Goal: Task Accomplishment & Management: Complete application form

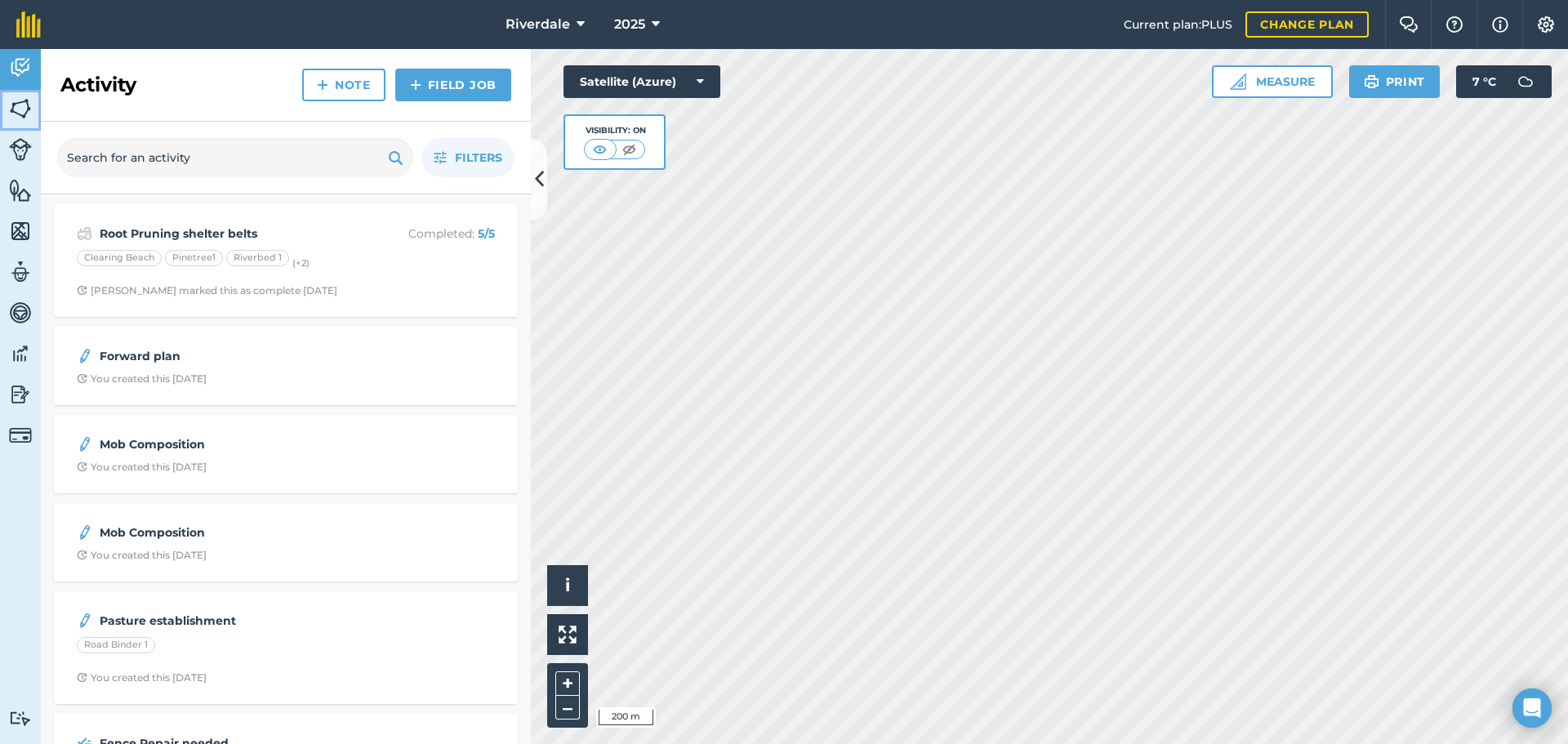
click at [14, 104] on img at bounding box center [20, 109] width 23 height 25
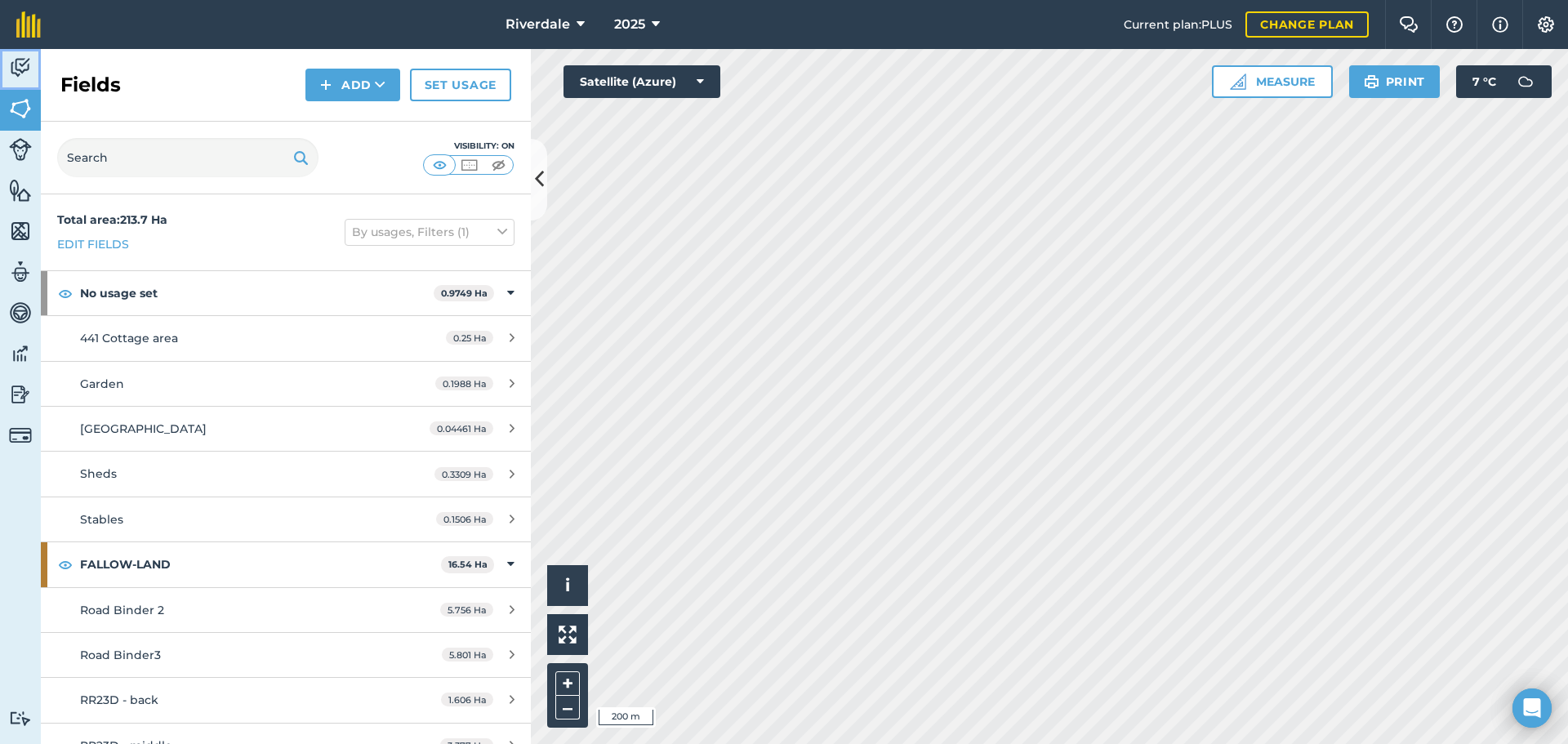
click at [15, 61] on img at bounding box center [20, 68] width 23 height 25
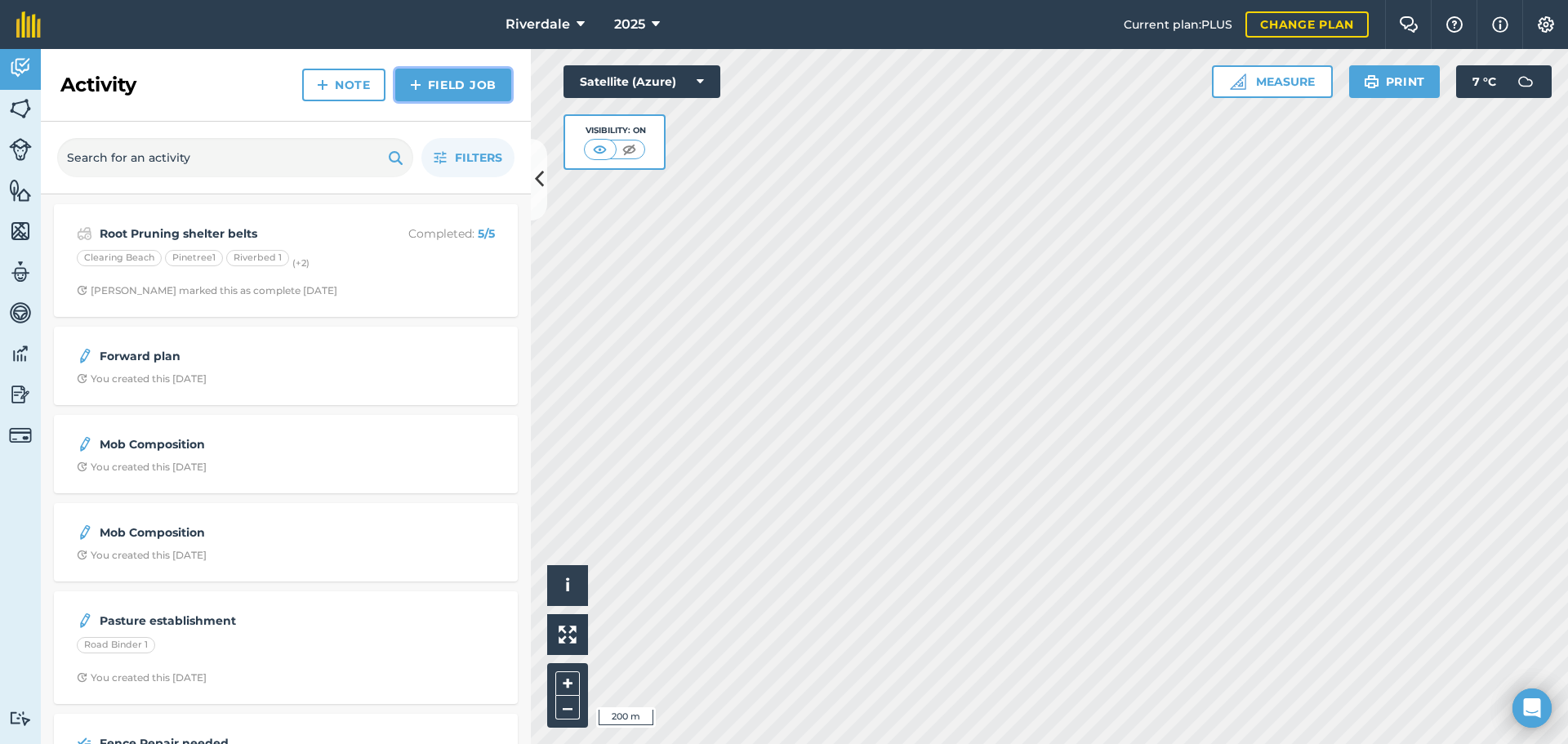
click at [417, 83] on img at bounding box center [416, 85] width 12 height 20
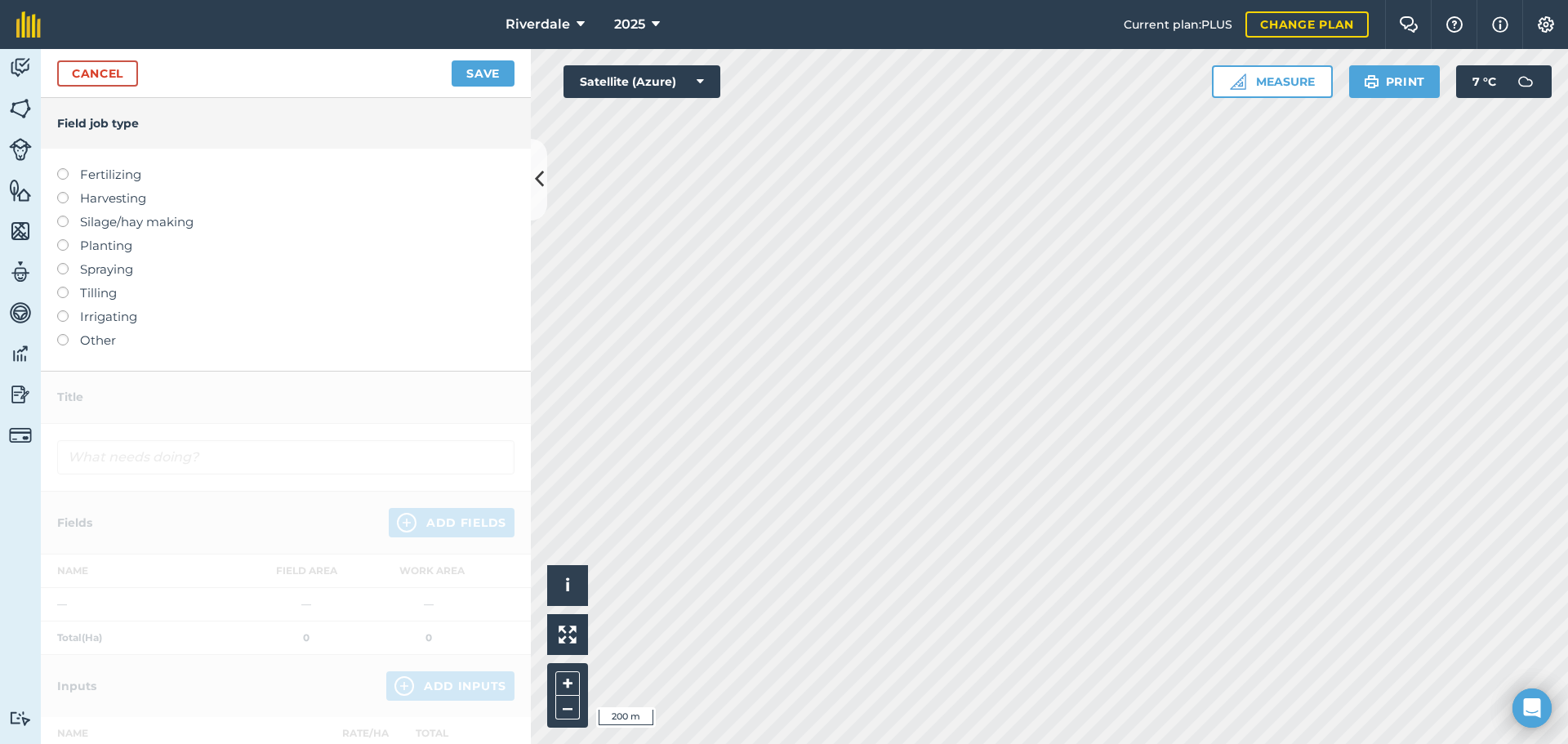
click at [62, 263] on label at bounding box center [69, 263] width 23 height 0
type input "Spraying"
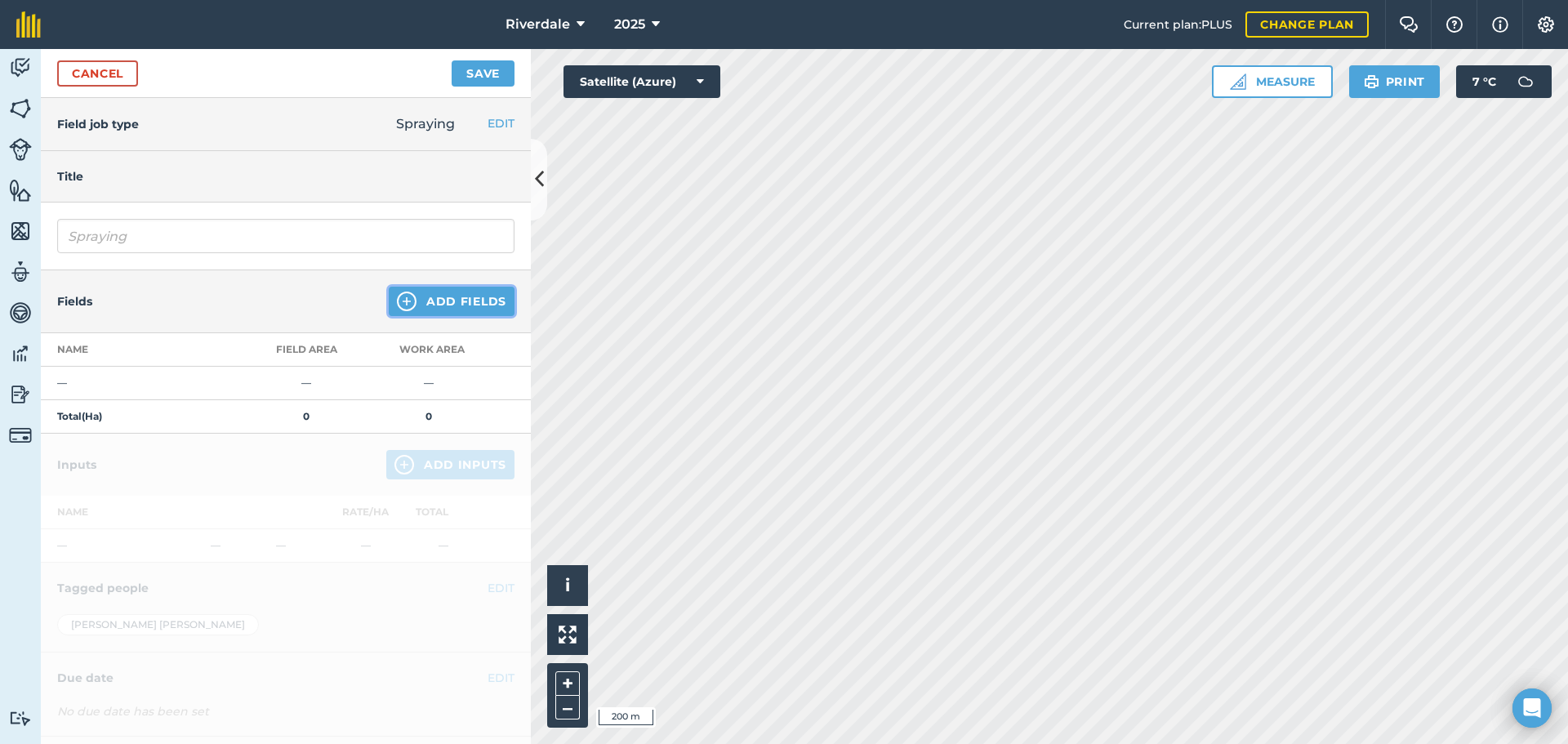
click at [410, 295] on button "Add Fields" at bounding box center [451, 301] width 126 height 29
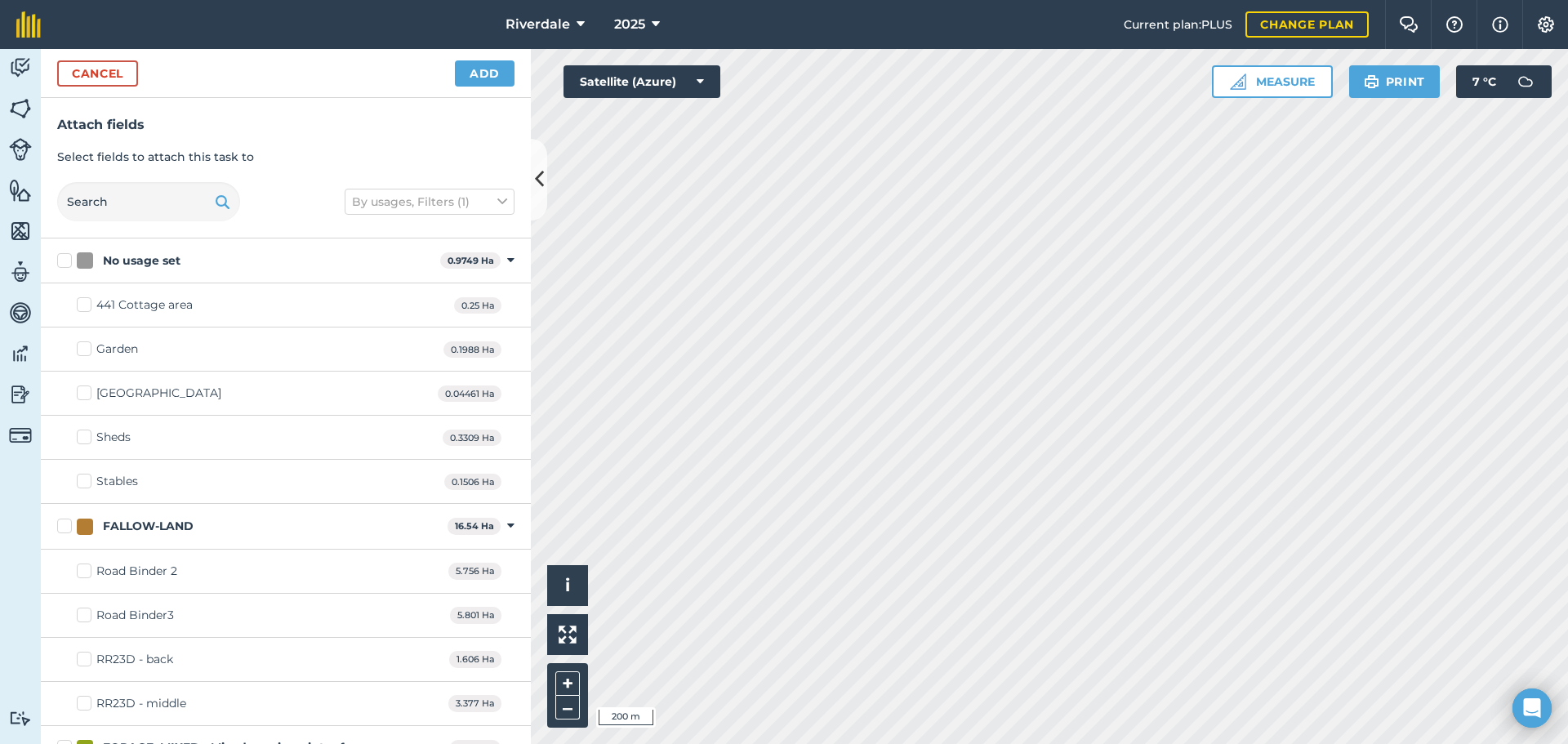
checkbox input "true"
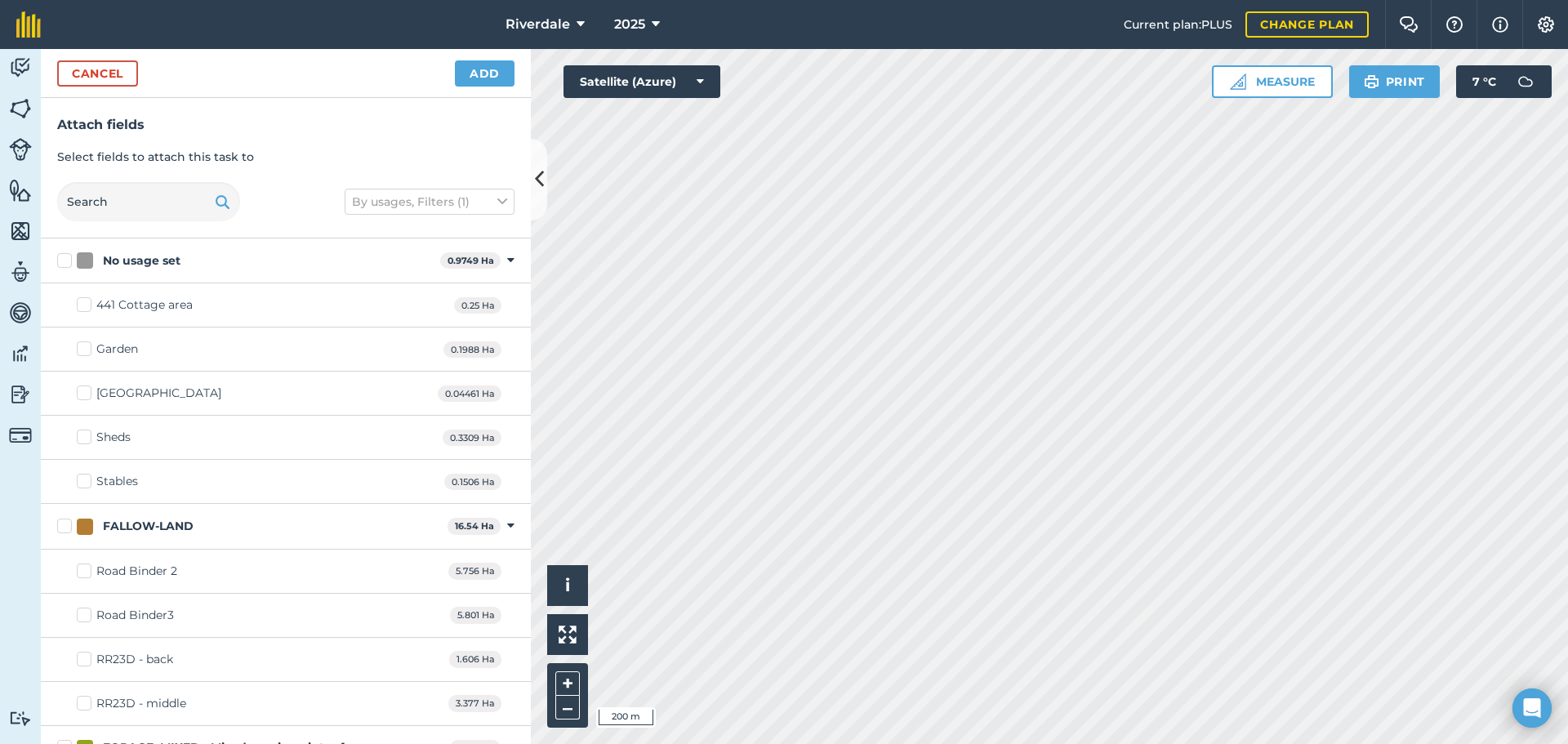
checkbox input "true"
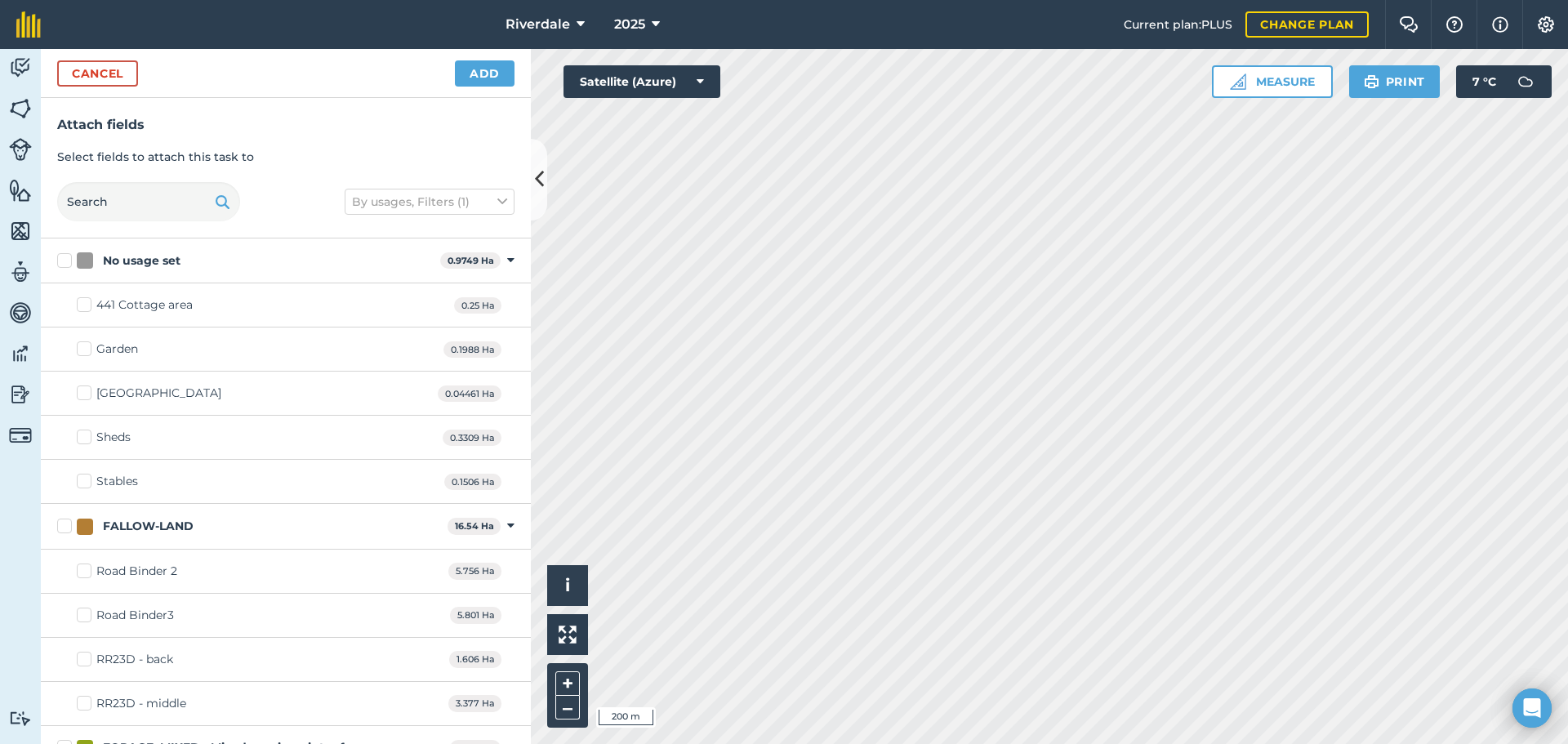
checkbox input "true"
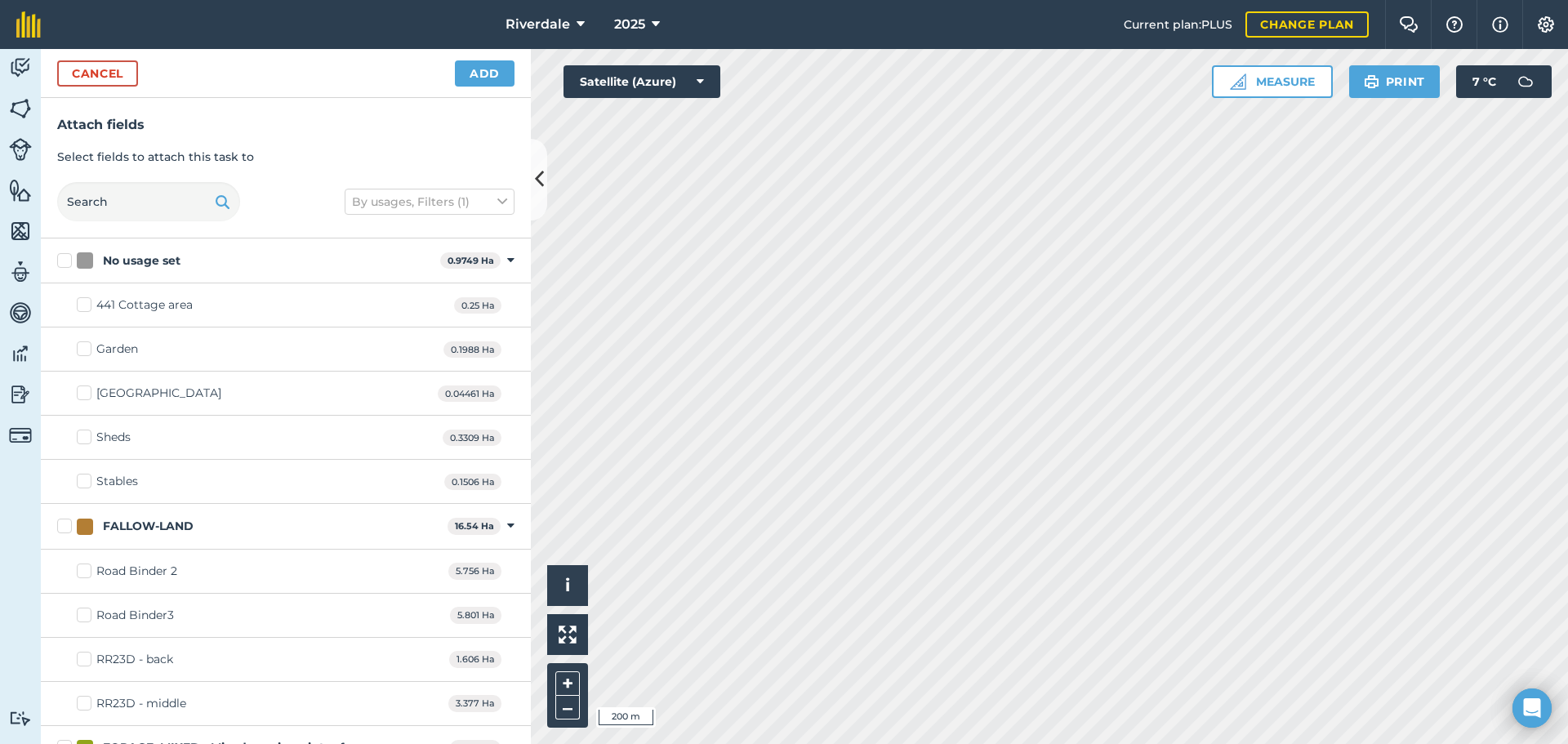
checkbox input "true"
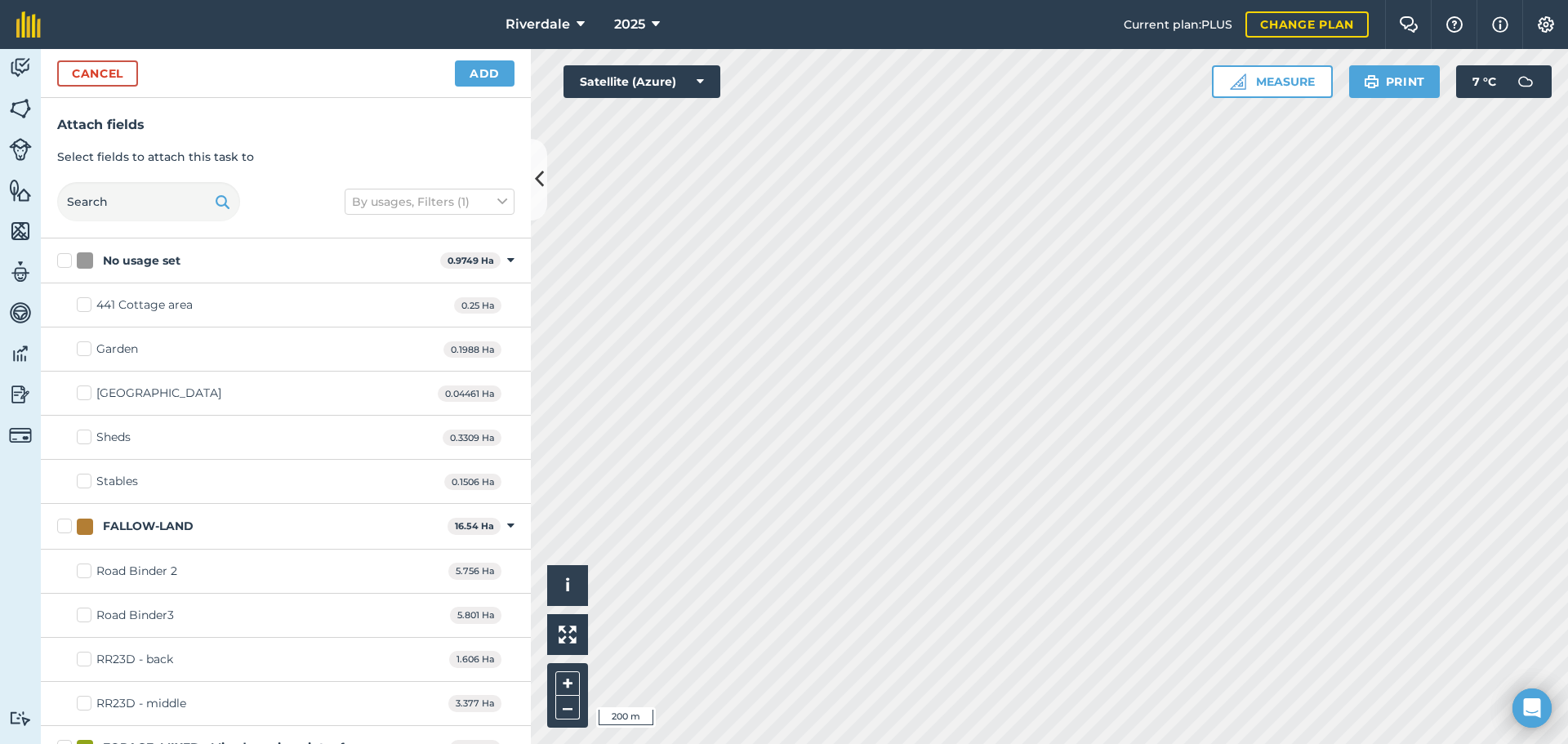
checkbox input "true"
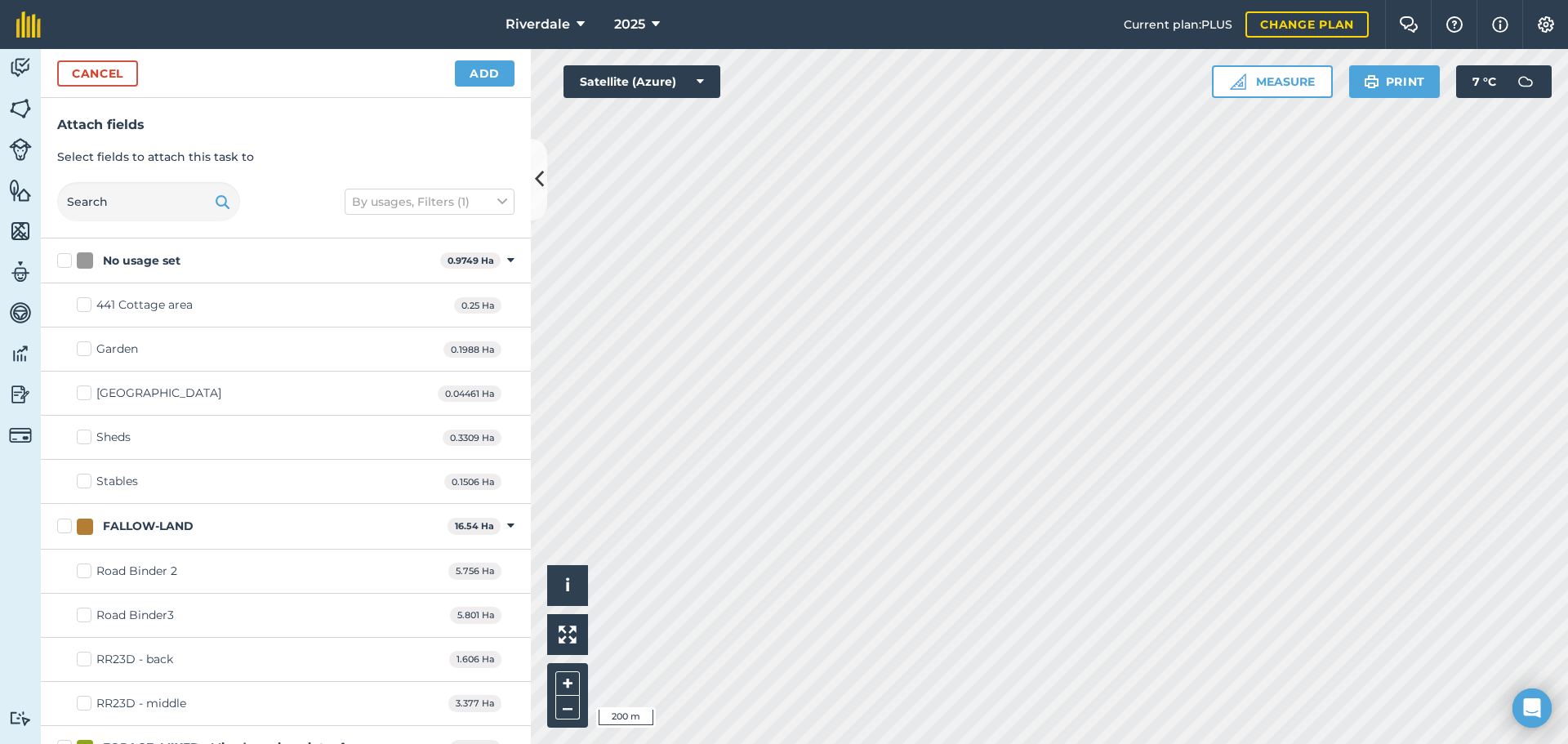
checkbox input "true"
click at [484, 72] on button "Add" at bounding box center [484, 73] width 60 height 26
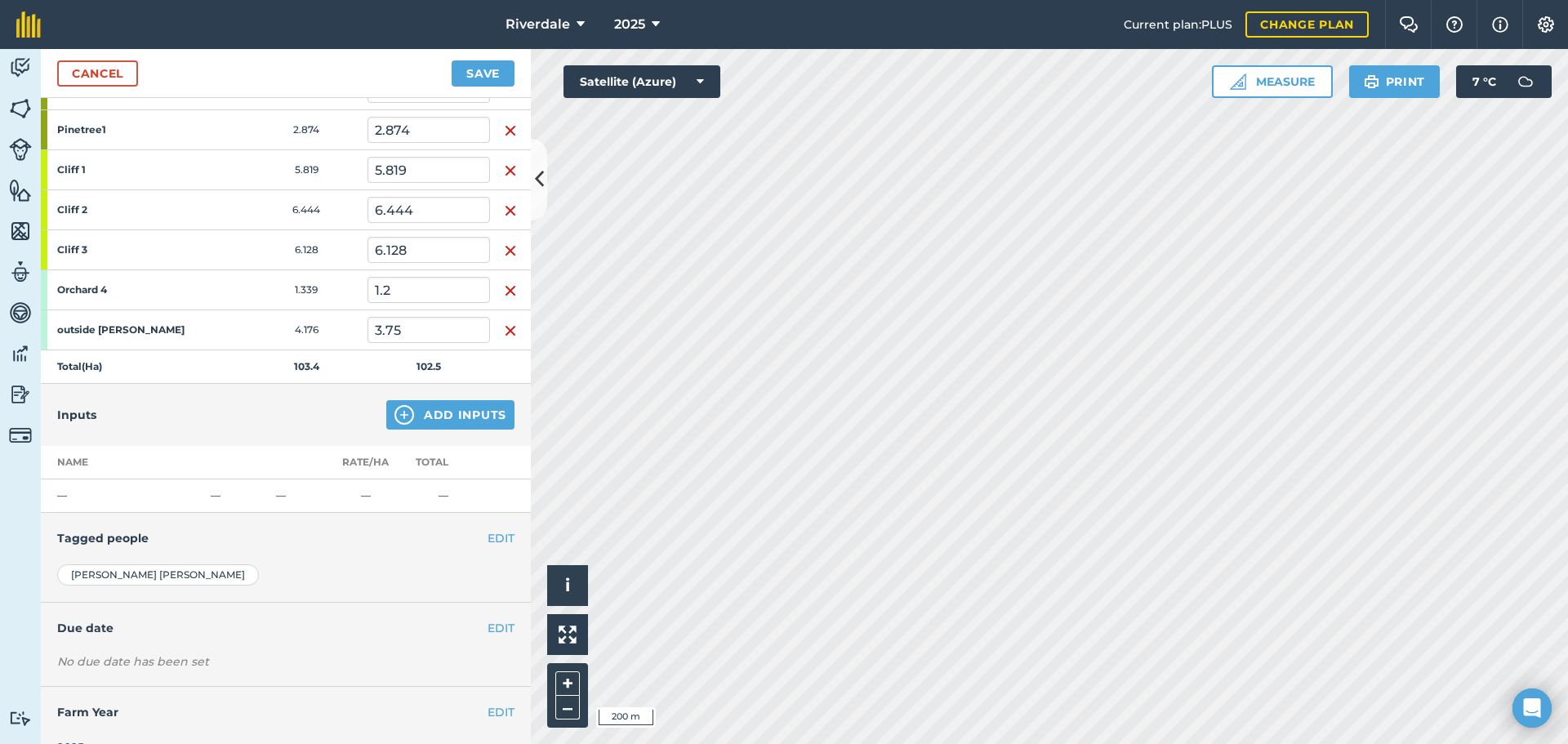
scroll to position [1006, 0]
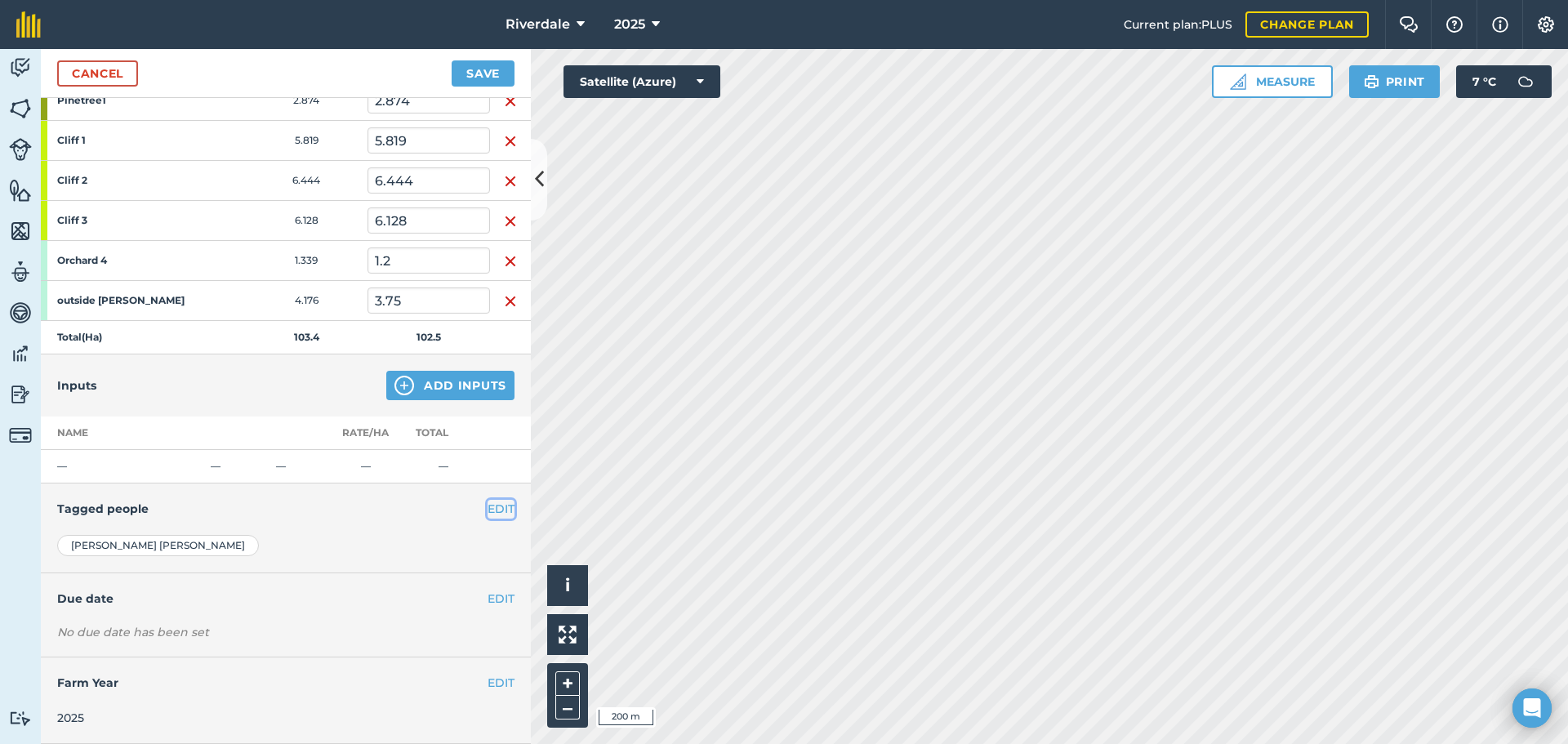
click at [490, 508] on button "EDIT" at bounding box center [501, 508] width 27 height 18
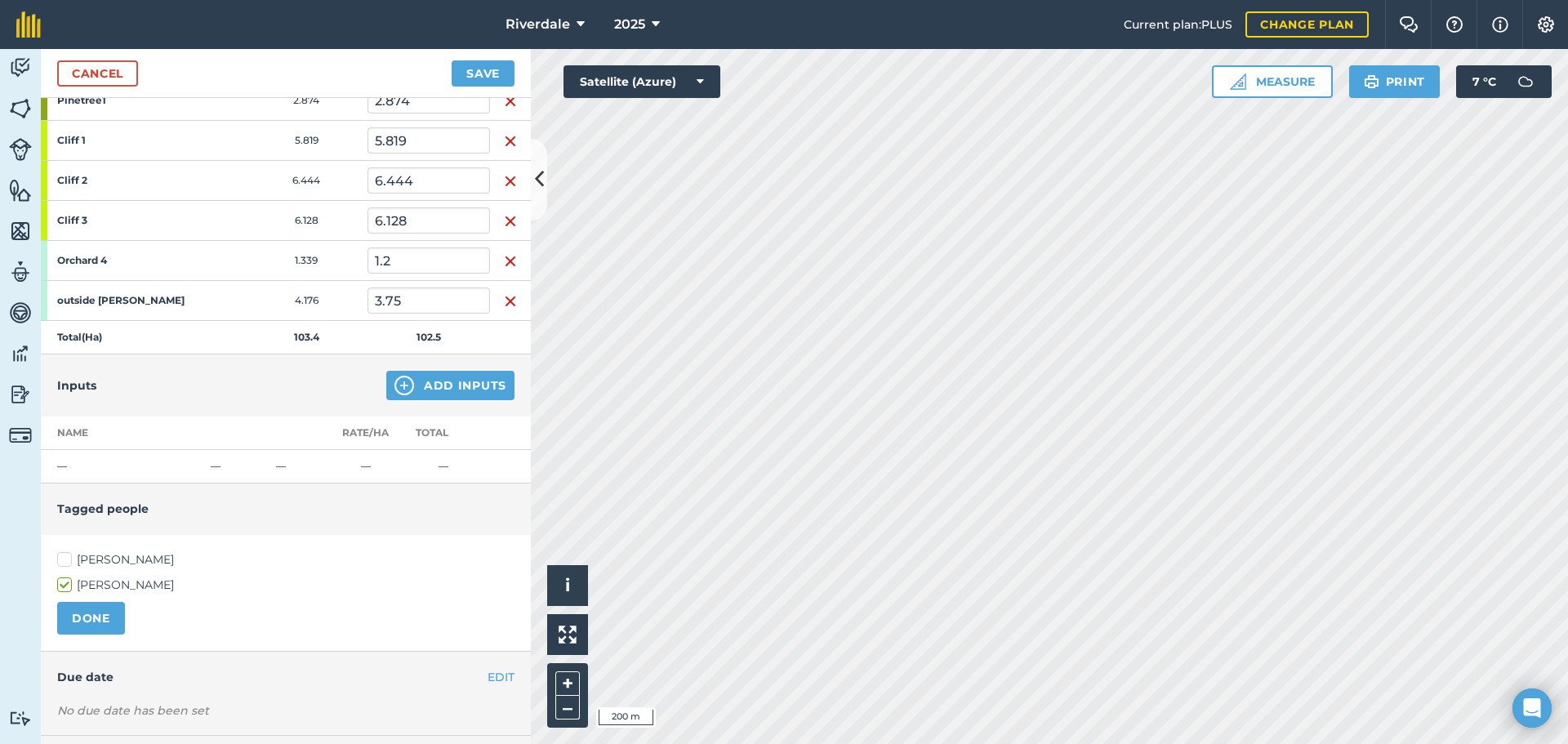
drag, startPoint x: 64, startPoint y: 554, endPoint x: 68, endPoint y: 569, distance: 15.5
click at [65, 554] on label "Ben Sanson" at bounding box center [286, 559] width 458 height 17
click at [65, 554] on input "Ben Sanson" at bounding box center [62, 556] width 11 height 11
checkbox input "true"
click at [72, 608] on button "DONE" at bounding box center [91, 618] width 68 height 33
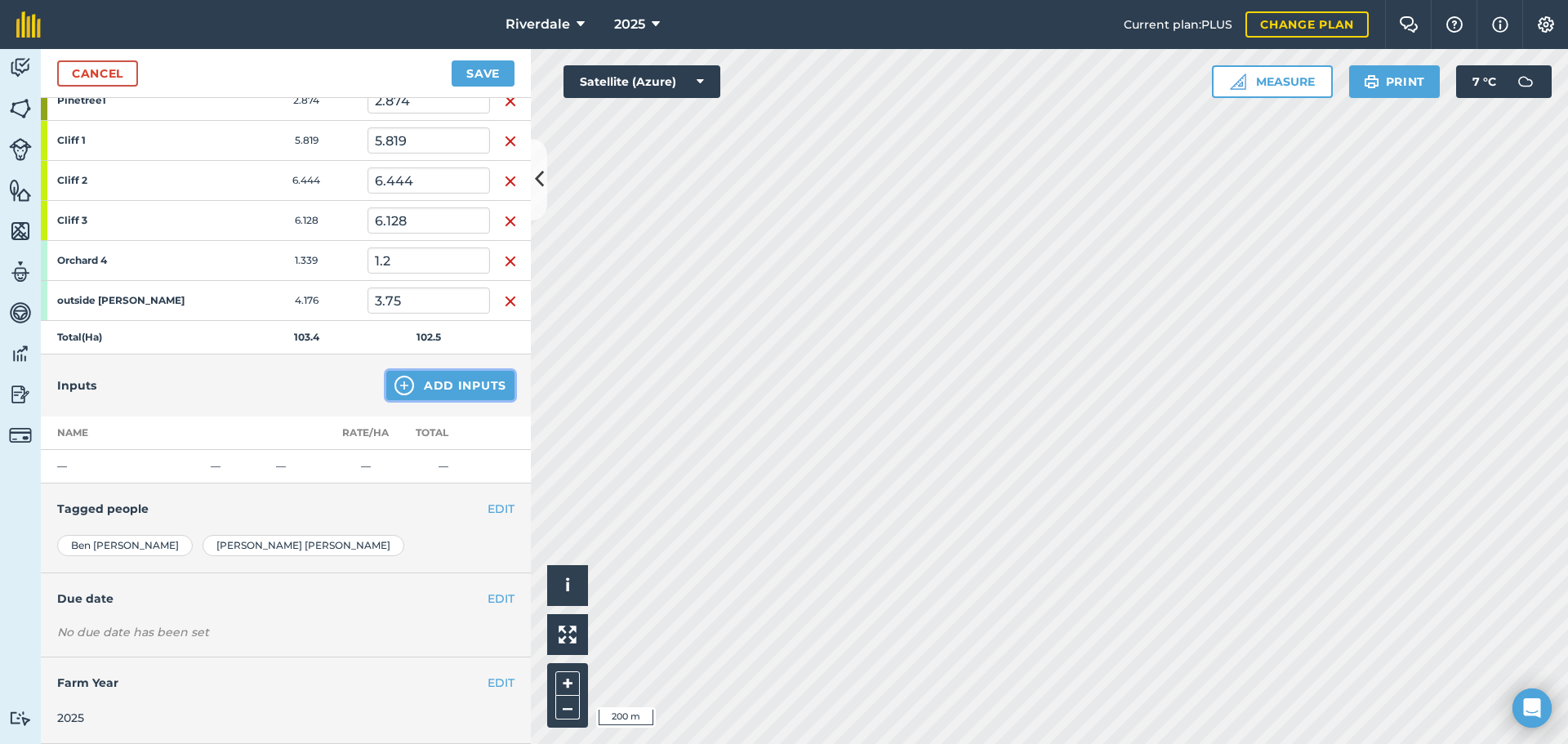
click at [394, 383] on img at bounding box center [404, 385] width 20 height 20
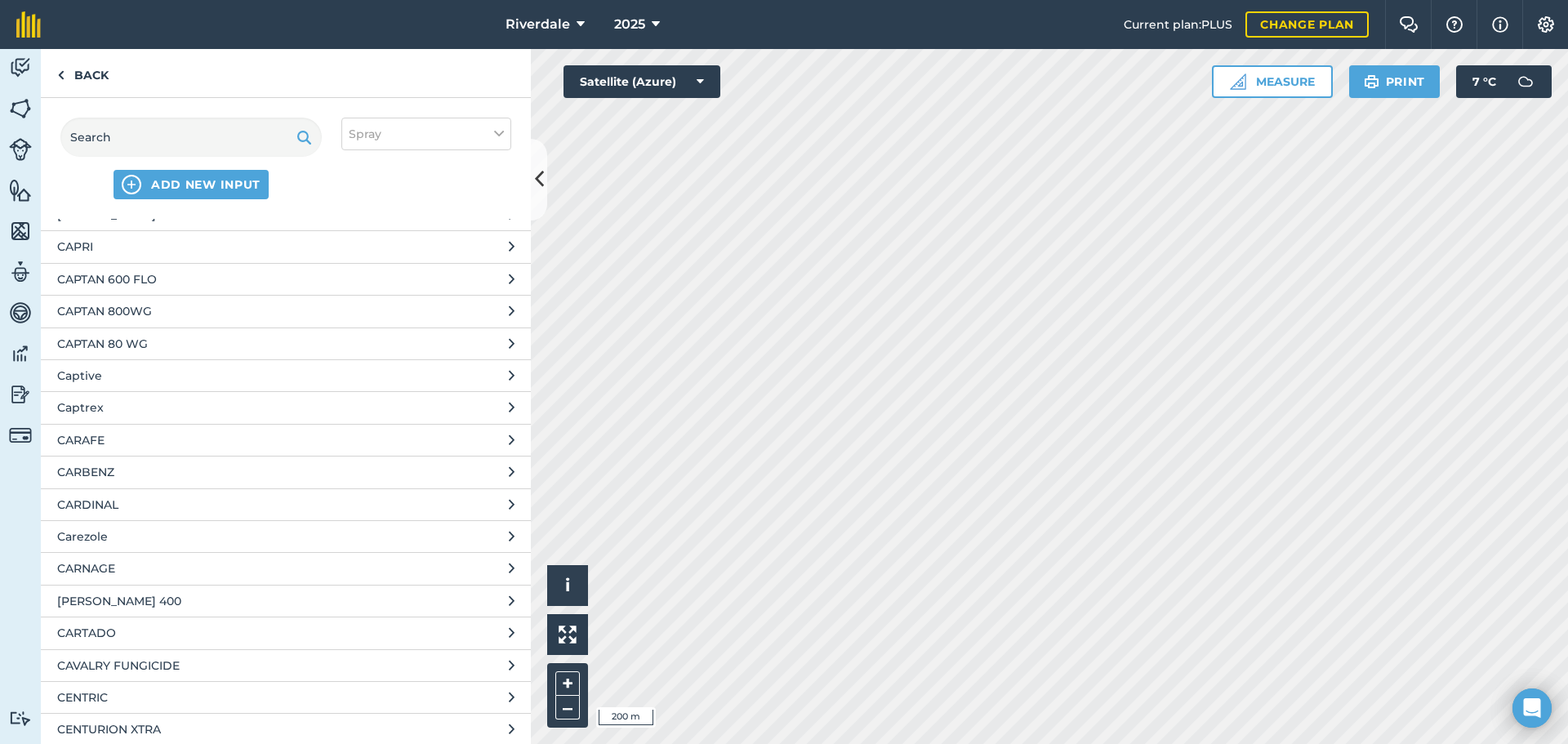
scroll to position [13508, 0]
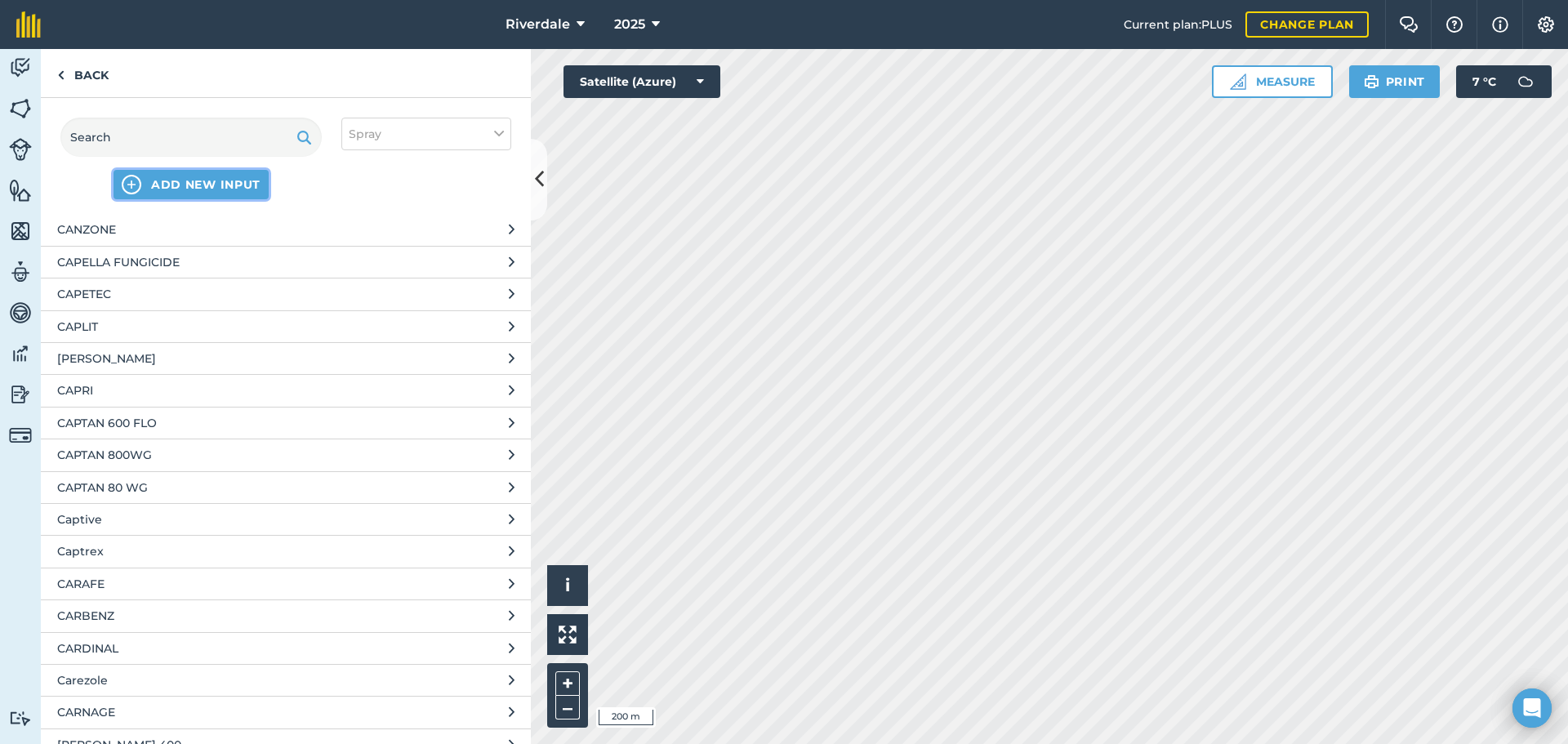
click at [129, 181] on img at bounding box center [132, 184] width 20 height 20
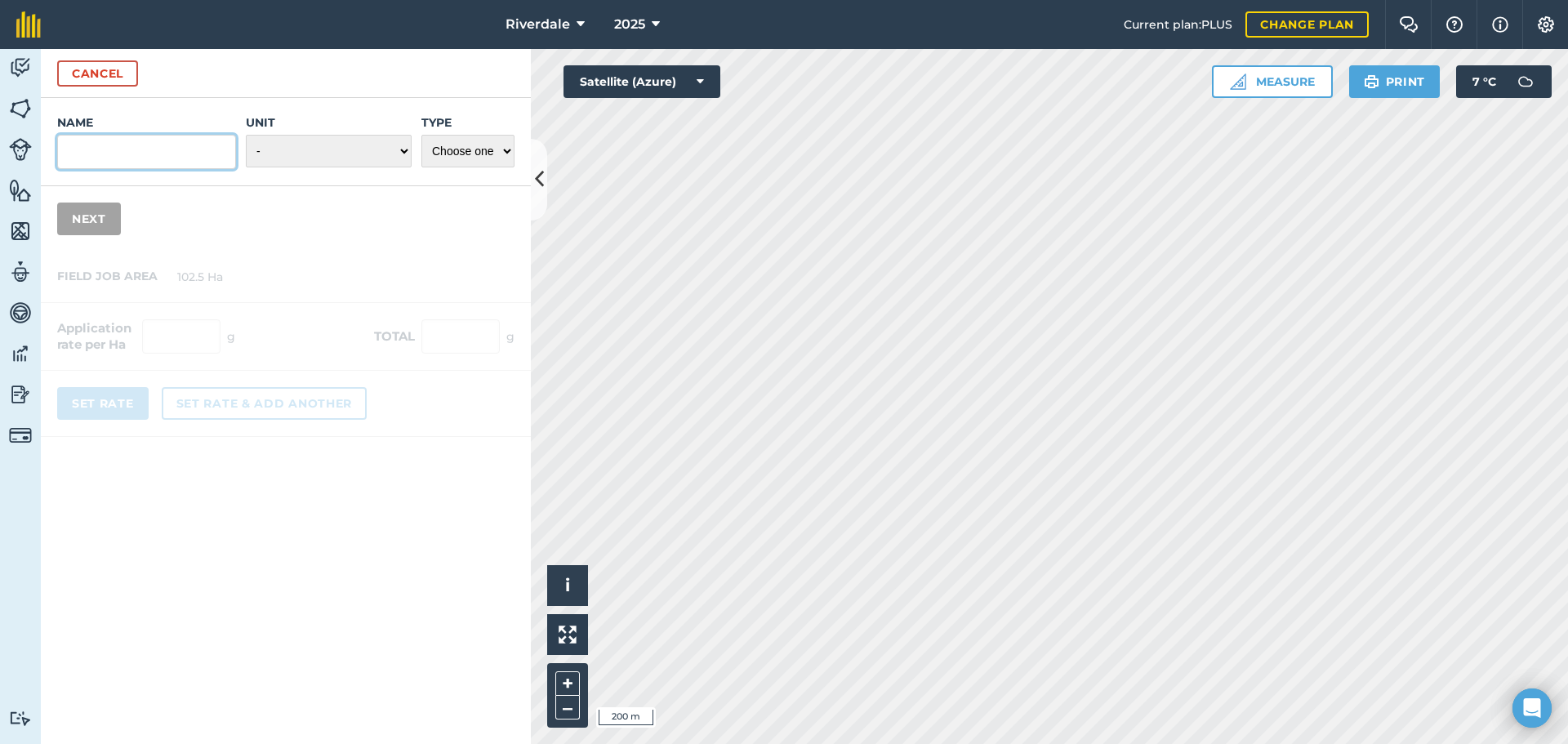
click at [72, 150] on input "Name" at bounding box center [146, 151] width 179 height 35
type input "liquid urea"
click at [404, 147] on select "- Grams/g Kilograms/kg Metric tonnes/t Millilitres/ml Litres/L Ounces/oz Pounds…" at bounding box center [329, 150] width 166 height 33
select select "LITRES"
click at [246, 134] on select "- Grams/g Kilograms/kg Metric tonnes/t Millilitres/ml Litres/L Ounces/oz Pounds…" at bounding box center [329, 150] width 166 height 33
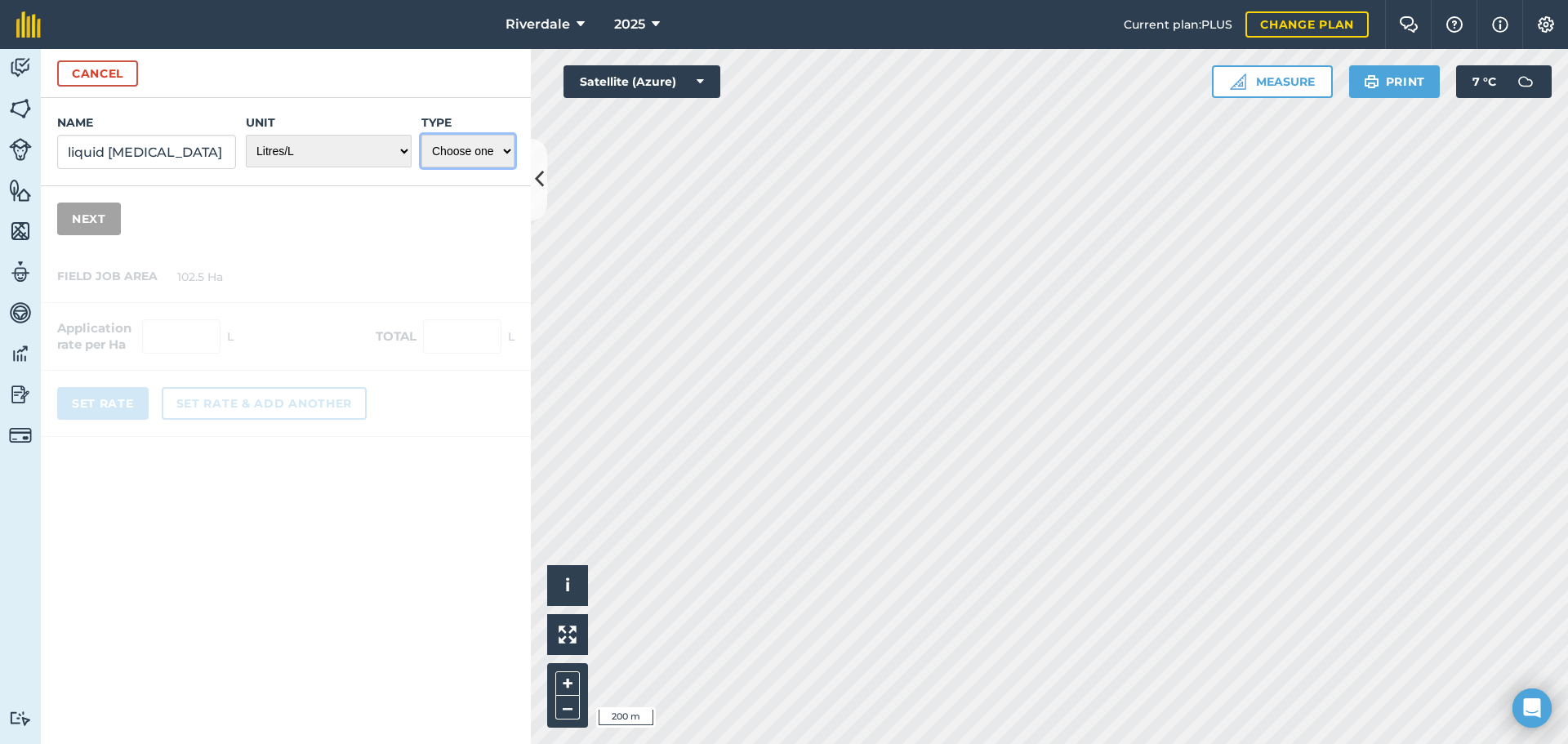
click at [455, 149] on select "Choose one Fertilizer Seed Spray Fuel Other" at bounding box center [467, 150] width 93 height 33
select select "FERTILIZER"
click at [421, 134] on select "Choose one Fertilizer Seed Spray Fuel Other" at bounding box center [467, 150] width 93 height 33
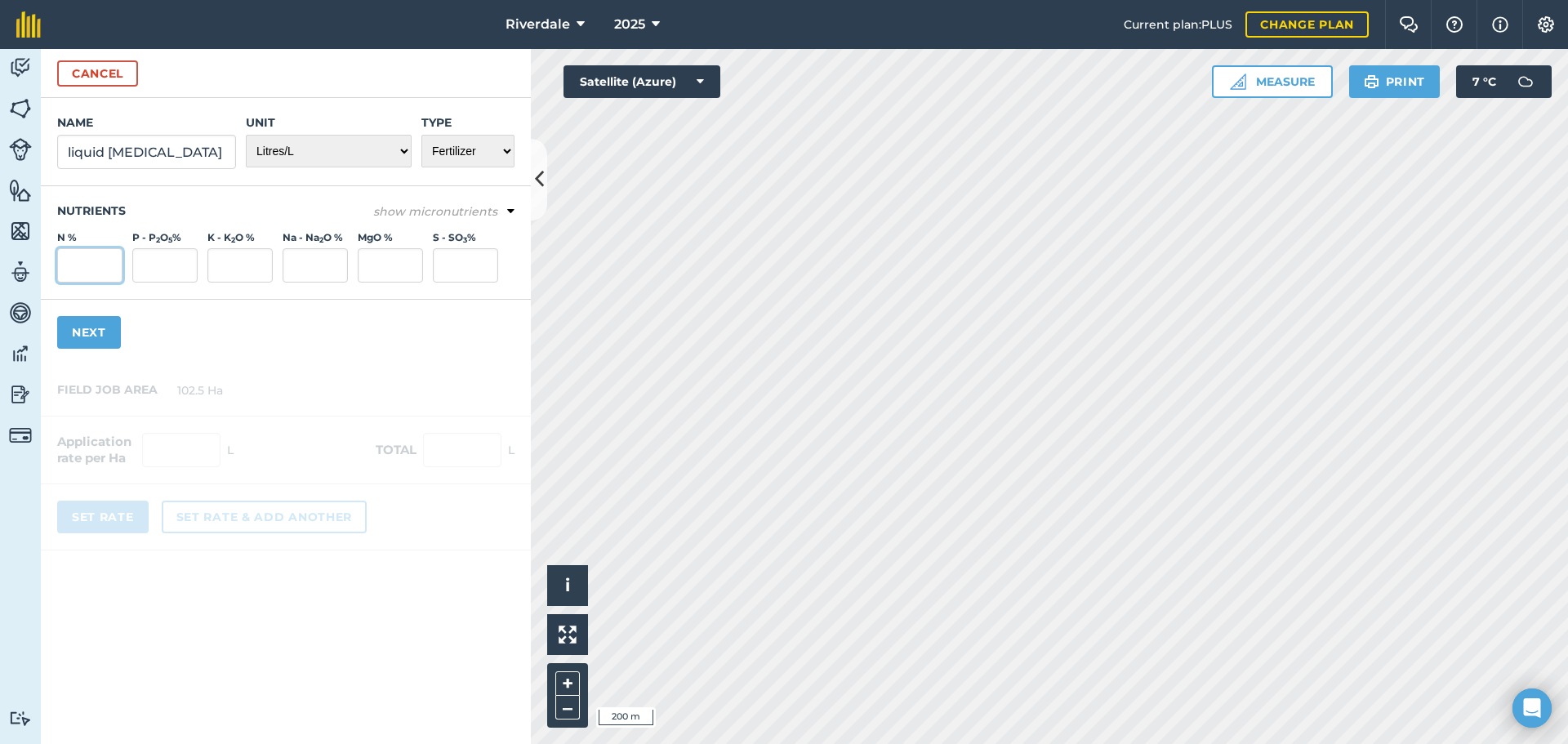
click at [67, 263] on input "N %" at bounding box center [89, 265] width 65 height 35
type input "20.5"
click at [89, 336] on button "Next" at bounding box center [89, 332] width 64 height 33
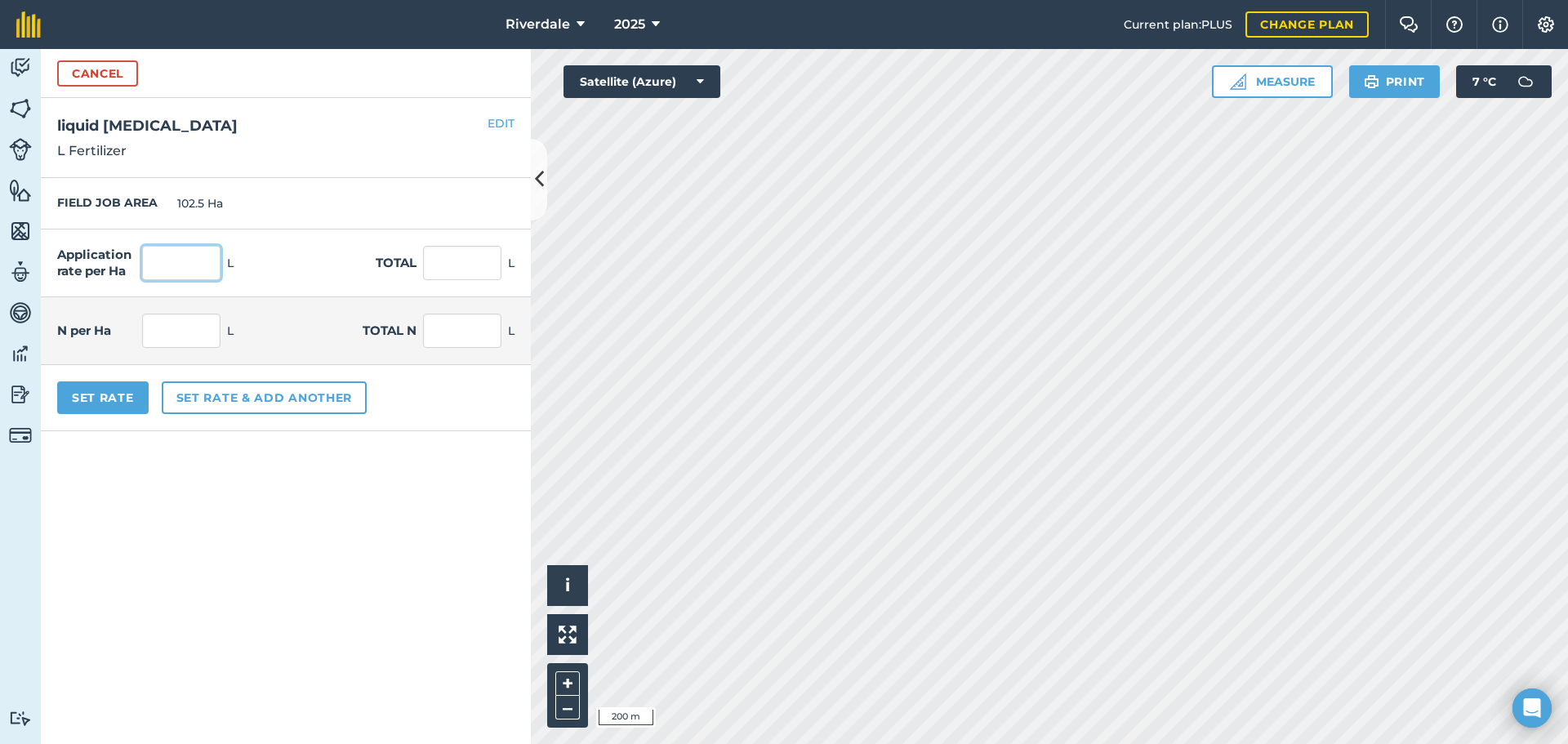
click at [159, 263] on input "text" at bounding box center [182, 263] width 78 height 35
type input "50"
type input "5,125"
type input "10.25"
type input "1,050.625"
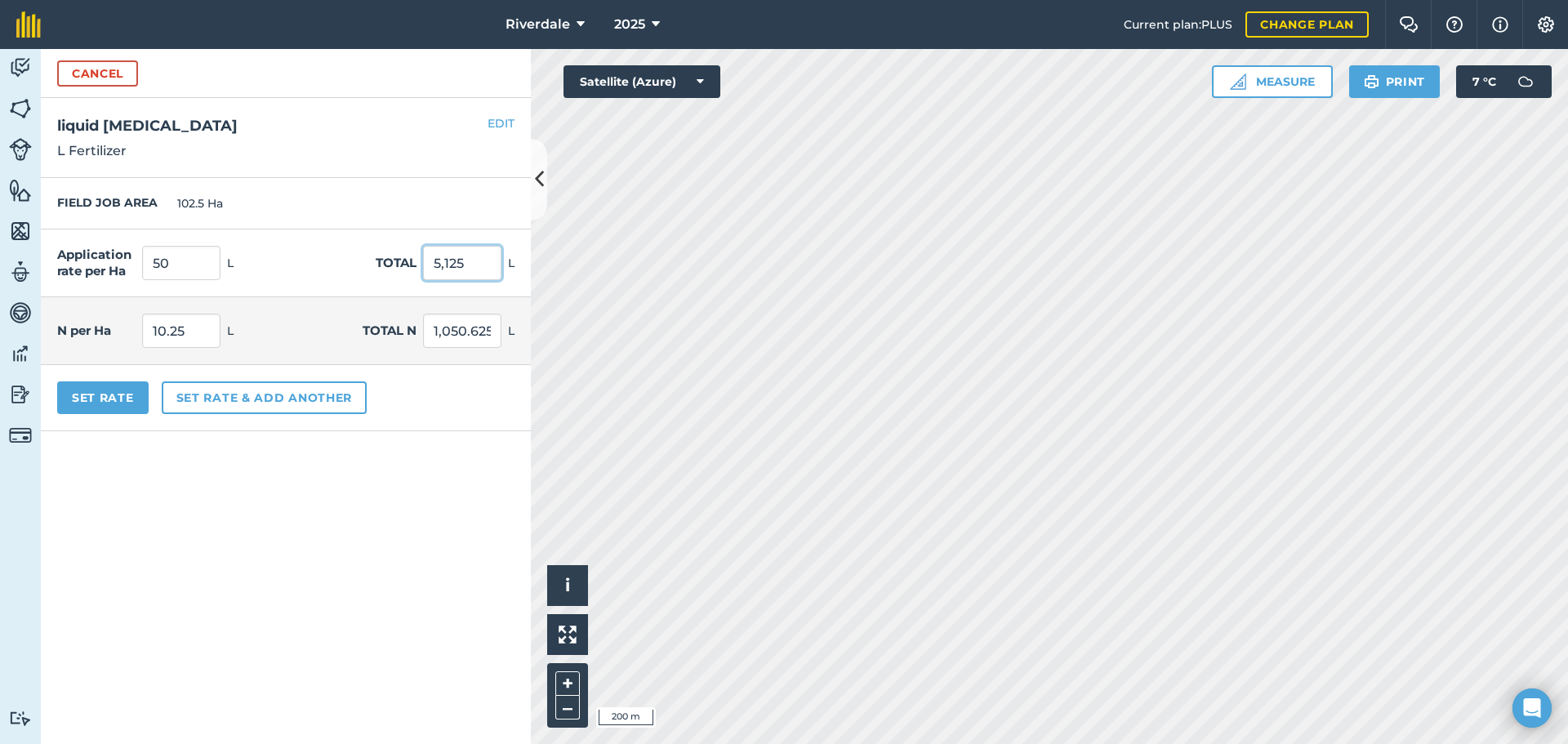
click at [463, 263] on input "5,125" at bounding box center [462, 263] width 78 height 35
click at [498, 124] on button "EDIT" at bounding box center [501, 123] width 27 height 18
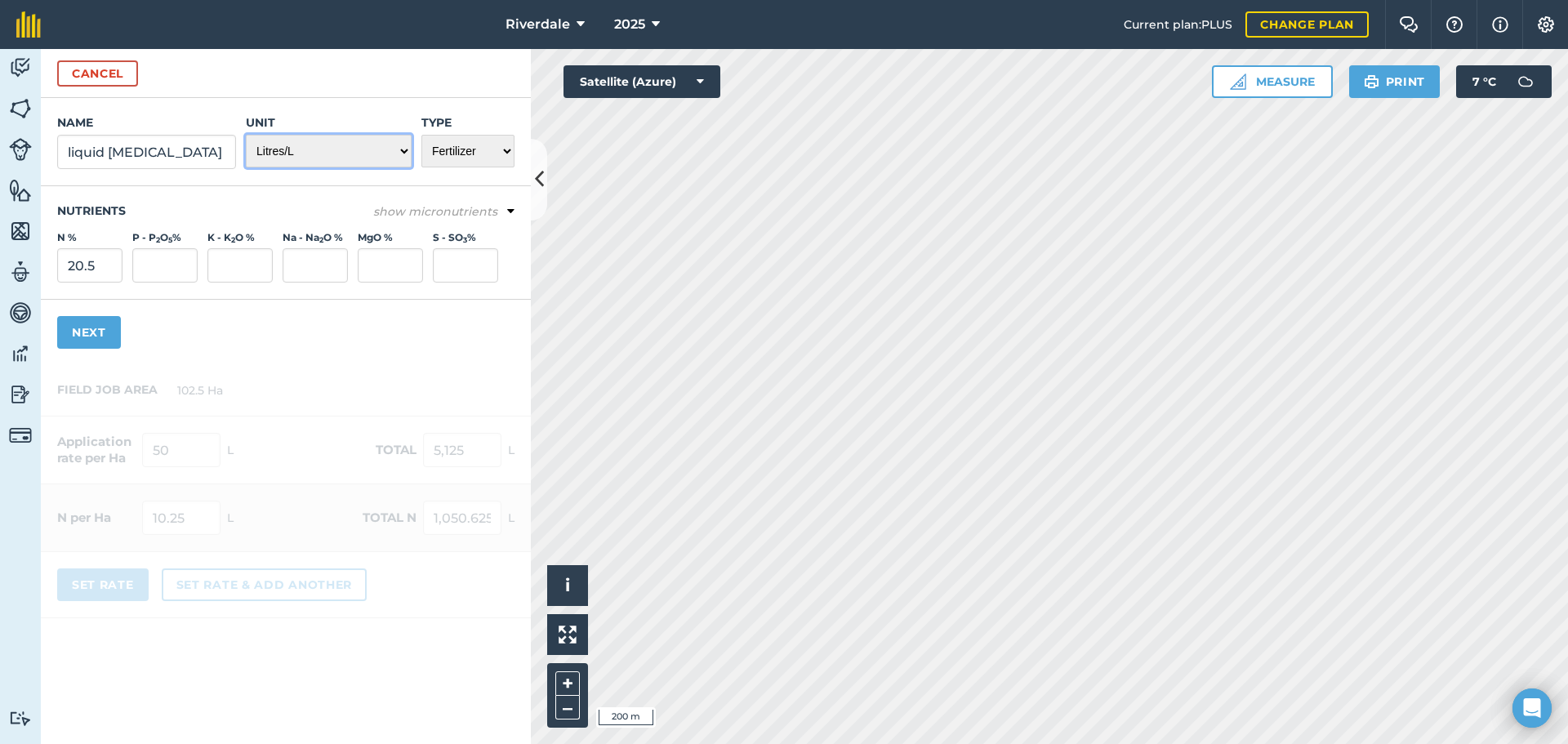
click at [402, 152] on select "- Grams/g Kilograms/kg Metric tonnes/t Millilitres/ml Litres/L Ounces/oz Pounds…" at bounding box center [329, 150] width 166 height 33
click at [333, 86] on div "Cancel" at bounding box center [286, 73] width 490 height 49
click at [102, 70] on button "Cancel" at bounding box center [97, 73] width 81 height 26
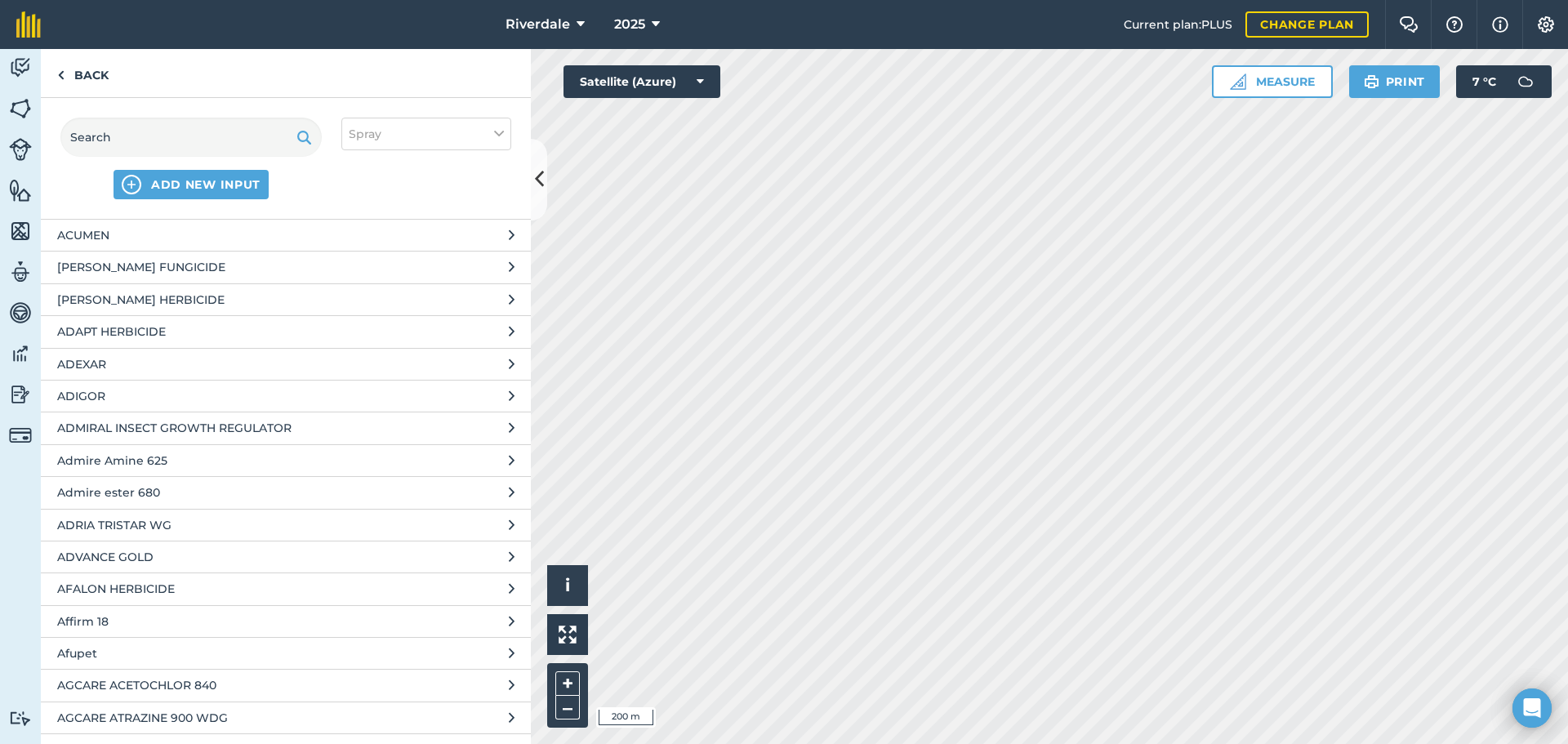
scroll to position [898, 0]
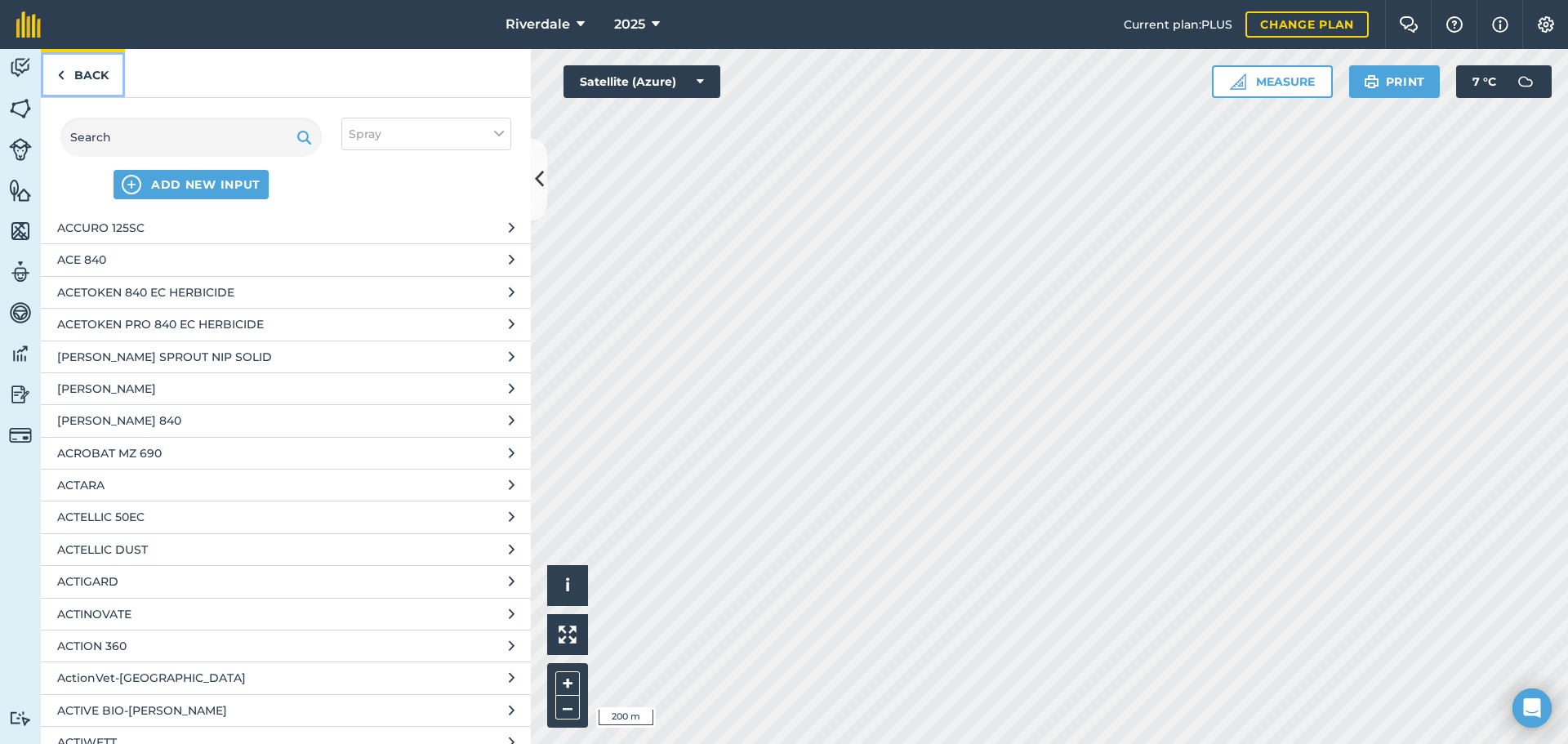
click at [72, 74] on link "Back" at bounding box center [83, 73] width 84 height 48
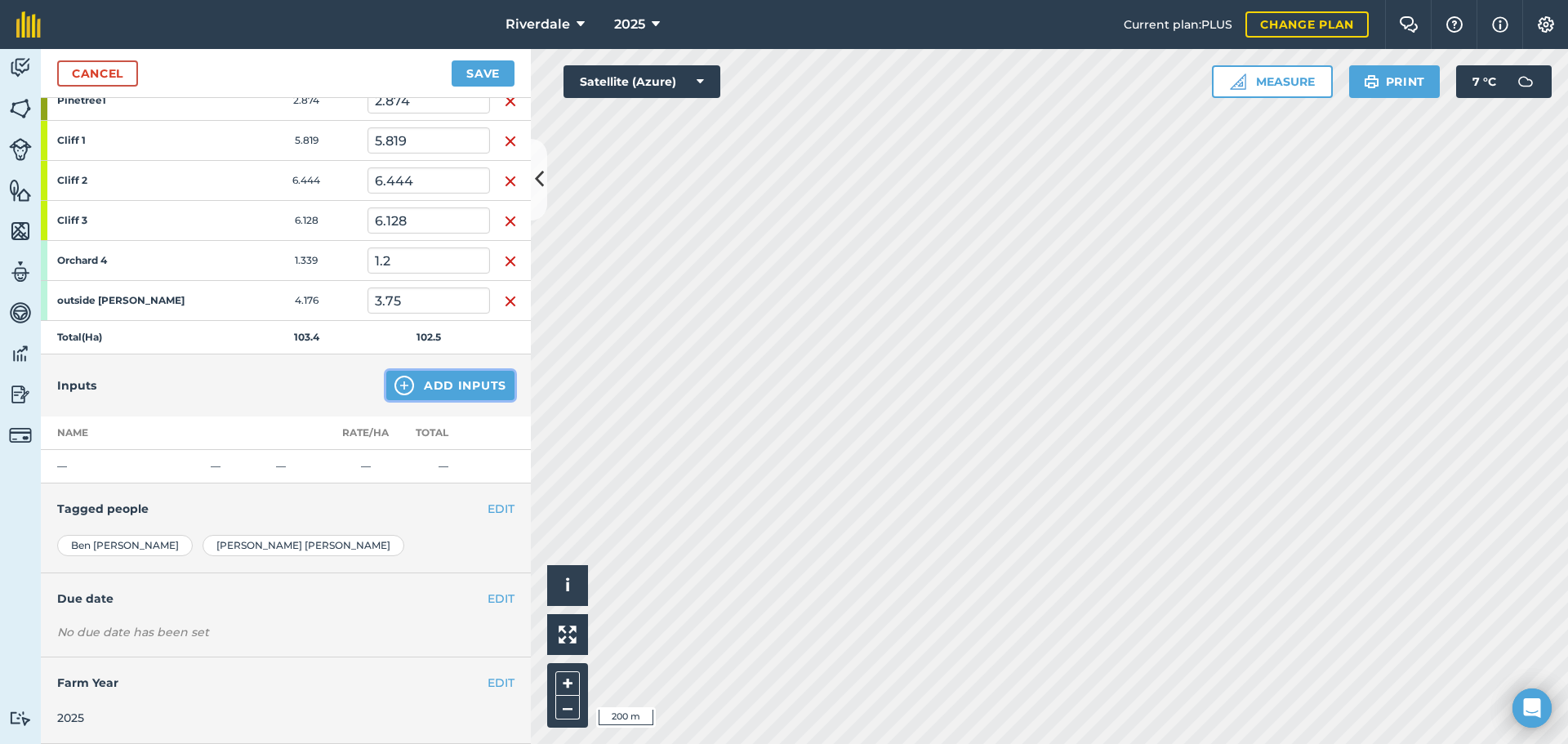
click at [437, 386] on button "Add Inputs" at bounding box center [451, 385] width 128 height 29
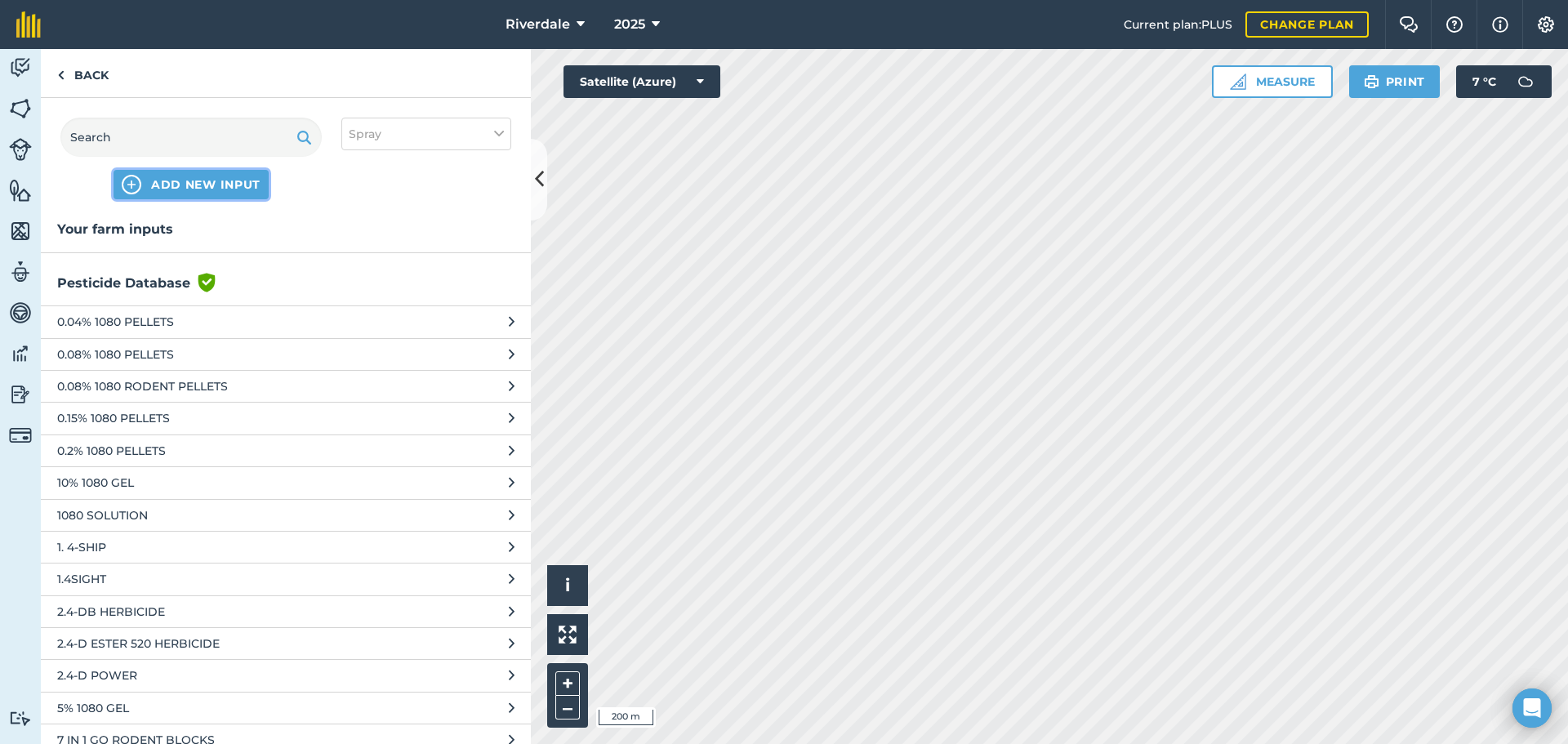
click at [167, 183] on span "ADD NEW INPUT" at bounding box center [206, 184] width 110 height 16
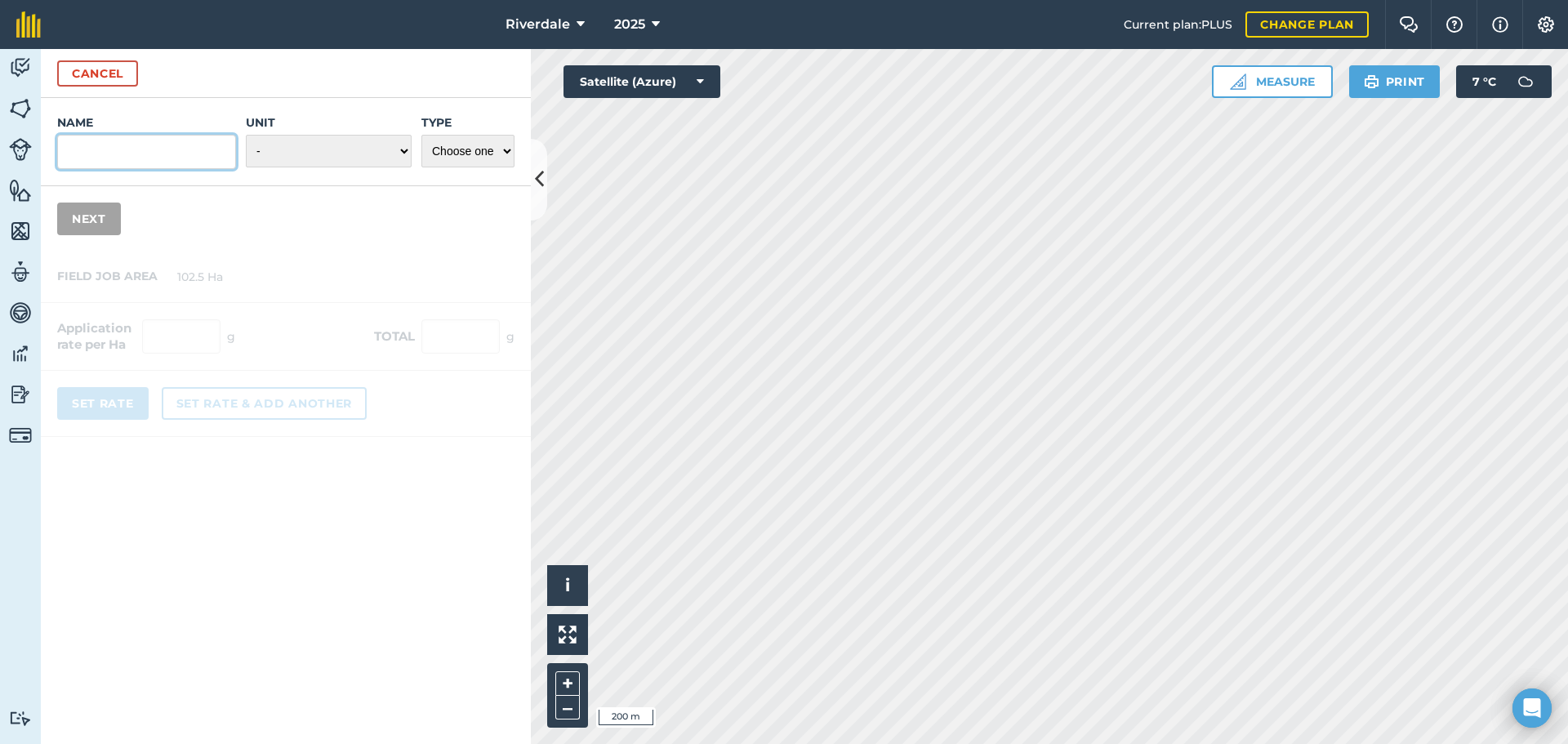
click at [96, 151] on input "Name" at bounding box center [146, 151] width 179 height 35
type input "liquid urea"
click at [403, 150] on select "- Grams/g Kilograms/kg Metric tonnes/t Millilitres/ml Litres/L Ounces/oz Pounds…" at bounding box center [329, 150] width 166 height 33
select select "LITRES"
click at [246, 134] on select "- Grams/g Kilograms/kg Metric tonnes/t Millilitres/ml Litres/L Ounces/oz Pounds…" at bounding box center [329, 150] width 166 height 33
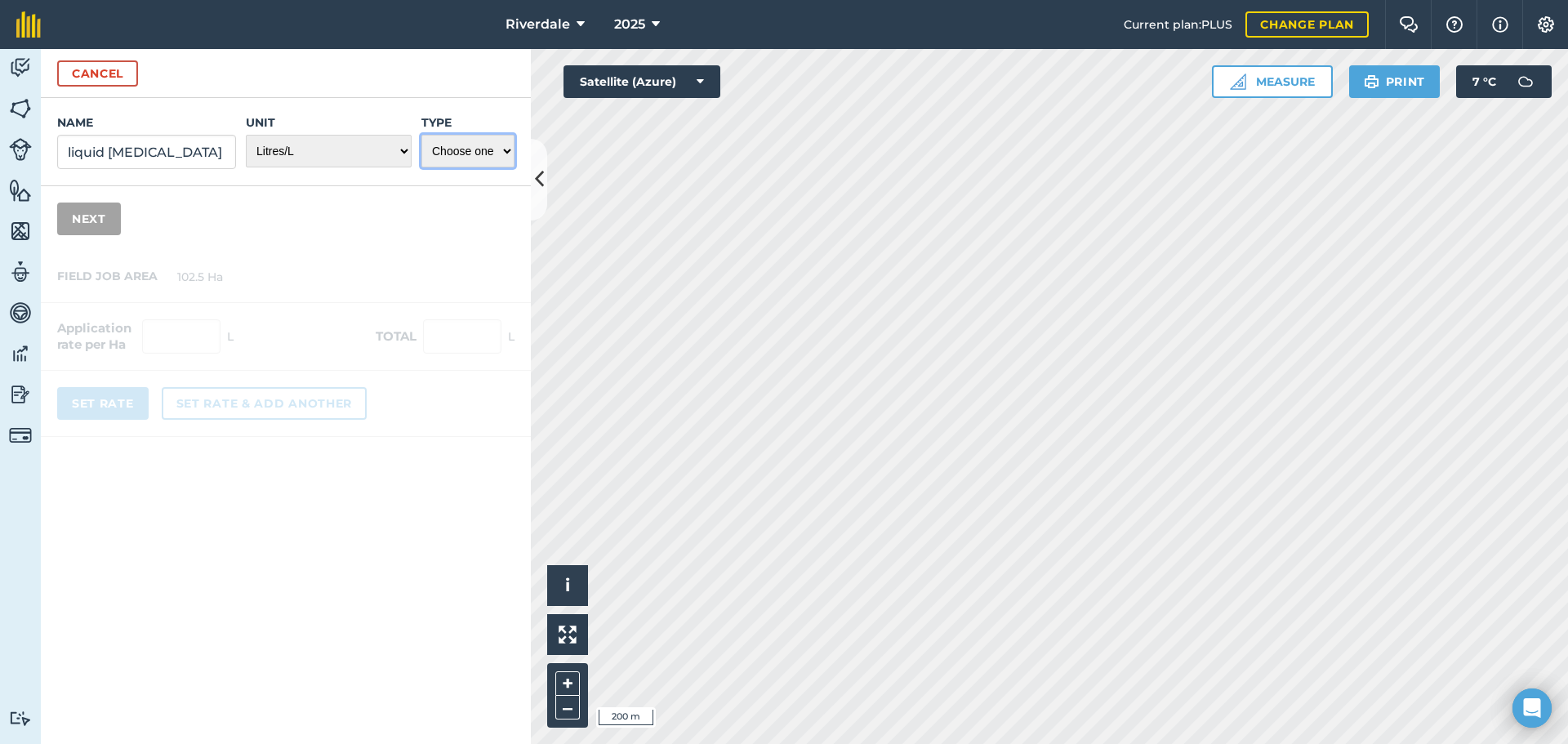
click at [506, 147] on select "Choose one Fertilizer Seed Spray Fuel Other" at bounding box center [467, 150] width 93 height 33
select select "FERTILIZER"
click at [421, 134] on select "Choose one Fertilizer Seed Spray Fuel Other" at bounding box center [467, 150] width 93 height 33
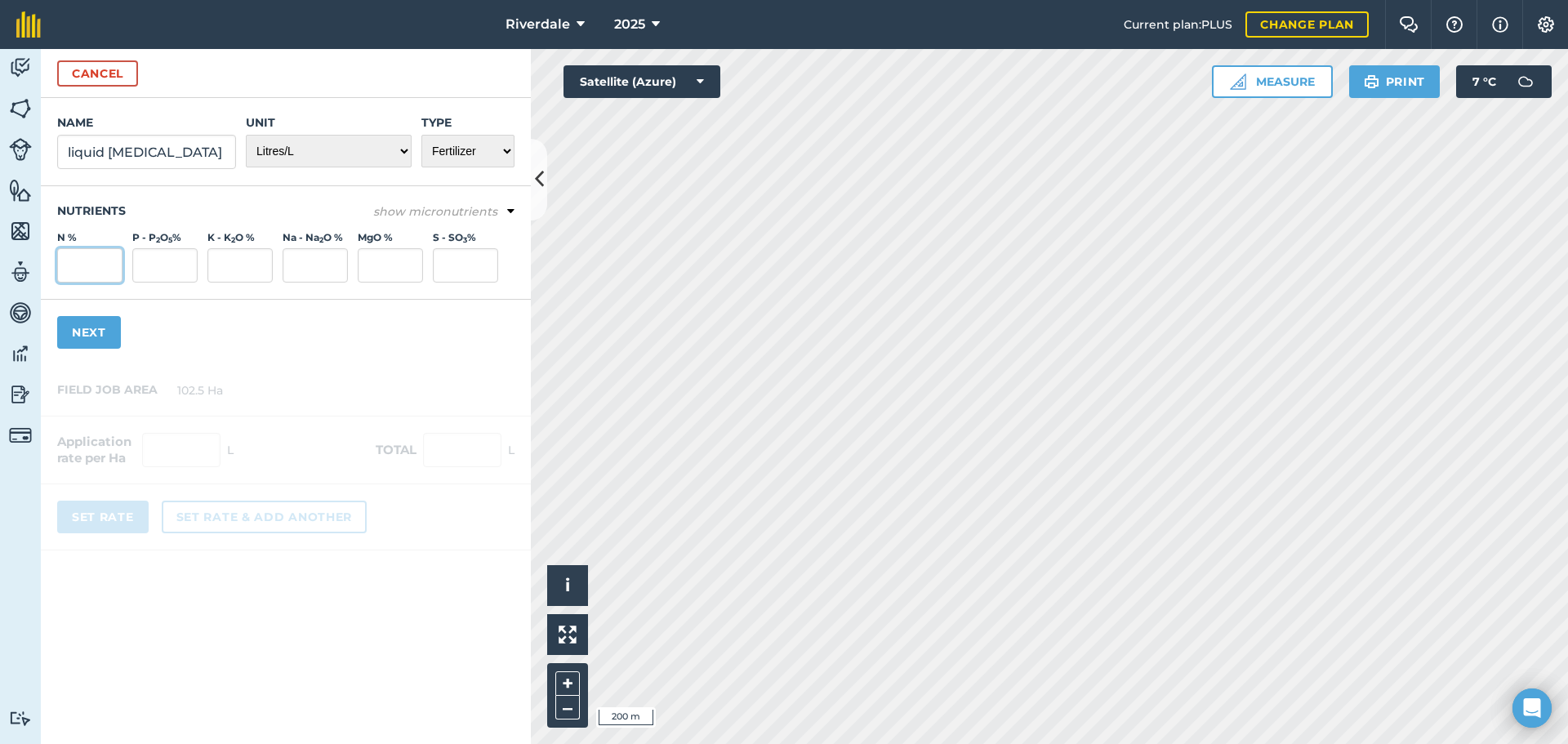
click at [79, 268] on input "N %" at bounding box center [89, 265] width 65 height 35
type input "20.5"
click at [86, 328] on button "Next" at bounding box center [89, 332] width 64 height 33
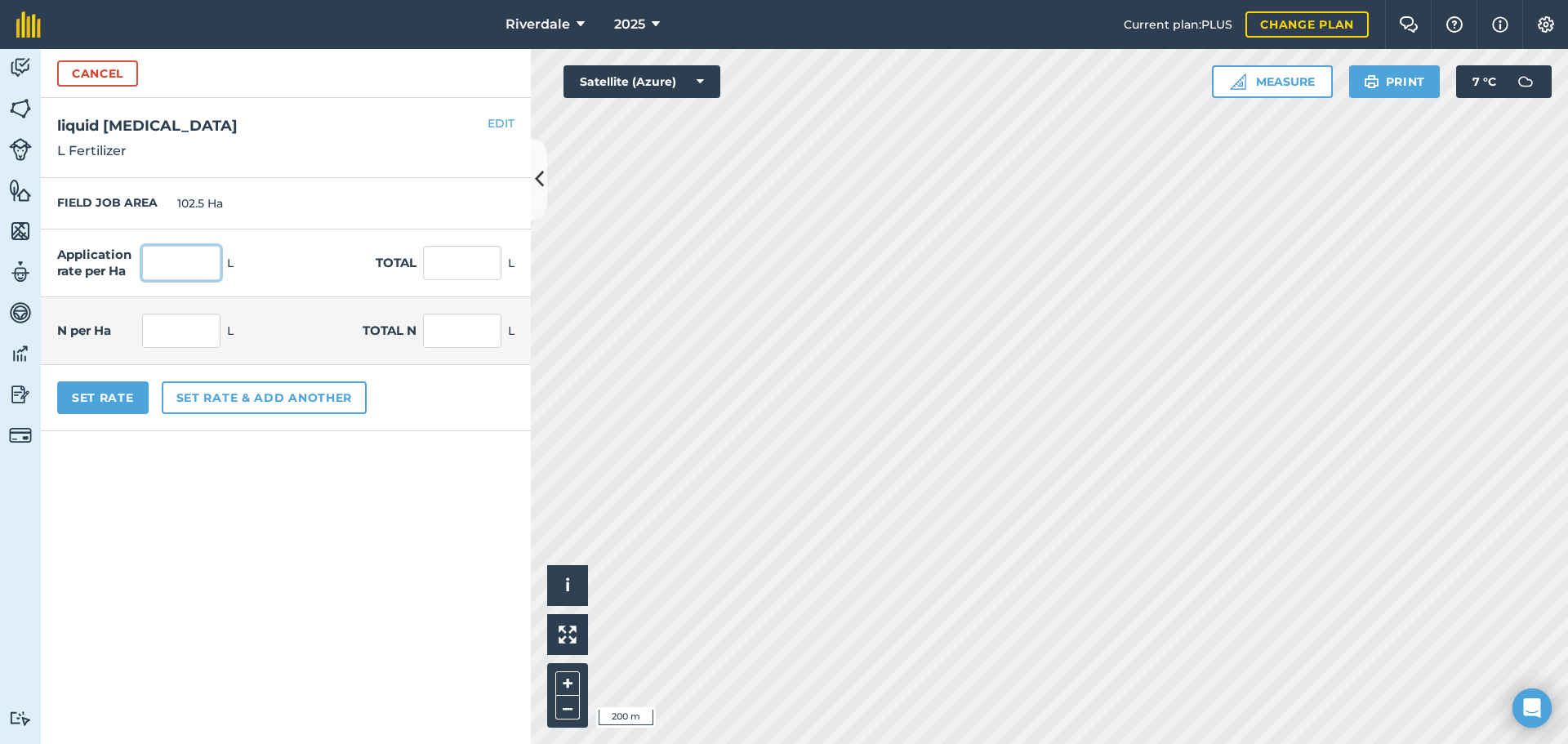
click at [193, 258] on input "text" at bounding box center [182, 263] width 78 height 35
type input "50"
type input "5,125"
type input "10.25"
type input "1,050.625"
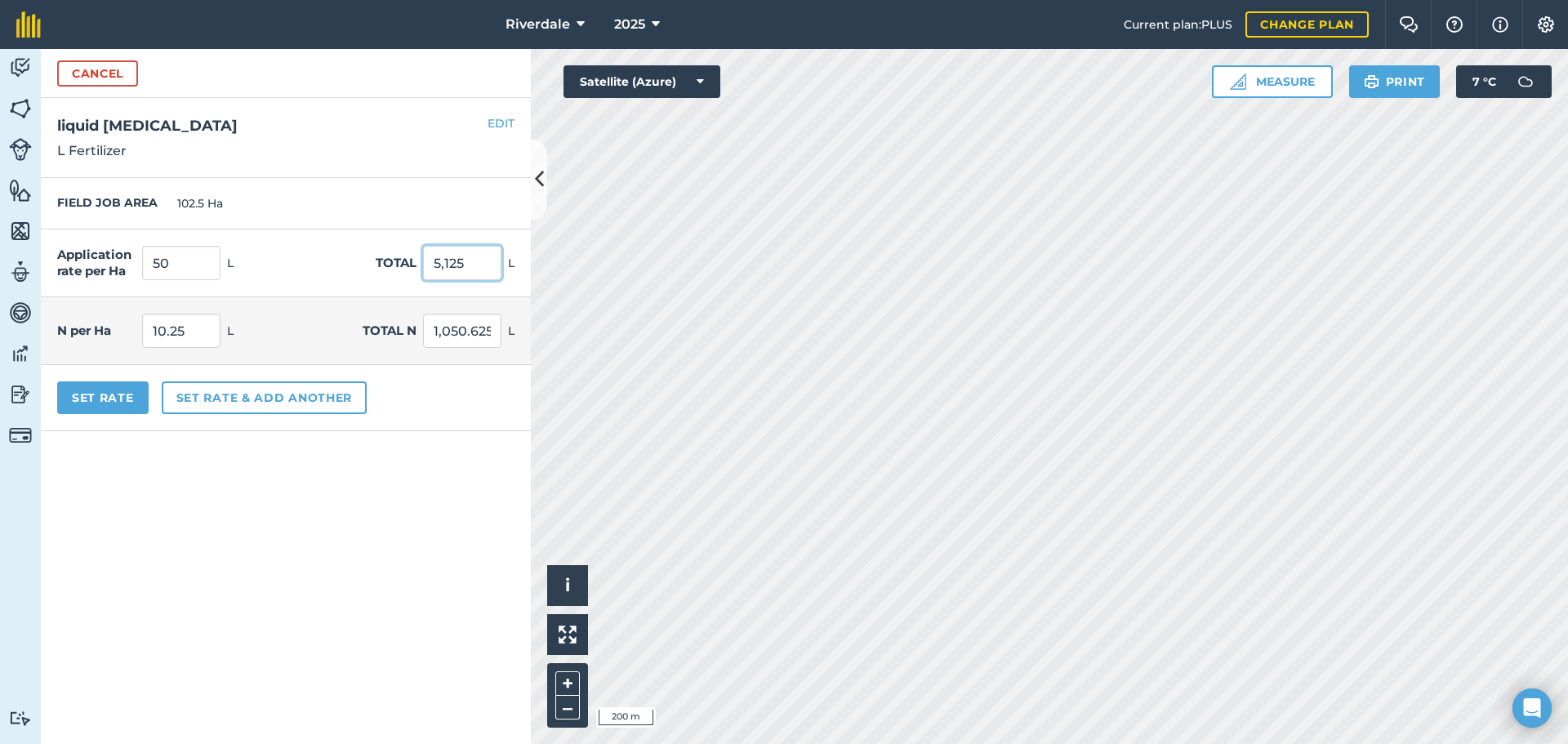
click at [471, 266] on input "5,125" at bounding box center [462, 263] width 78 height 35
click at [230, 393] on button "Set rate & add another" at bounding box center [264, 397] width 205 height 33
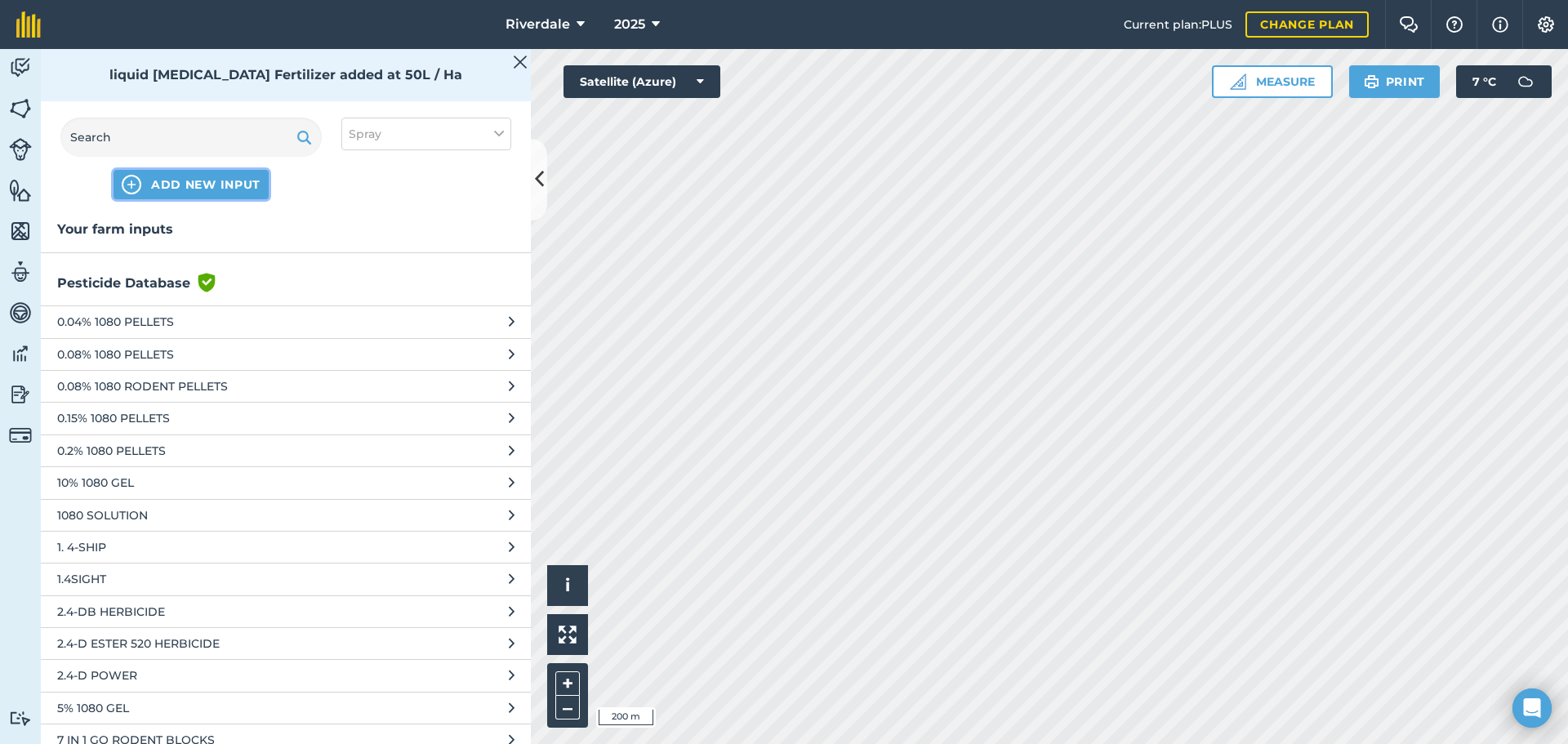
click at [178, 182] on span "ADD NEW INPUT" at bounding box center [206, 184] width 110 height 16
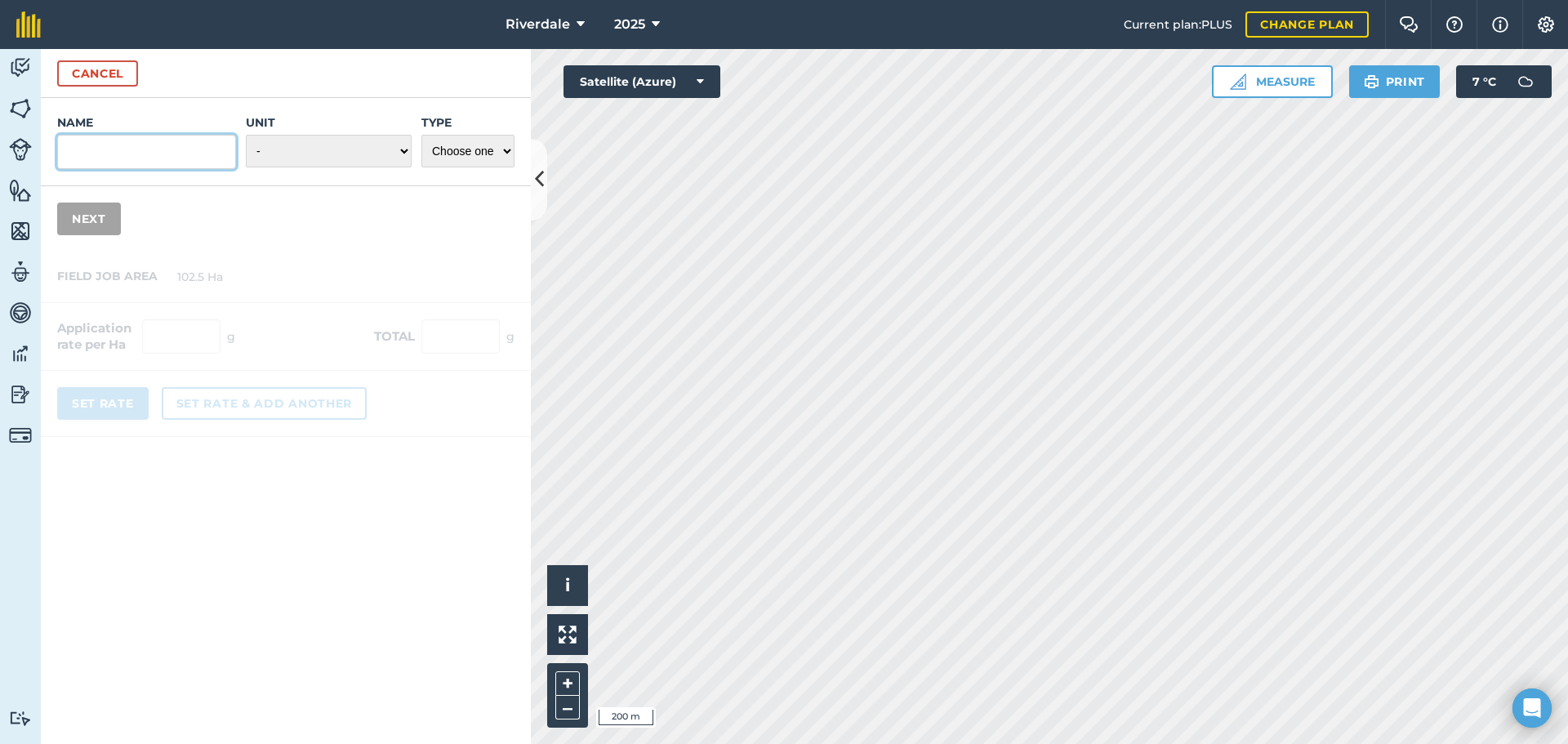
click at [83, 153] on input "Name" at bounding box center [146, 151] width 179 height 35
type input "Magnesium Sulphate"
click at [404, 147] on select "- Grams/g Kilograms/kg Metric tonnes/t Millilitres/ml Litres/L Ounces/oz Pounds…" at bounding box center [329, 150] width 166 height 33
select select "KILOGRAMS"
click at [246, 134] on select "- Grams/g Kilograms/kg Metric tonnes/t Millilitres/ml Litres/L Ounces/oz Pounds…" at bounding box center [329, 150] width 166 height 33
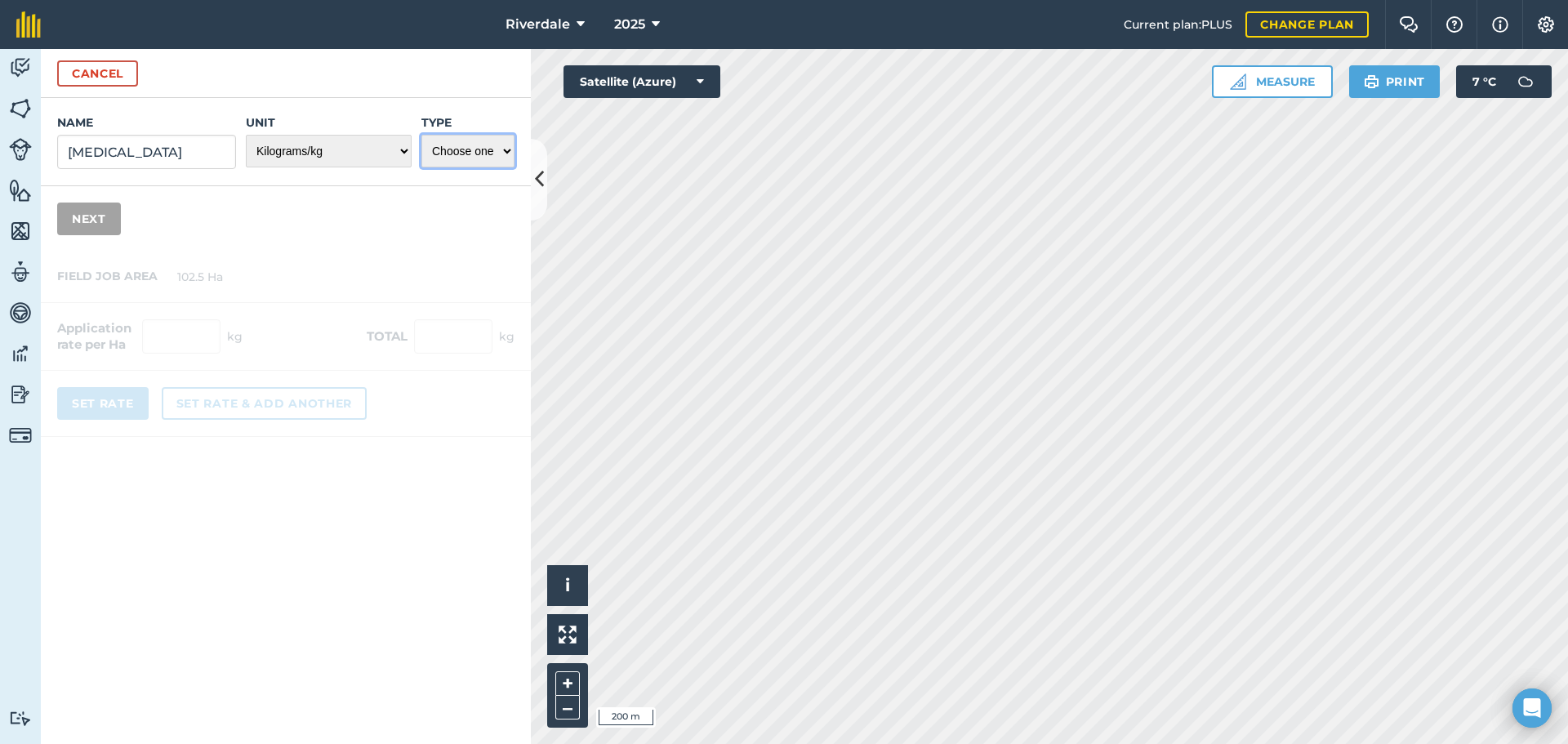
click at [508, 149] on select "Choose one Fertilizer Seed Spray Fuel Other" at bounding box center [467, 150] width 93 height 33
select select "FERTILIZER"
click at [421, 134] on select "Choose one Fertilizer Seed Spray Fuel Other" at bounding box center [467, 150] width 93 height 33
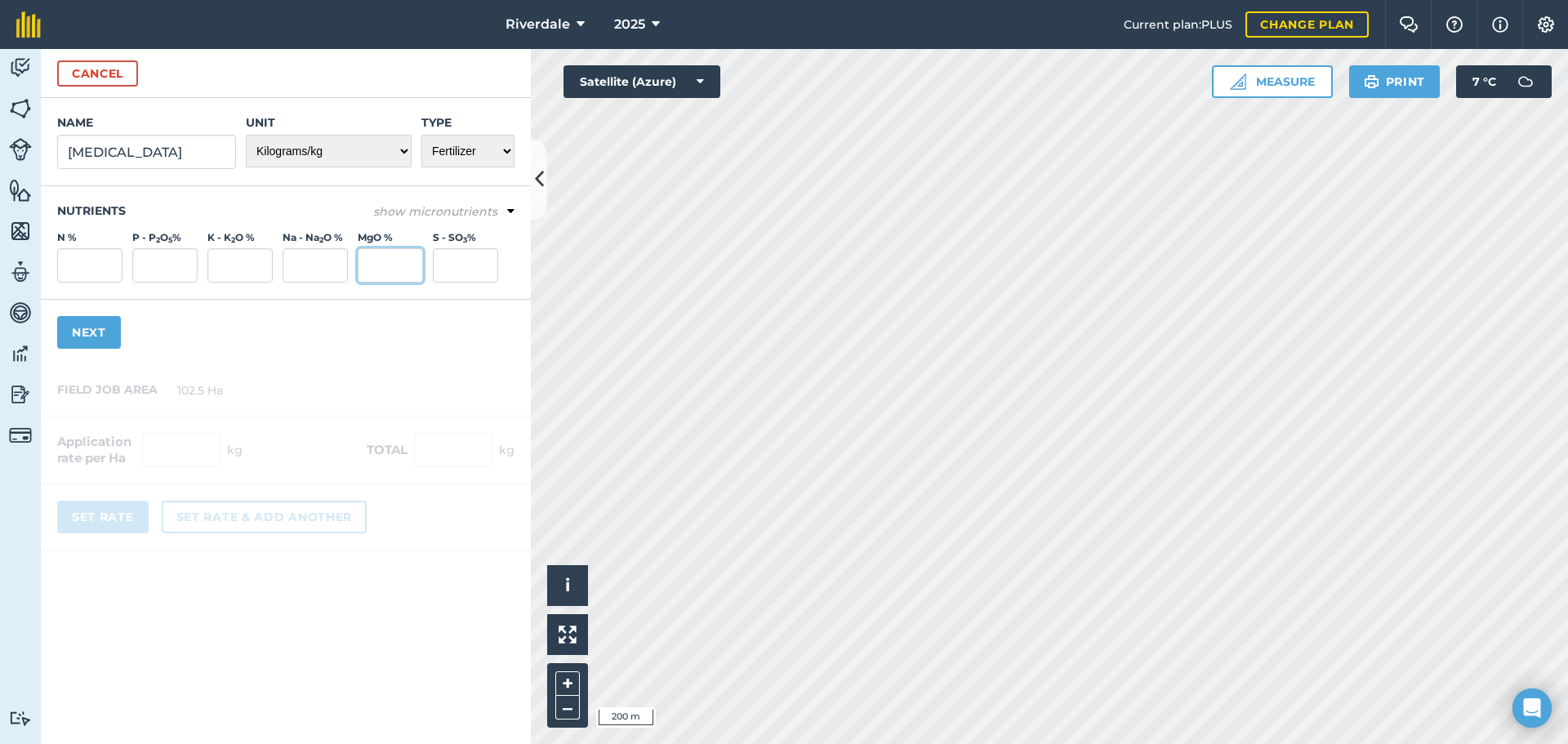
click at [376, 265] on input "MgO %" at bounding box center [390, 265] width 65 height 35
type input "10"
click at [453, 260] on input "S - SO 3 %" at bounding box center [465, 265] width 65 height 35
type input "12"
click at [88, 331] on button "Next" at bounding box center [89, 332] width 64 height 33
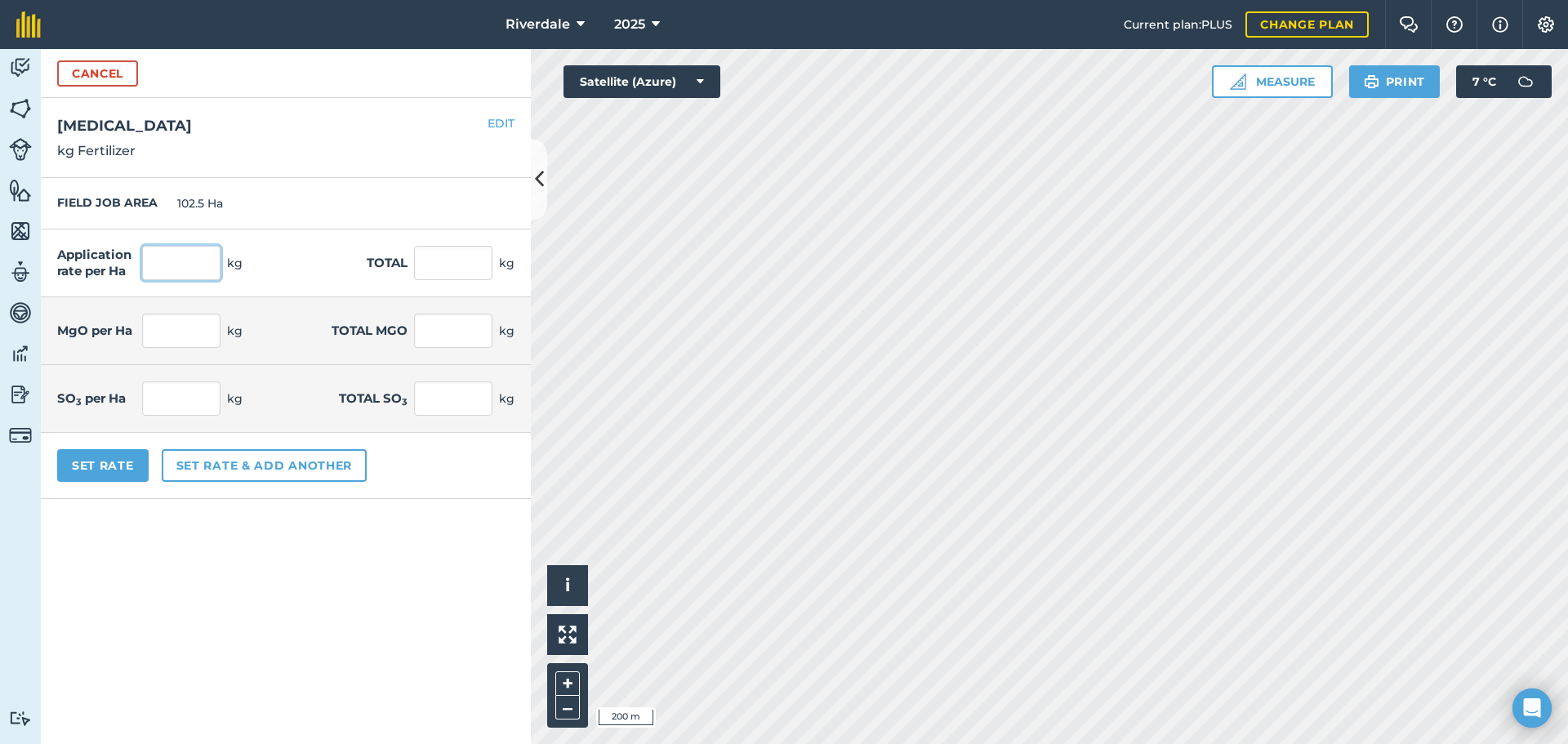
click at [167, 259] on input "text" at bounding box center [182, 263] width 78 height 35
type input "5"
type input "512.5"
type input "0.5"
type input "51.25"
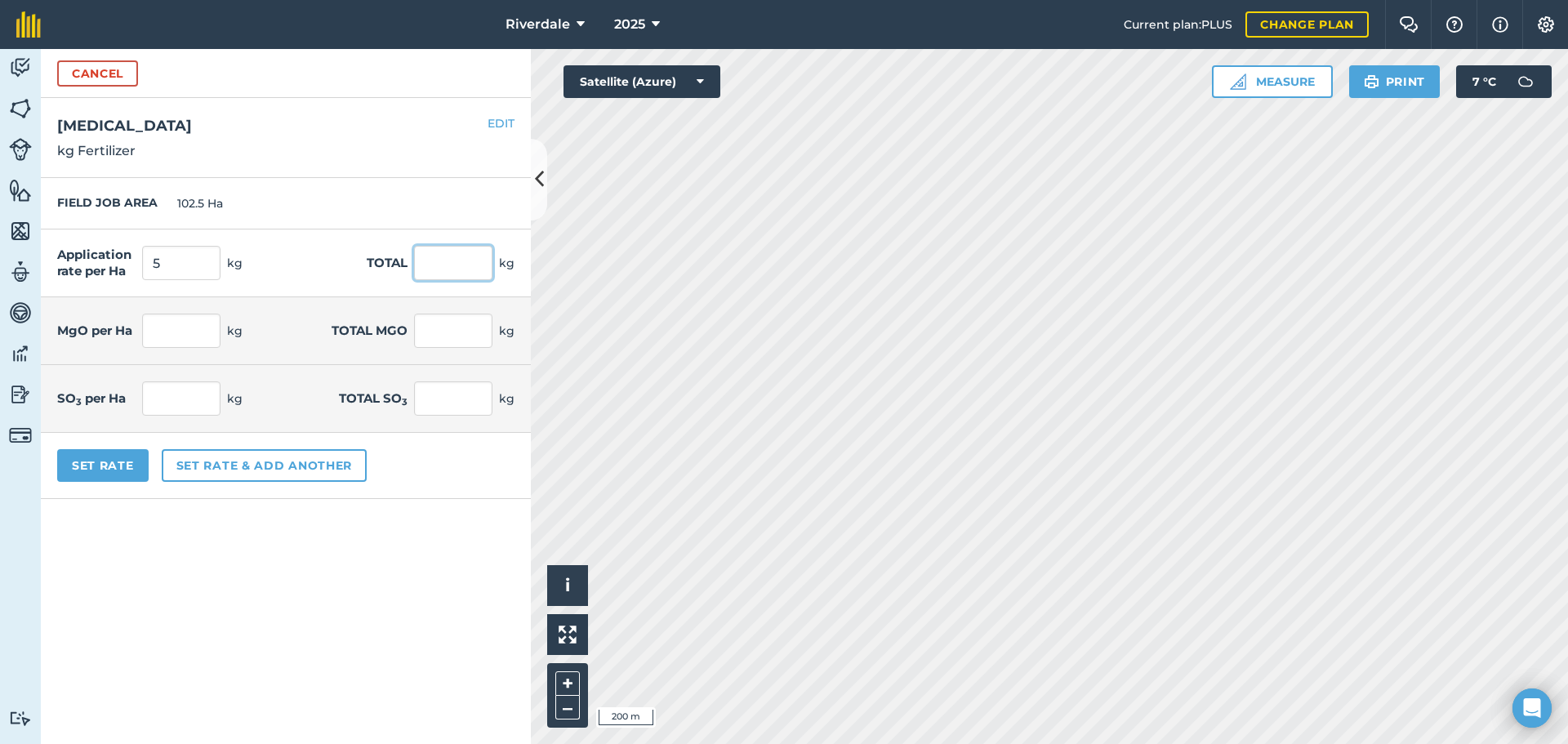
type input "0.6"
type input "61.5"
click at [455, 260] on input "512.5" at bounding box center [453, 263] width 78 height 35
click at [213, 469] on button "Set rate & add another" at bounding box center [264, 465] width 205 height 33
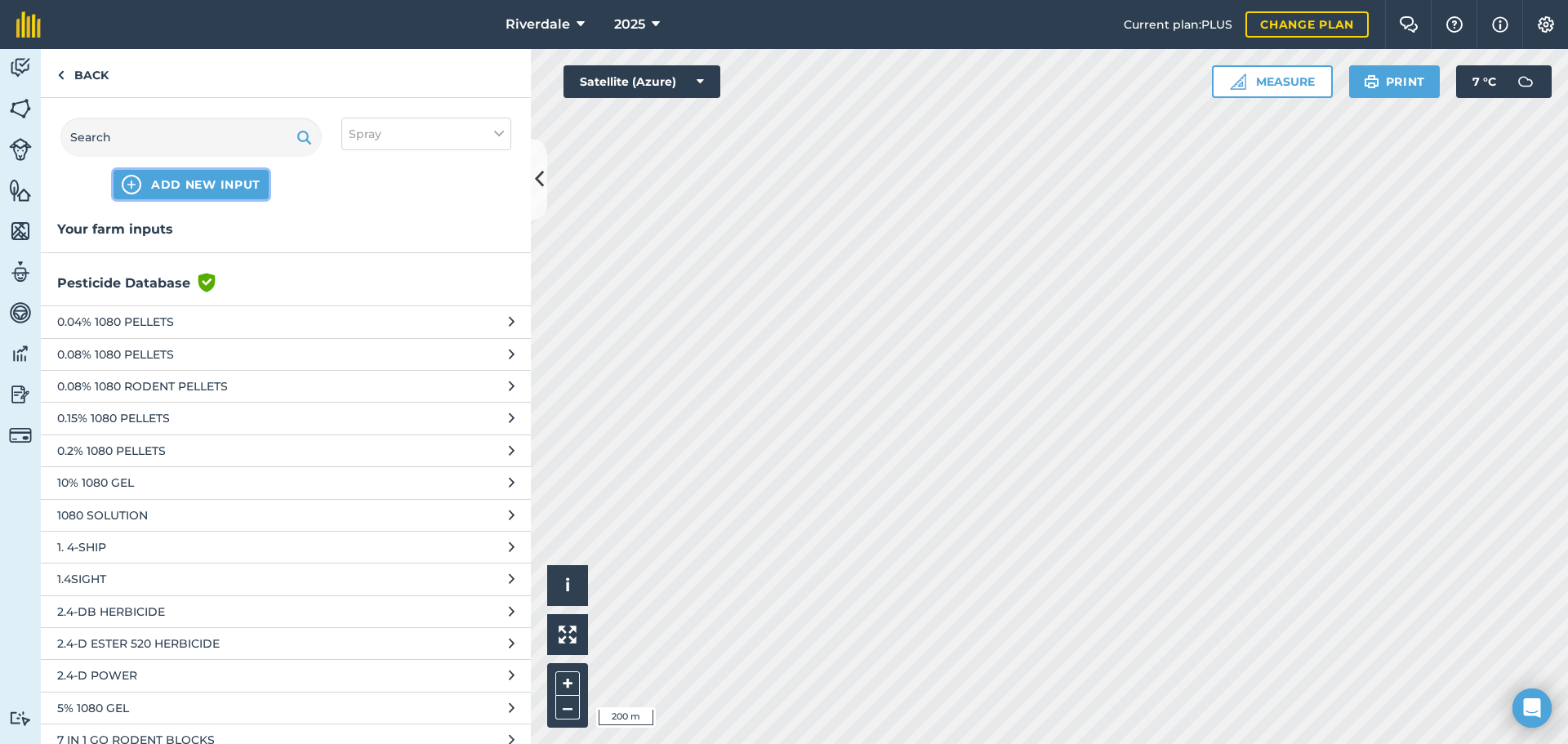
click at [187, 185] on span "ADD NEW INPUT" at bounding box center [206, 184] width 110 height 16
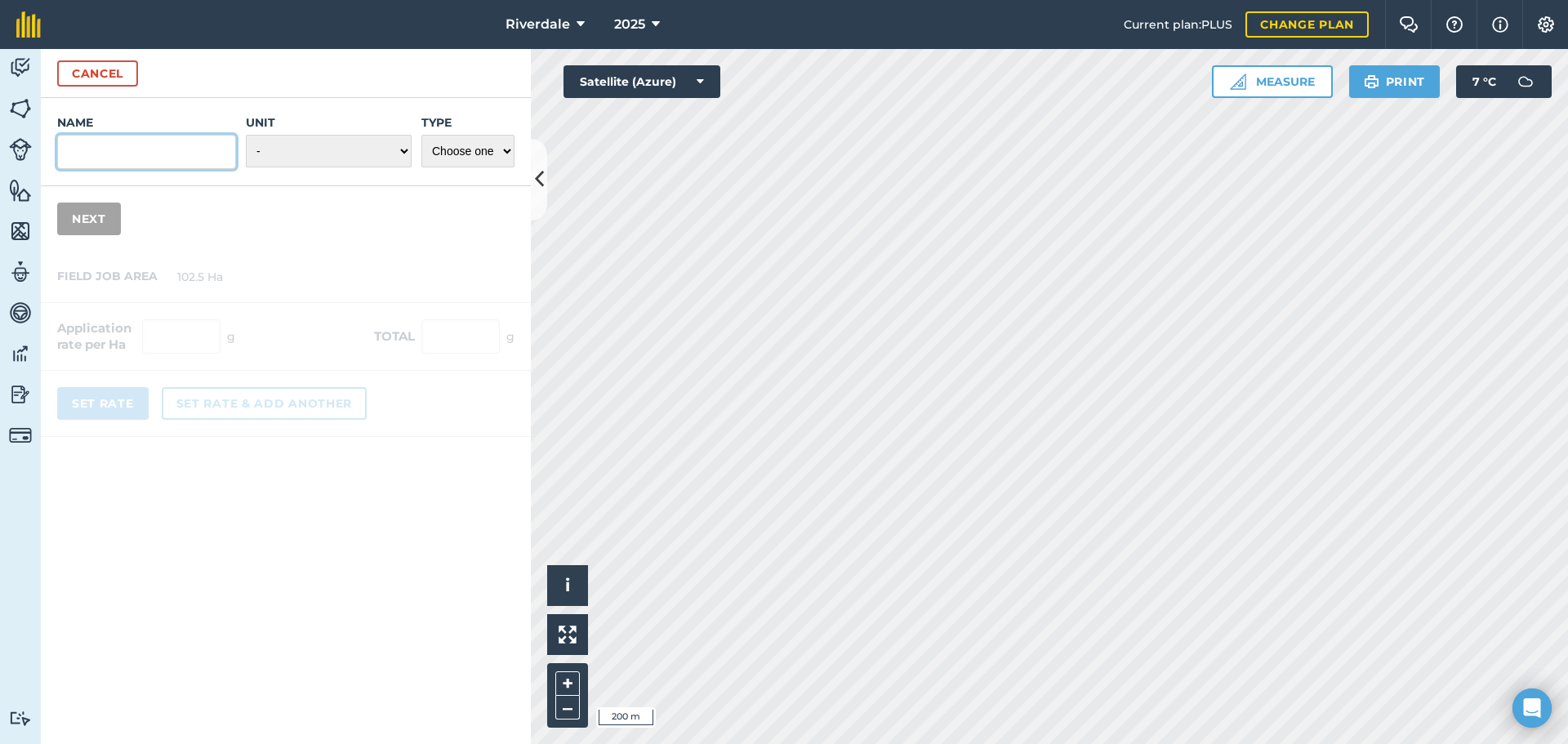
click at [72, 152] on input "Name" at bounding box center [146, 151] width 179 height 35
click at [69, 149] on input "Gibb" at bounding box center [146, 151] width 179 height 35
type input "ProGibb"
click at [403, 150] on select "- Grams/g Kilograms/kg Metric tonnes/t Millilitres/ml Litres/L Ounces/oz Pounds…" at bounding box center [329, 150] width 166 height 33
select select "GRAMS"
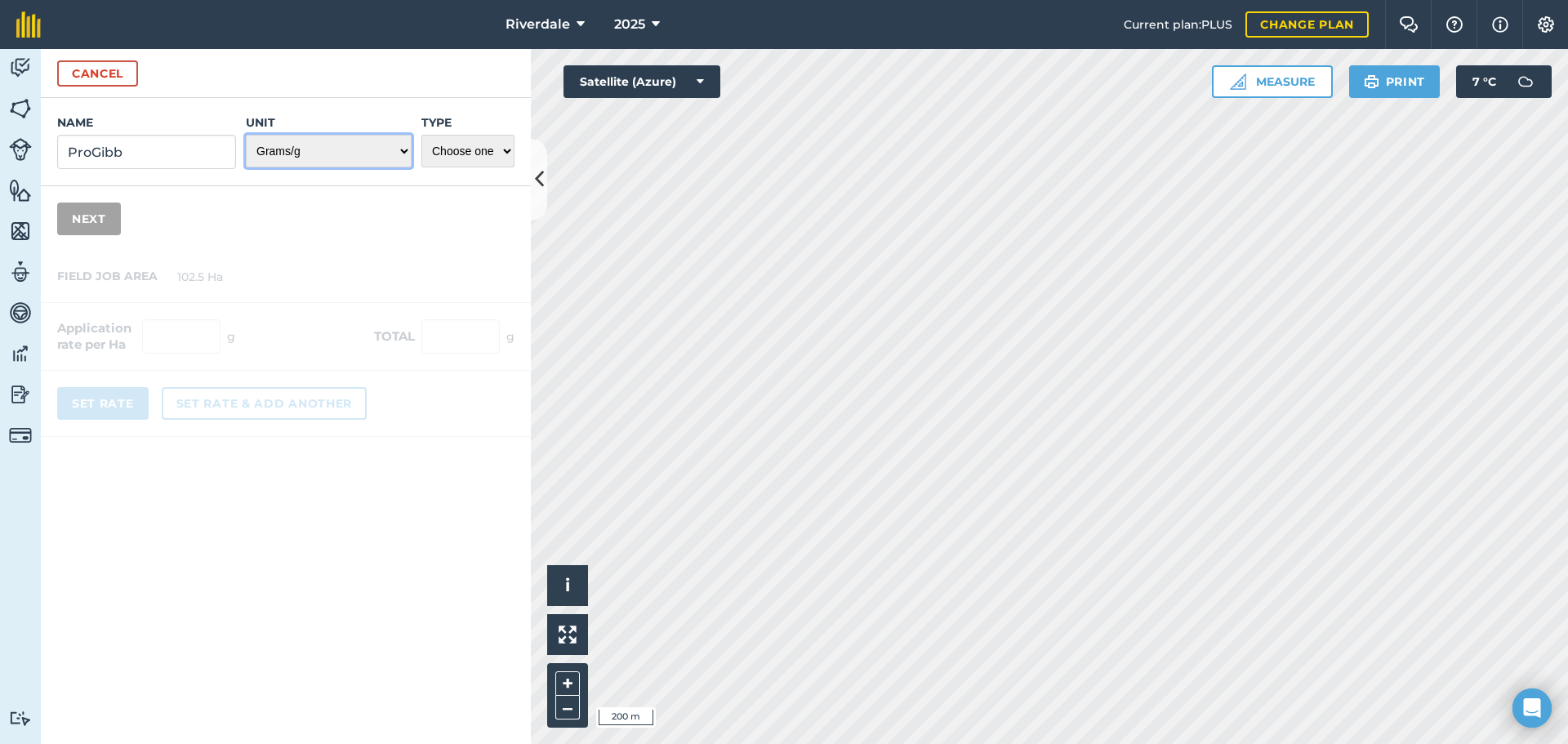
click at [246, 134] on select "- Grams/g Kilograms/kg Metric tonnes/t Millilitres/ml Litres/L Ounces/oz Pounds…" at bounding box center [329, 150] width 166 height 33
click at [507, 150] on select "Choose one Fertilizer Seed Spray Fuel Other" at bounding box center [467, 150] width 93 height 33
select select "FERTILIZER"
click at [421, 134] on select "Choose one Fertilizer Seed Spray Fuel Other" at bounding box center [467, 150] width 93 height 33
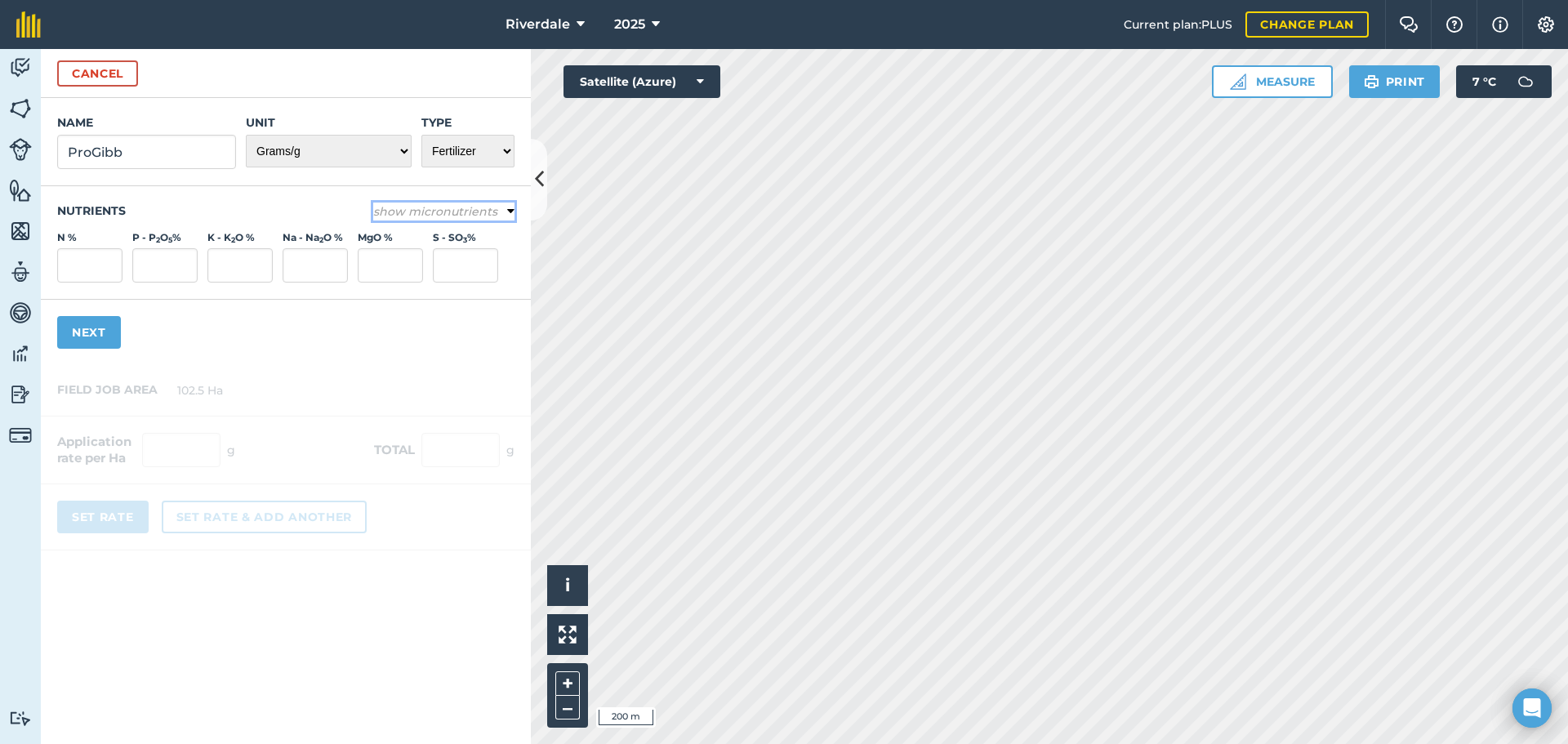
click at [512, 208] on icon at bounding box center [511, 211] width 7 height 15
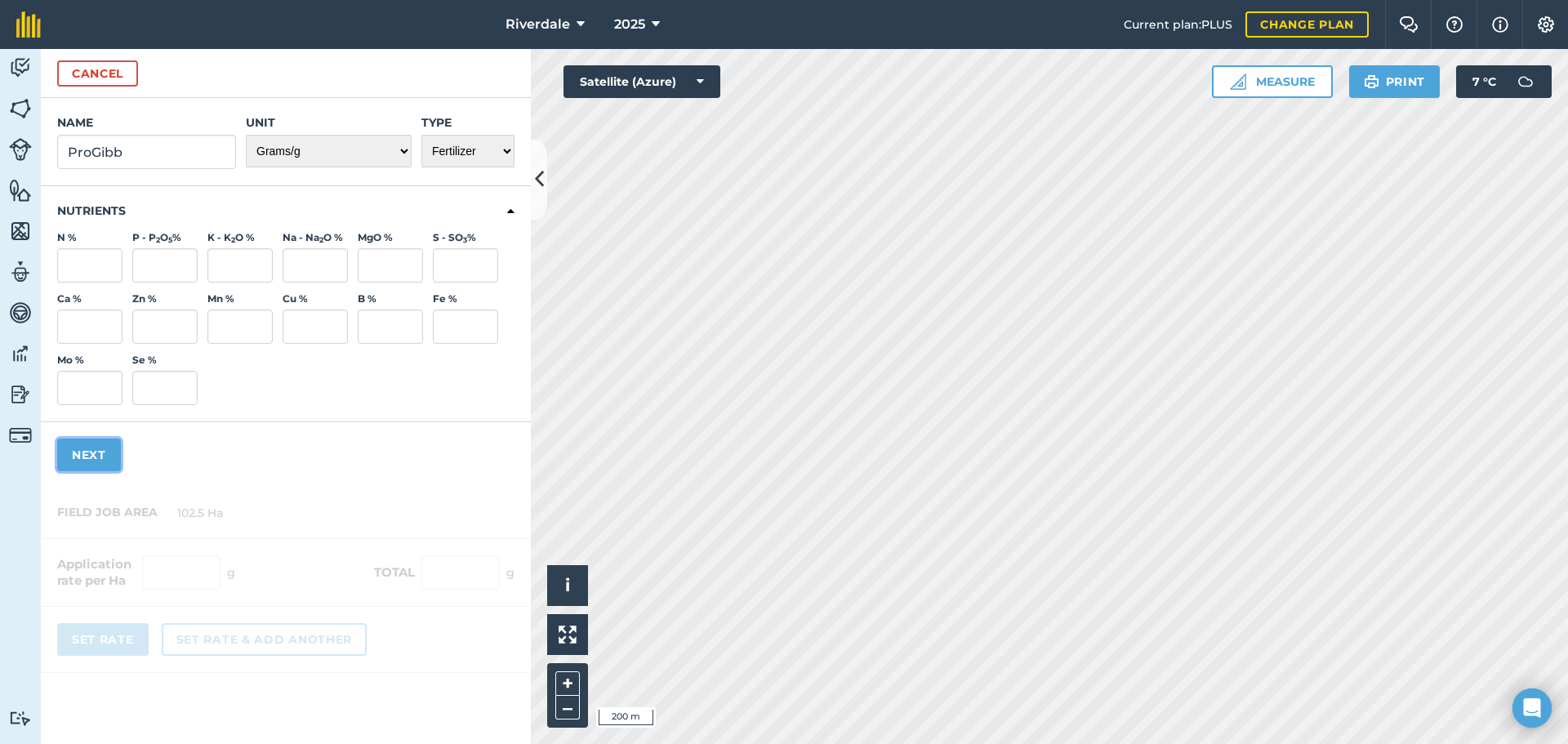
click at [88, 451] on button "Next" at bounding box center [89, 455] width 64 height 33
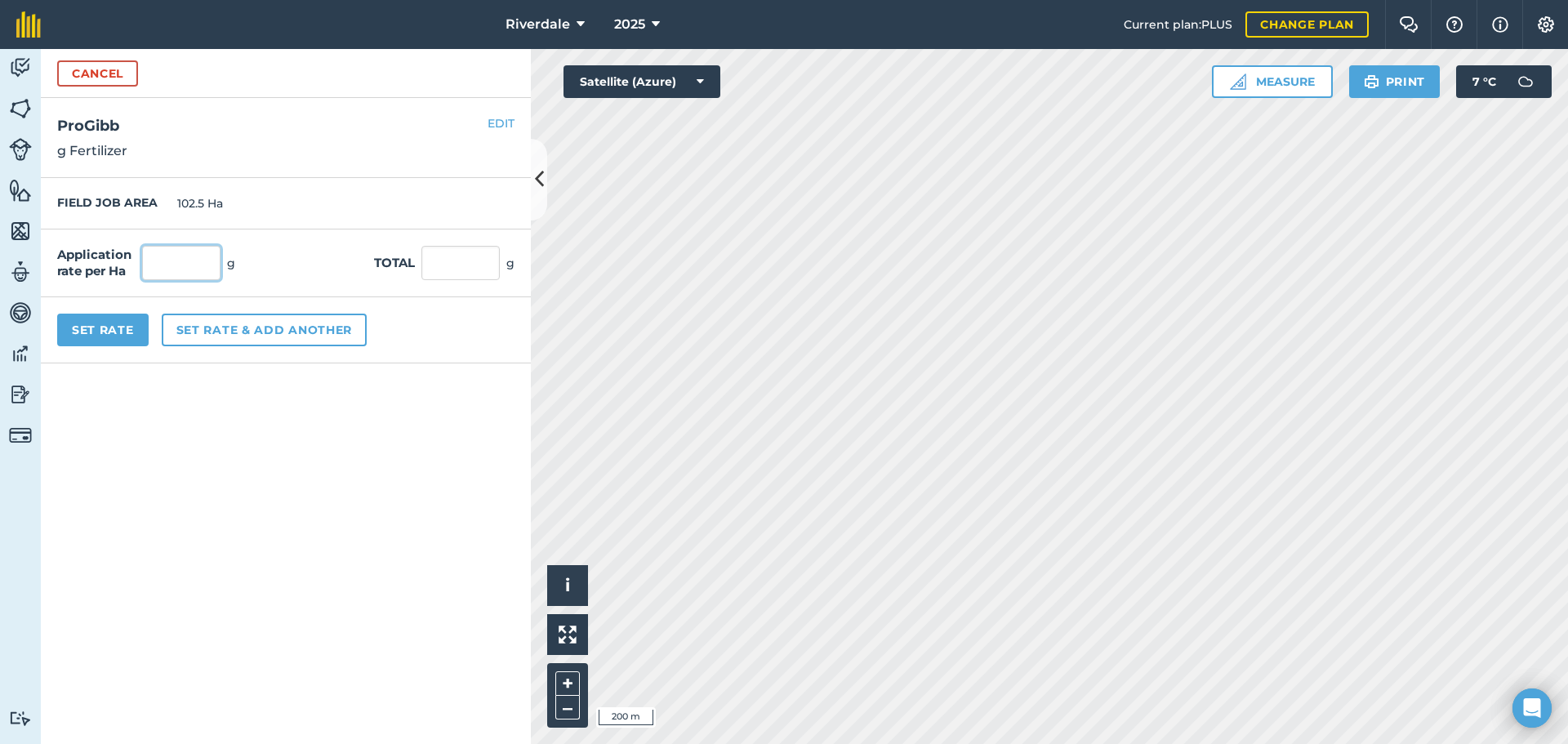
click at [164, 262] on input "text" at bounding box center [182, 263] width 78 height 35
type input "10"
type input "1,025"
click at [230, 329] on button "Set rate & add another" at bounding box center [264, 329] width 205 height 33
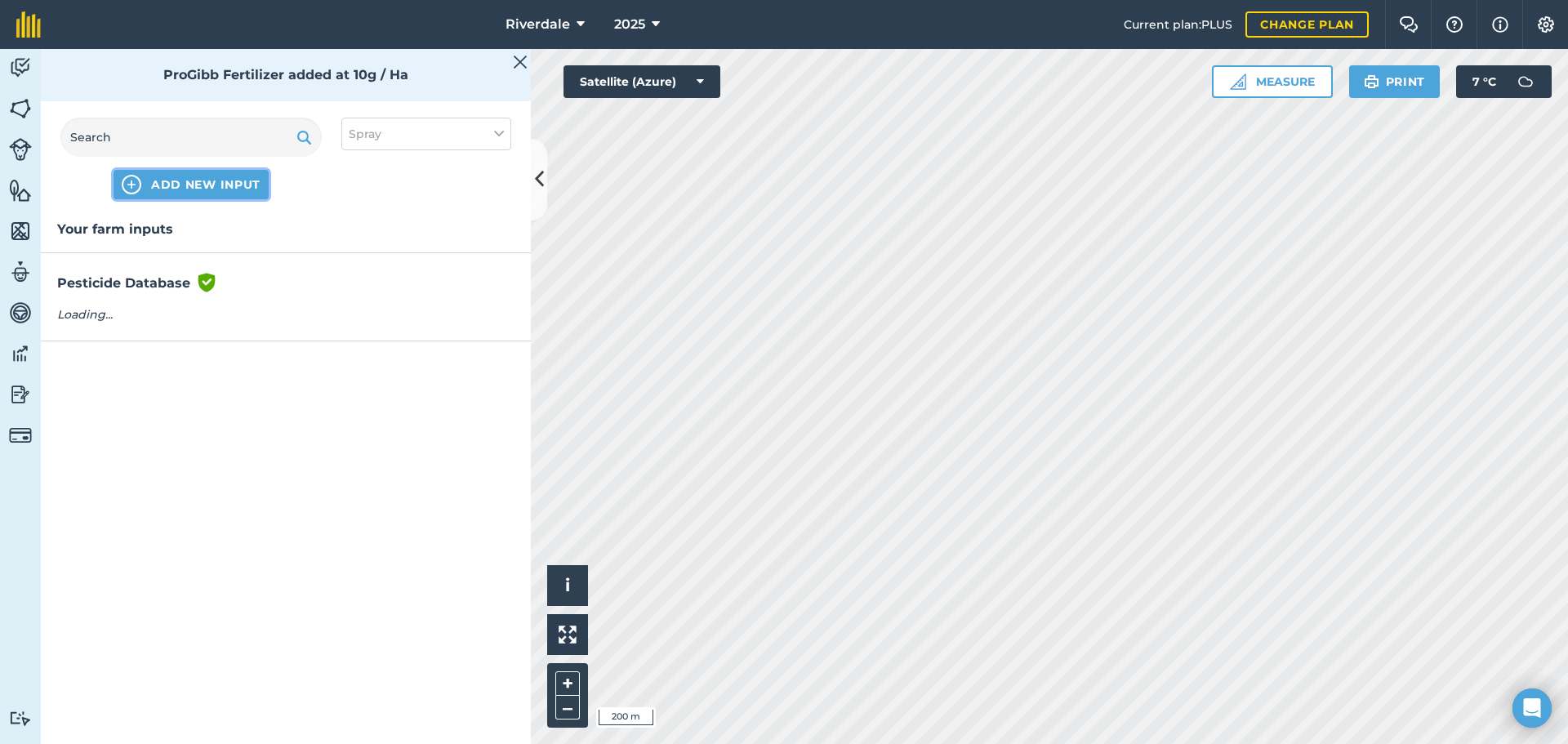
click at [170, 182] on span "ADD NEW INPUT" at bounding box center [206, 184] width 110 height 16
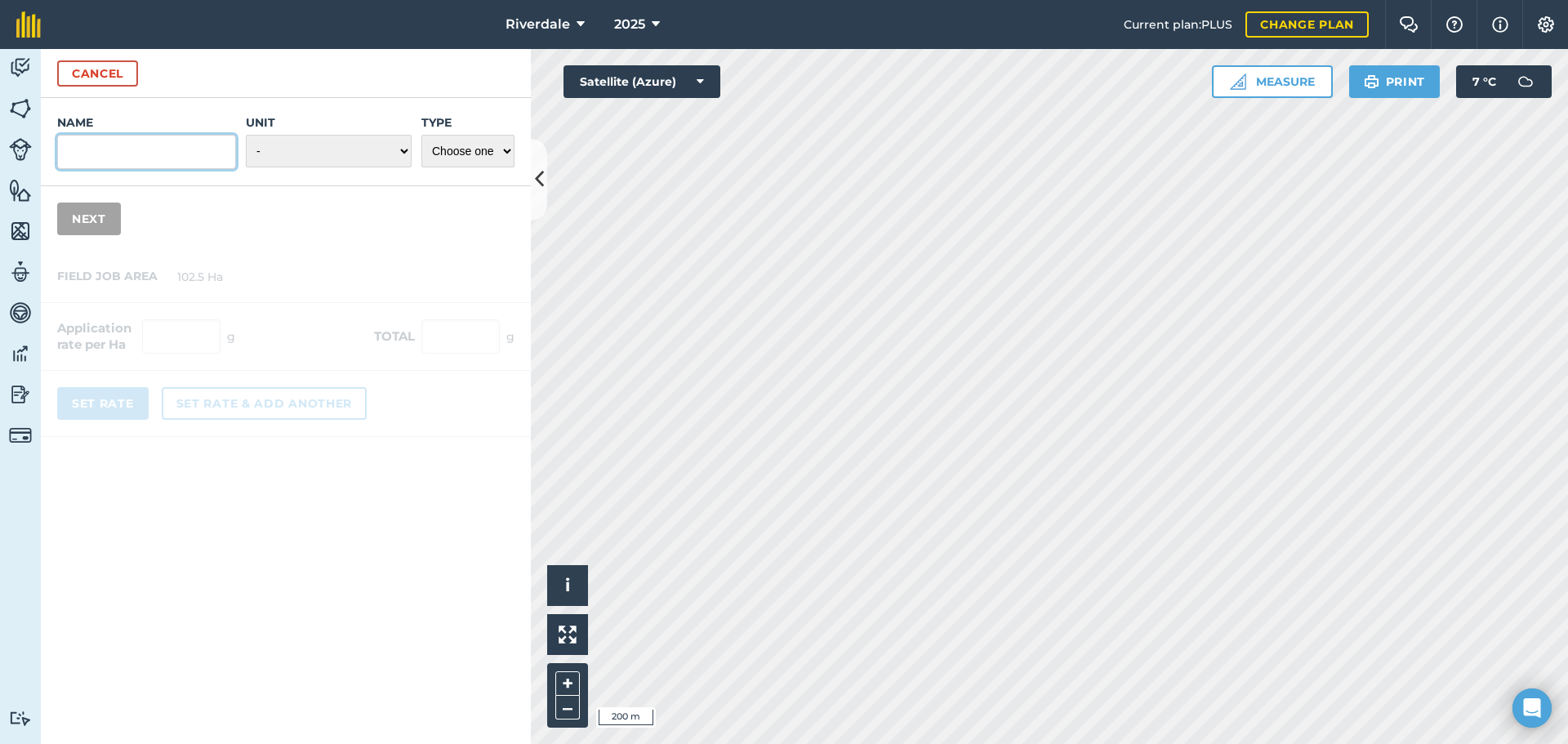
click at [85, 154] on input "Name" at bounding box center [146, 151] width 179 height 35
type input "TriContanol"
click at [402, 150] on select "- Grams/g Kilograms/kg Metric tonnes/t Millilitres/ml Litres/L Ounces/oz Pounds…" at bounding box center [329, 150] width 166 height 33
select select "MILLILITRES"
click at [246, 134] on select "- Grams/g Kilograms/kg Metric tonnes/t Millilitres/ml Litres/L Ounces/oz Pounds…" at bounding box center [329, 150] width 166 height 33
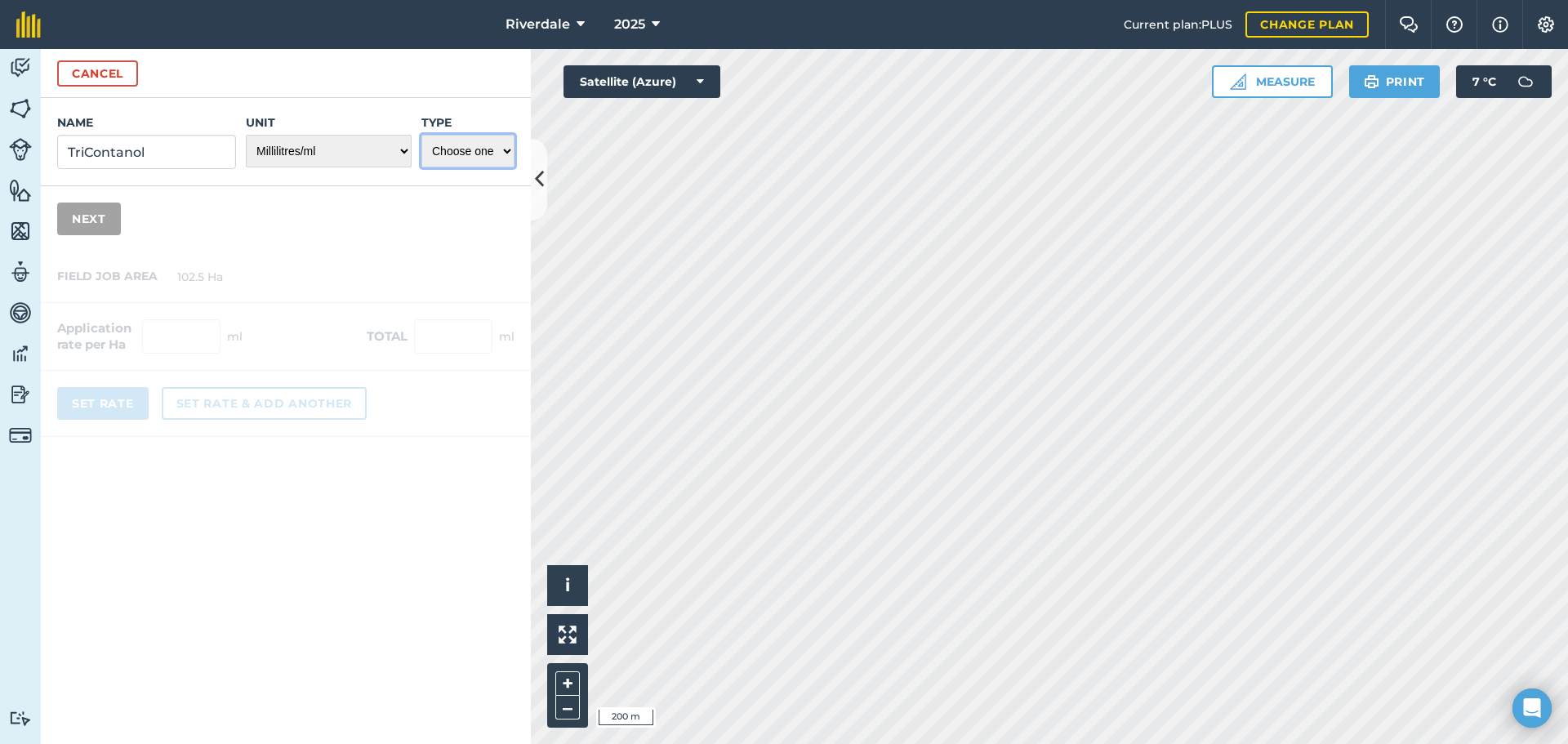
click at [505, 147] on select "Choose one Fertilizer Seed Spray Fuel Other" at bounding box center [467, 150] width 93 height 33
select select "FERTILIZER"
click at [421, 134] on select "Choose one Fertilizer Seed Spray Fuel Other" at bounding box center [467, 150] width 93 height 33
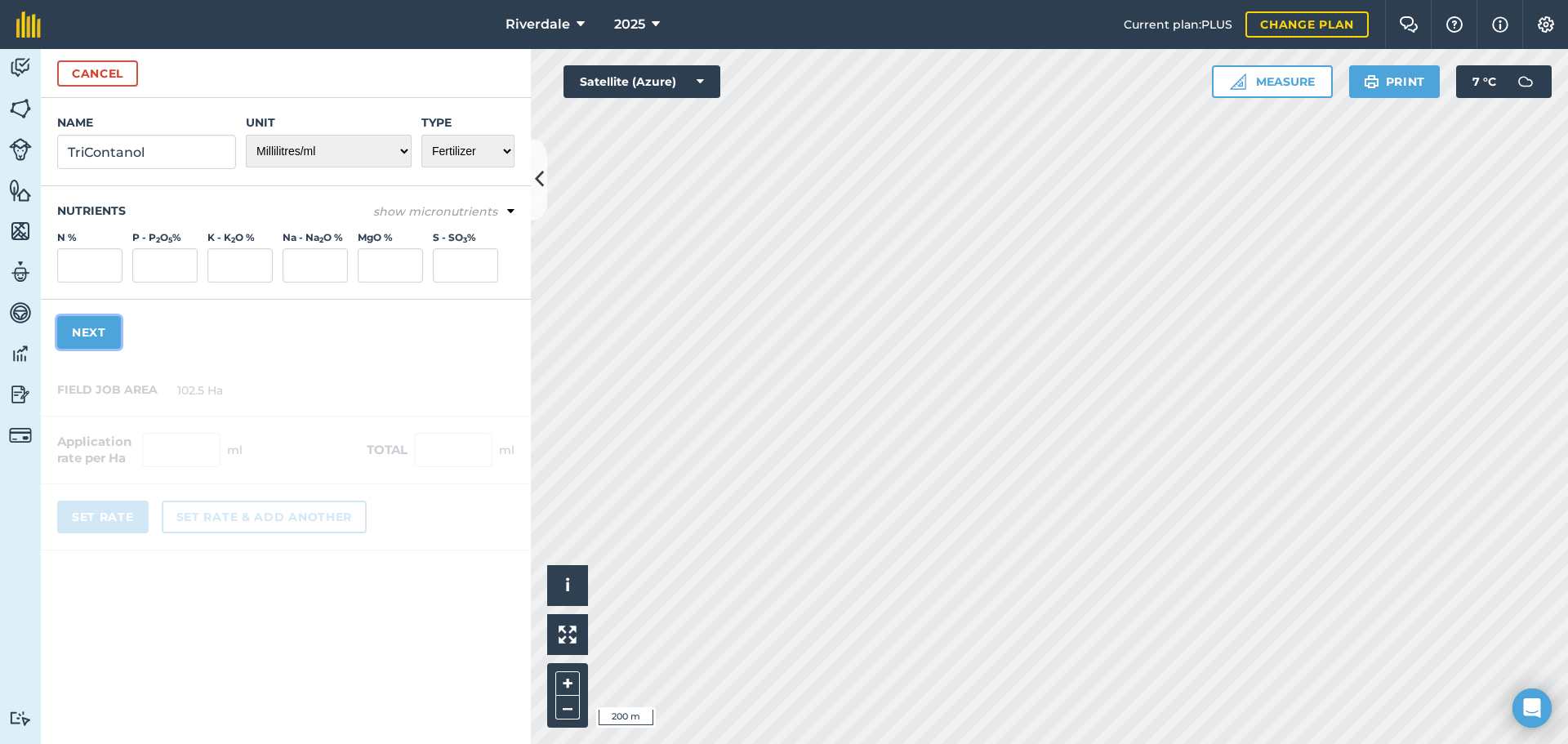
click at [84, 331] on button "Next" at bounding box center [89, 332] width 64 height 33
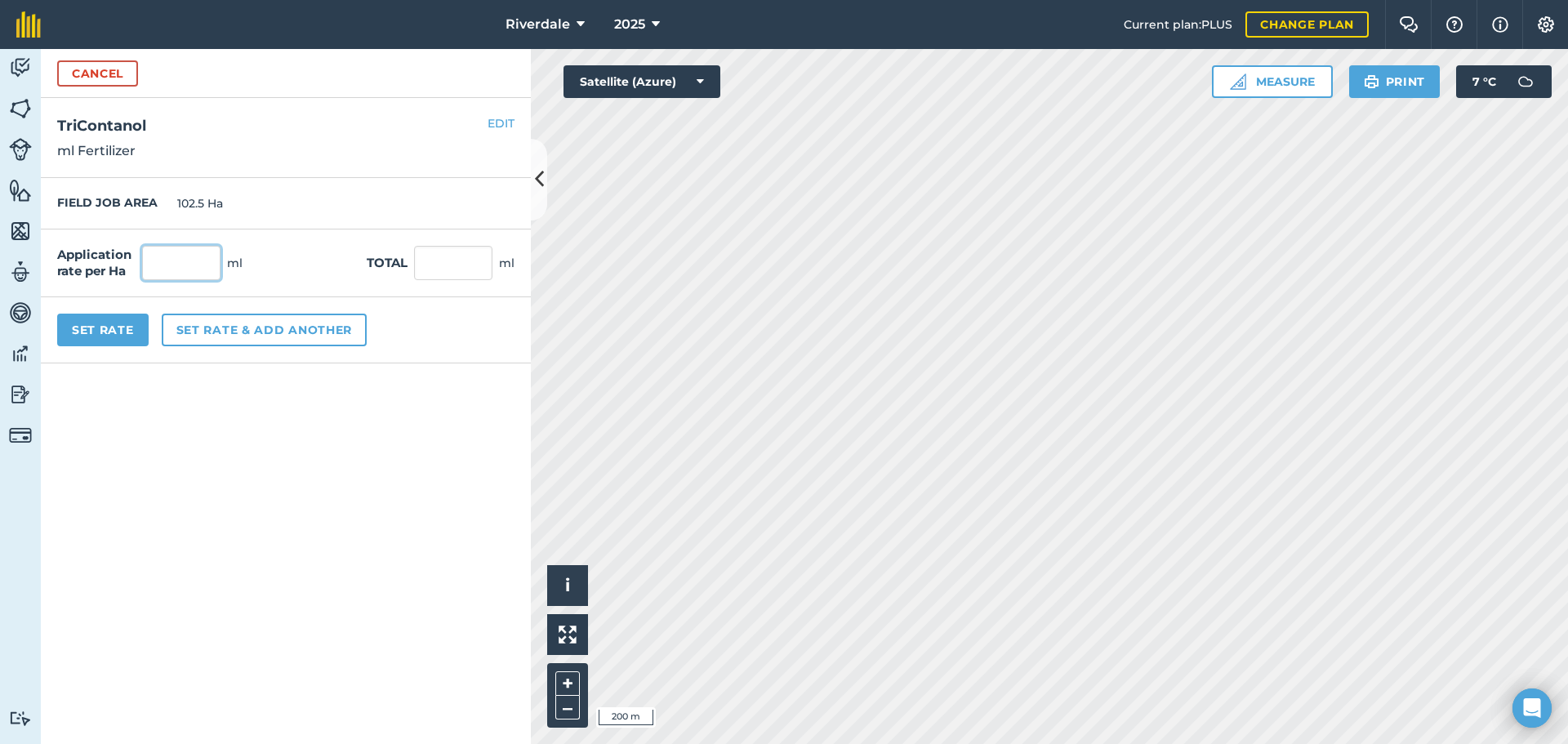
click at [163, 262] on input "text" at bounding box center [182, 263] width 78 height 35
type input "25"
type input "2,562.5"
click at [207, 330] on button "Set rate & add another" at bounding box center [264, 329] width 205 height 33
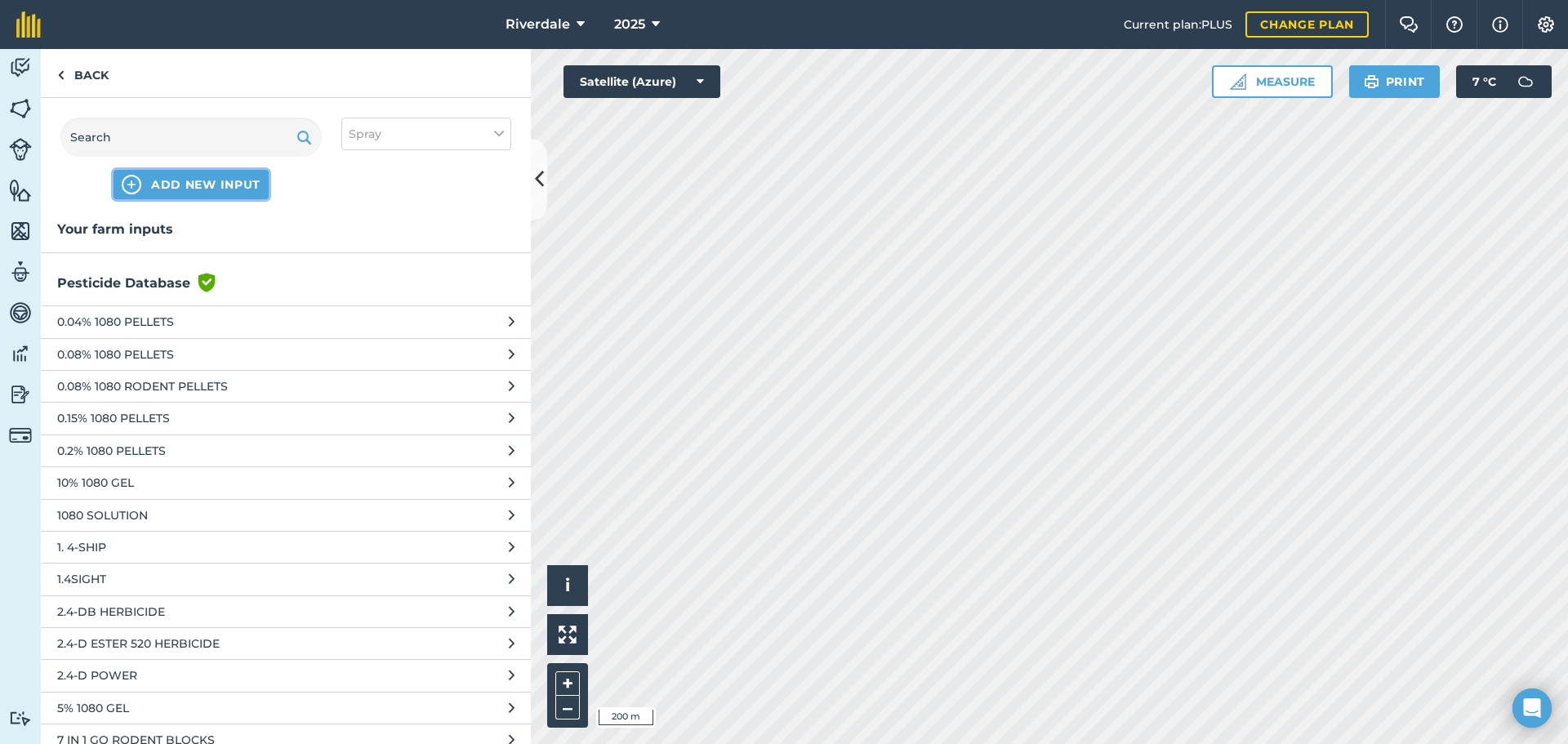
click at [195, 181] on span "ADD NEW INPUT" at bounding box center [206, 184] width 110 height 16
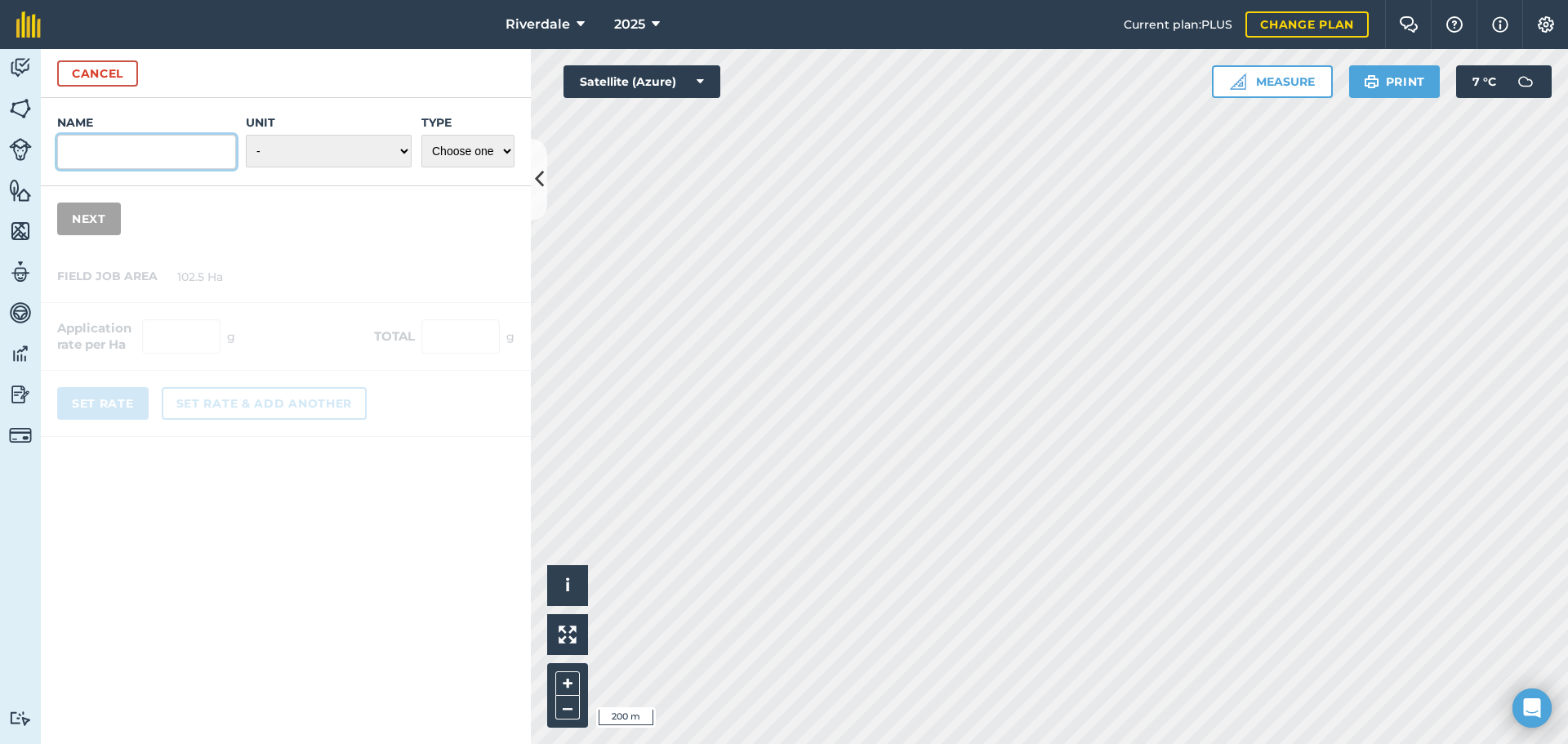
click at [75, 146] on input "Name" at bounding box center [146, 151] width 179 height 35
type input "Biomarinus Fish"
click at [402, 147] on select "- Grams/g Kilograms/kg Metric tonnes/t Millilitres/ml Litres/L Ounces/oz Pounds…" at bounding box center [329, 150] width 166 height 33
select select "LITRES"
click at [246, 134] on select "- Grams/g Kilograms/kg Metric tonnes/t Millilitres/ml Litres/L Ounces/oz Pounds…" at bounding box center [329, 150] width 166 height 33
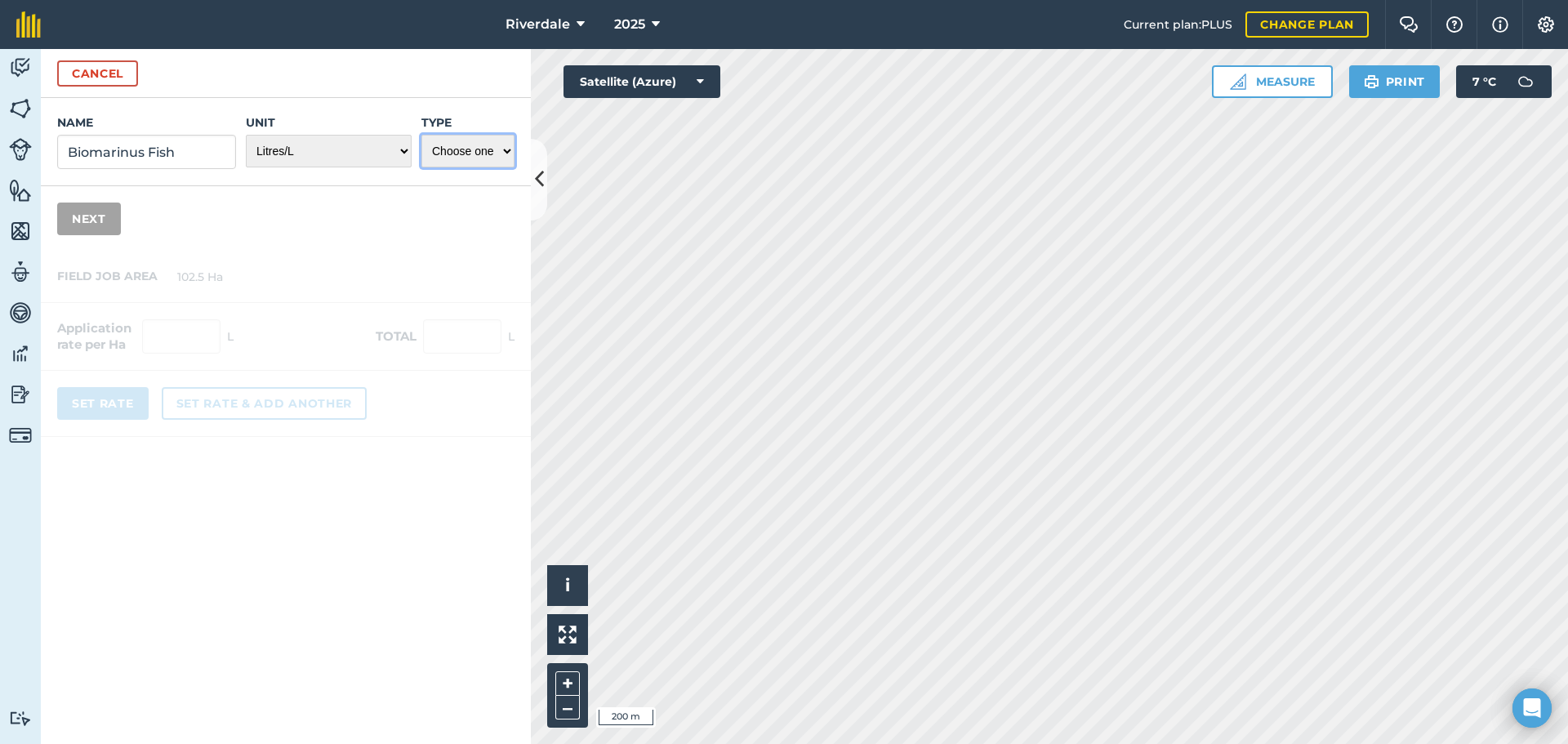
click at [503, 151] on select "Choose one Fertilizer Seed Spray Fuel Other" at bounding box center [467, 150] width 93 height 33
select select "FERTILIZER"
click at [421, 134] on select "Choose one Fertilizer Seed Spray Fuel Other" at bounding box center [467, 150] width 93 height 33
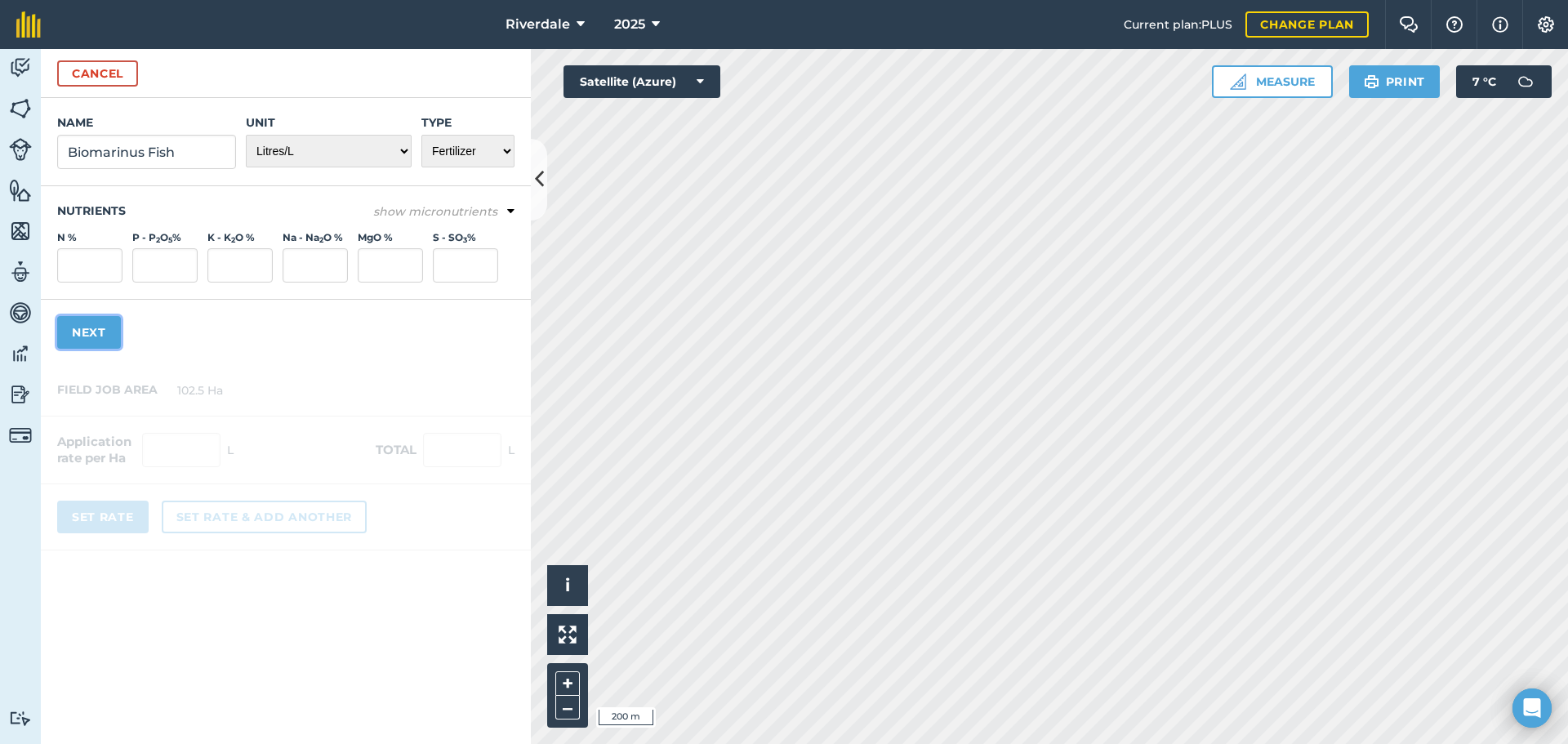
click at [89, 329] on button "Next" at bounding box center [89, 332] width 64 height 33
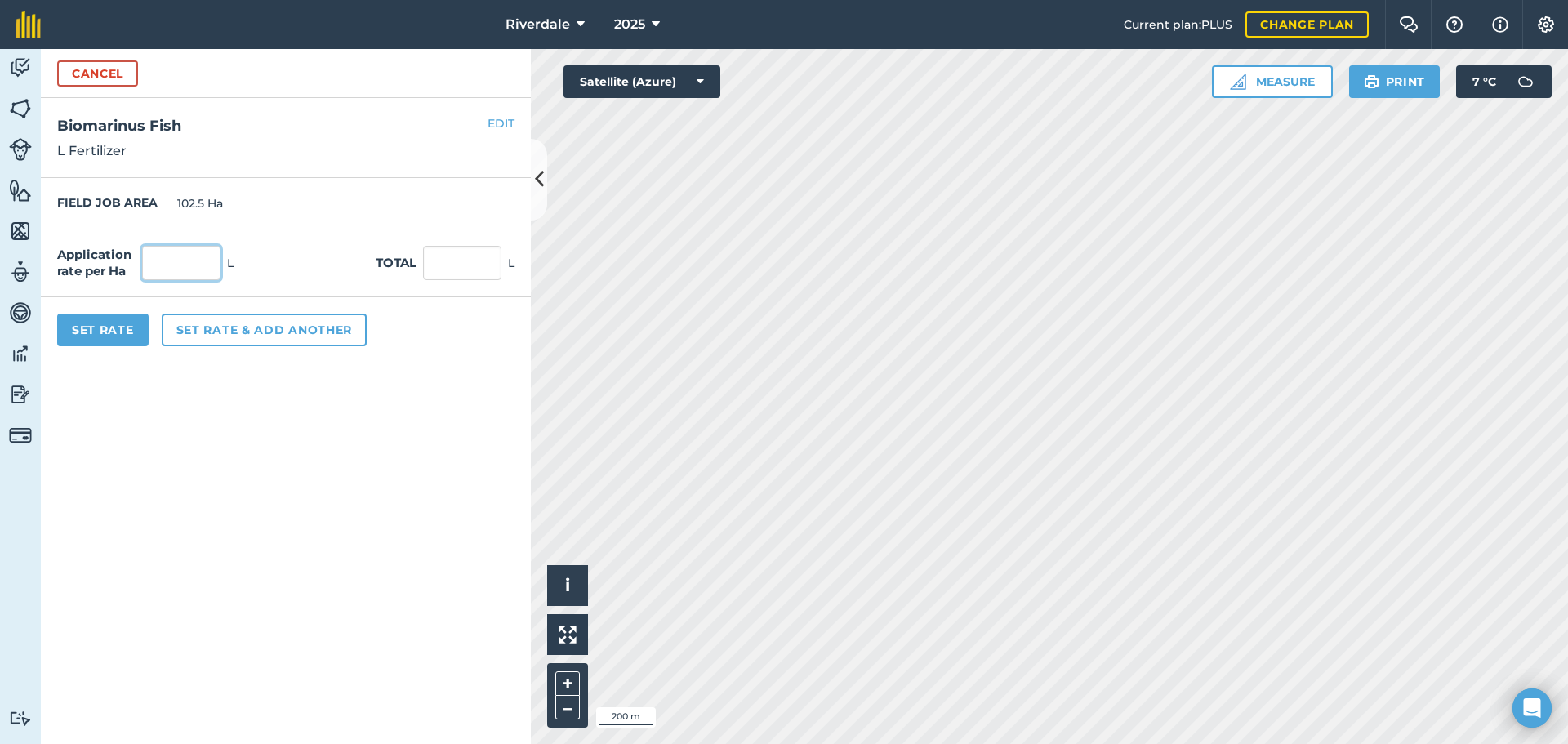
click at [167, 262] on input "text" at bounding box center [182, 263] width 78 height 35
type input "7.5"
type input "768.75"
click at [480, 263] on input "768.75" at bounding box center [462, 263] width 78 height 35
drag, startPoint x: 173, startPoint y: 260, endPoint x: 150, endPoint y: 263, distance: 23.2
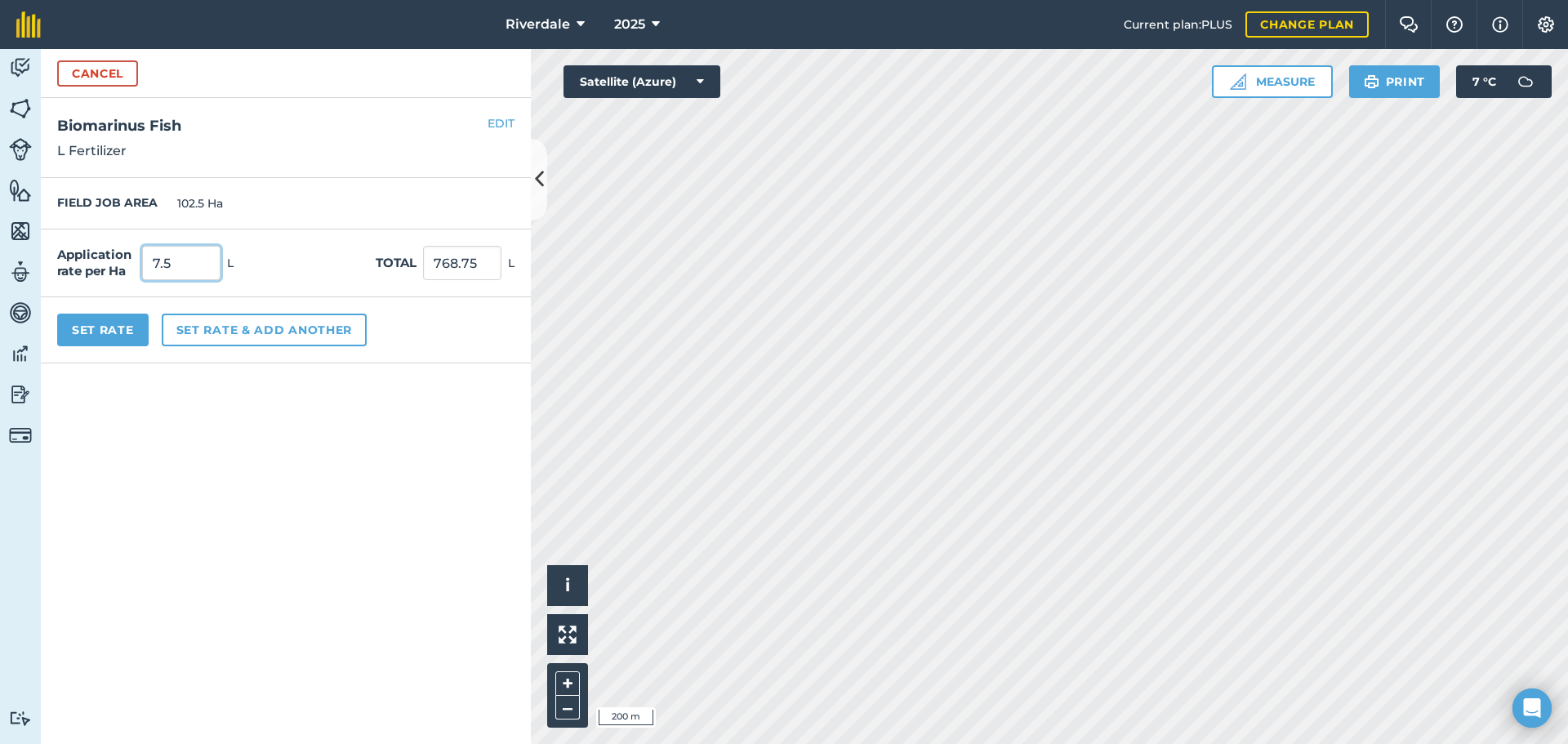
click at [150, 263] on input "7.5" at bounding box center [182, 263] width 78 height 35
type input "5"
type input "512.5"
click at [448, 259] on input "512.5" at bounding box center [462, 263] width 78 height 35
click at [247, 328] on button "Set rate & add another" at bounding box center [264, 329] width 205 height 33
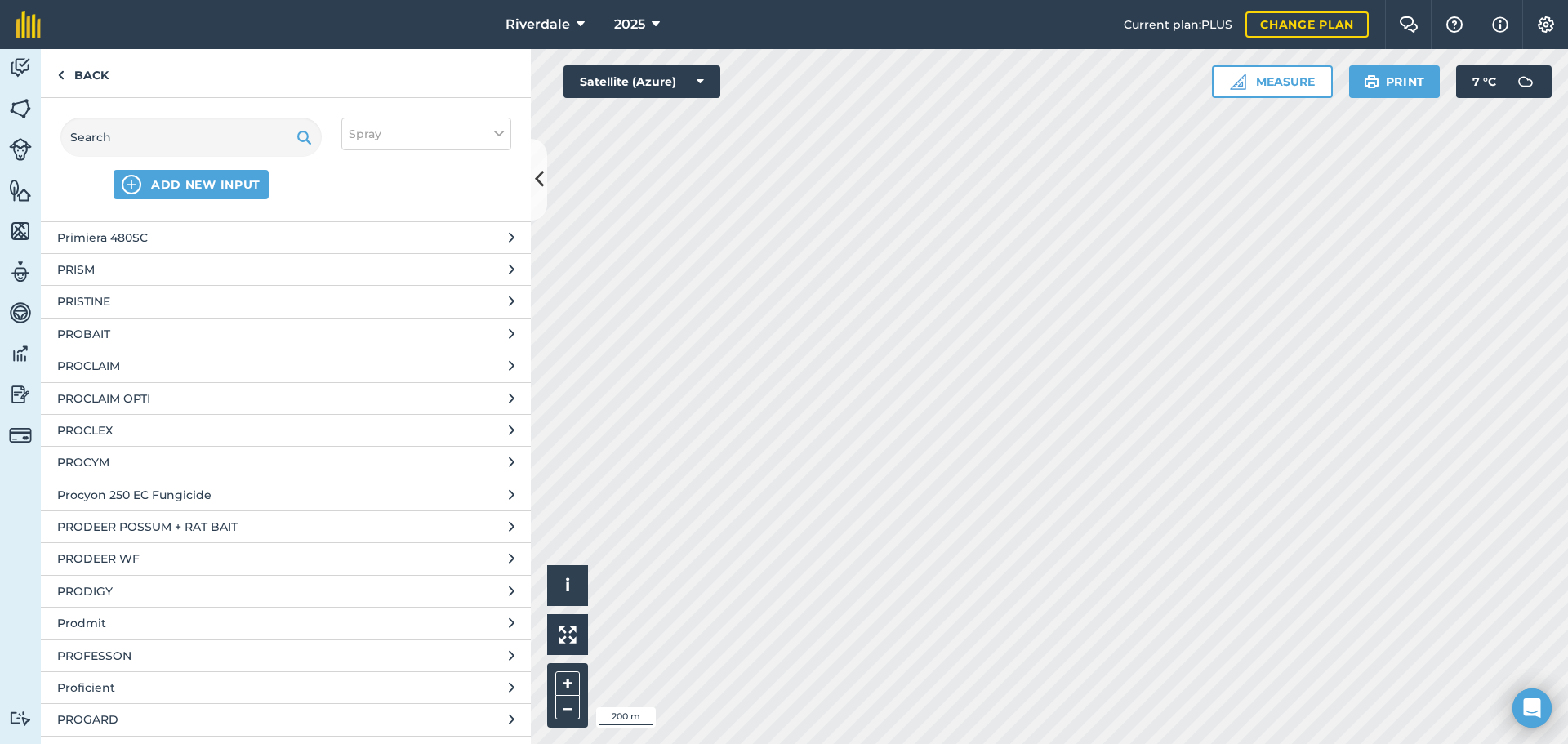
scroll to position [56067, 0]
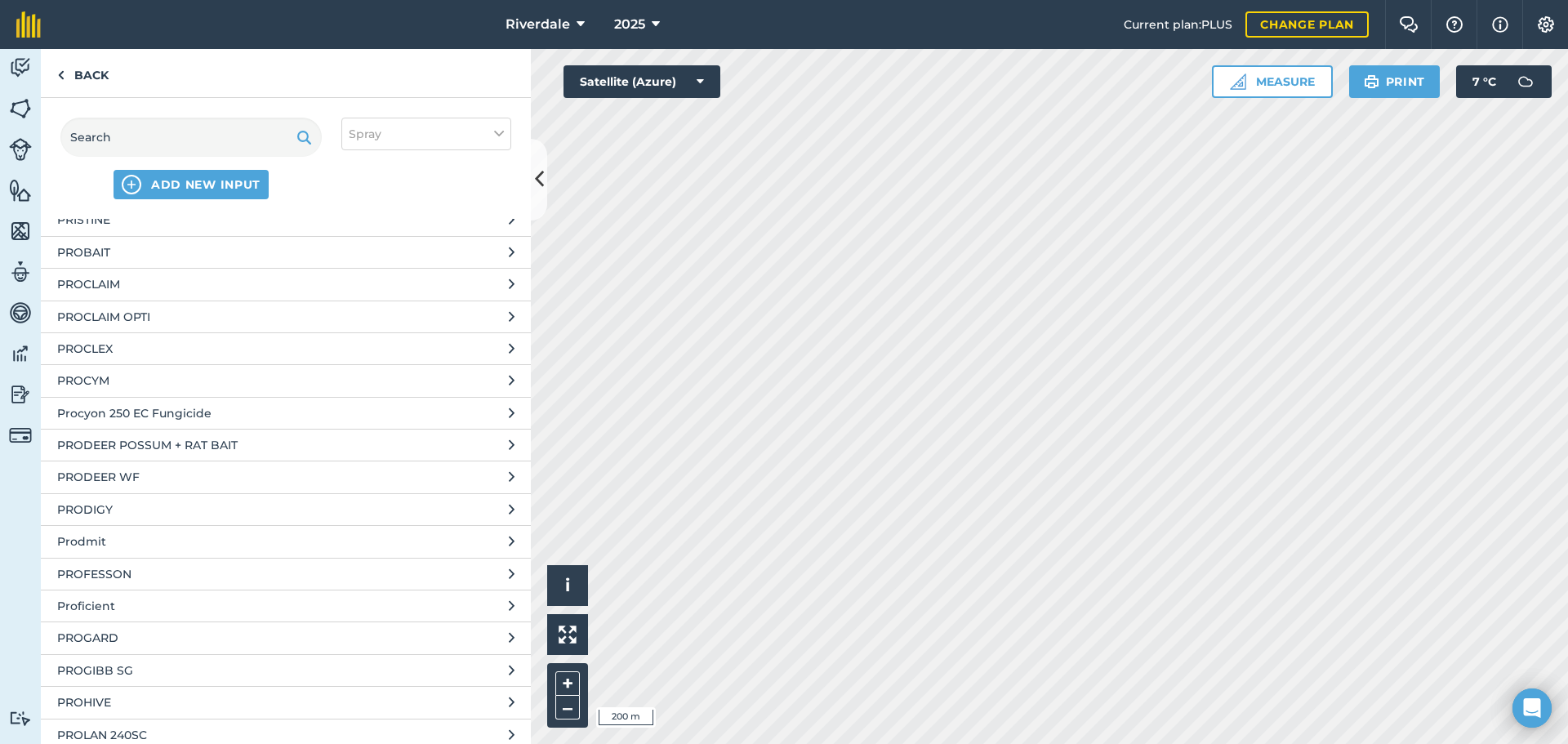
click at [290, 670] on span "PROGIBB SG" at bounding box center [191, 670] width 267 height 18
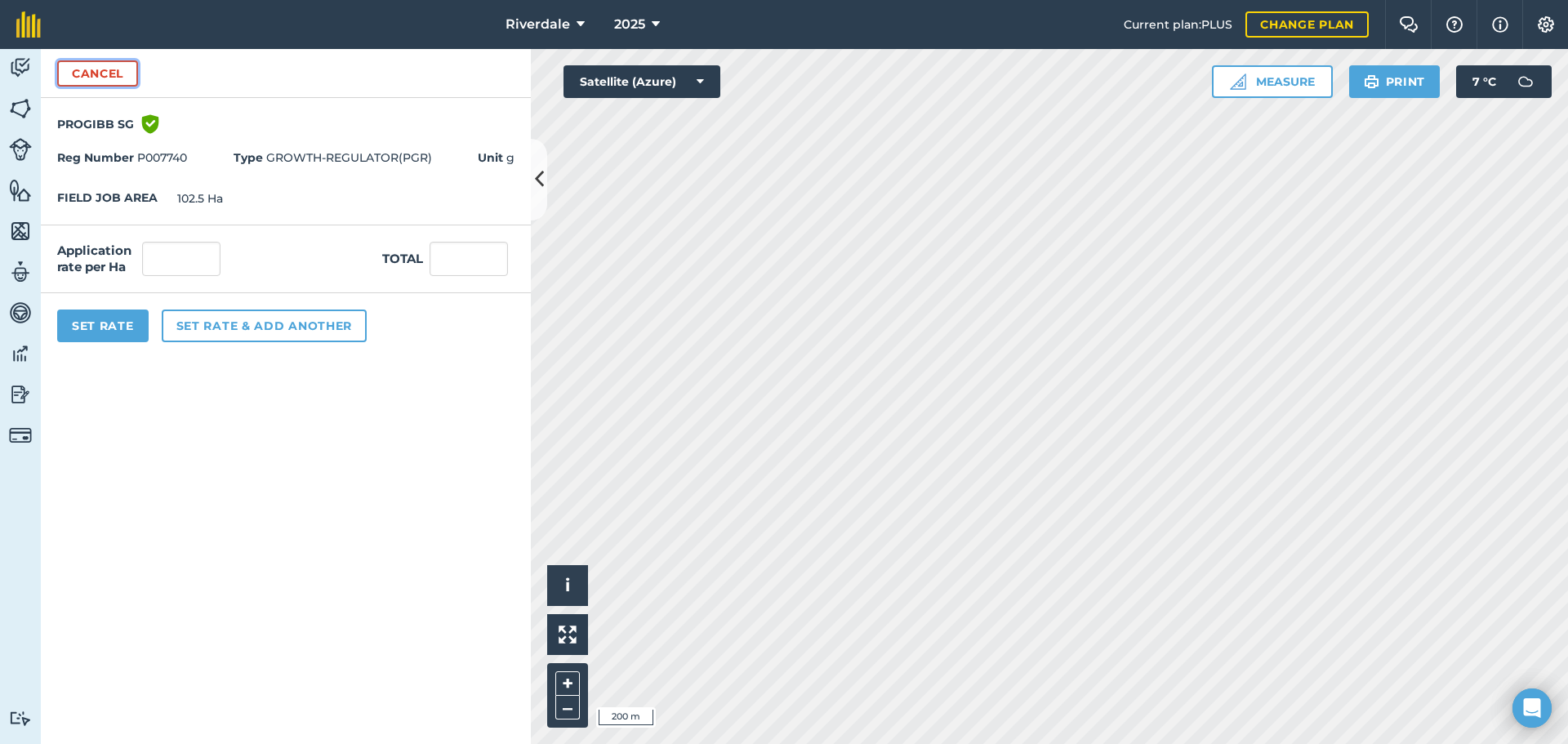
click at [104, 70] on button "Cancel" at bounding box center [97, 73] width 81 height 26
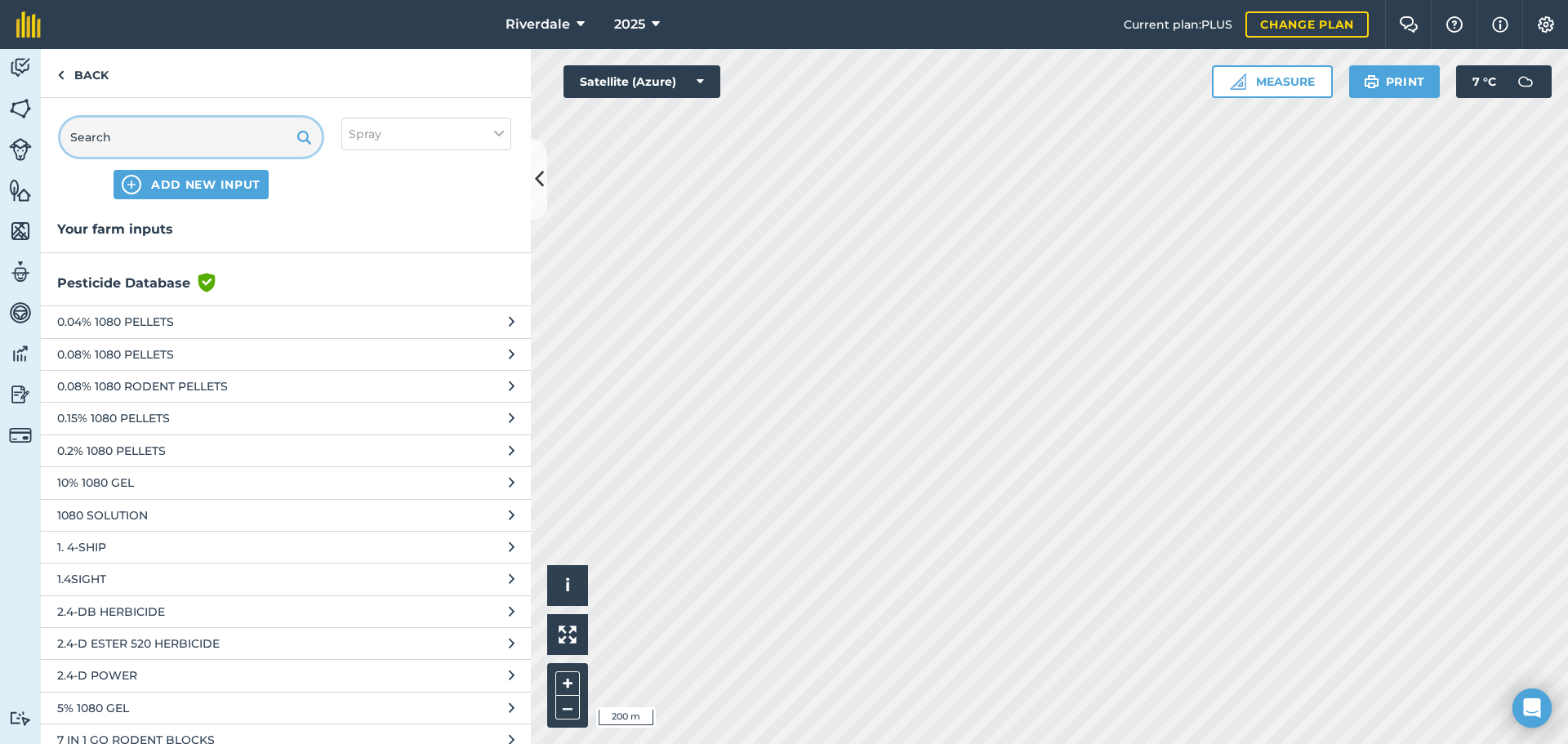
click at [103, 133] on input "text" at bounding box center [191, 137] width 262 height 39
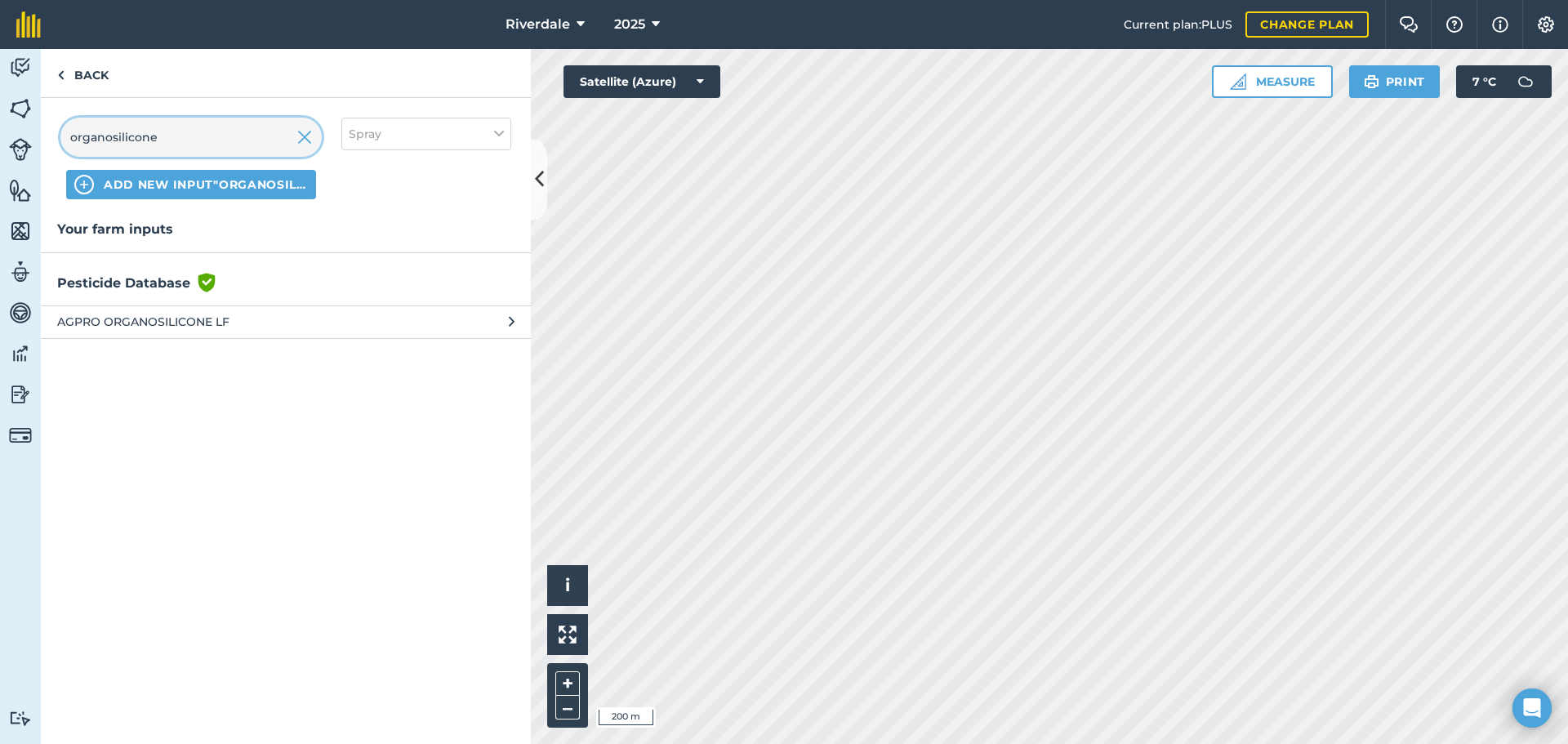
type input "organosilicone"
click at [137, 183] on span "ADD NEW INPUT "organosilicone"" at bounding box center [206, 184] width 204 height 16
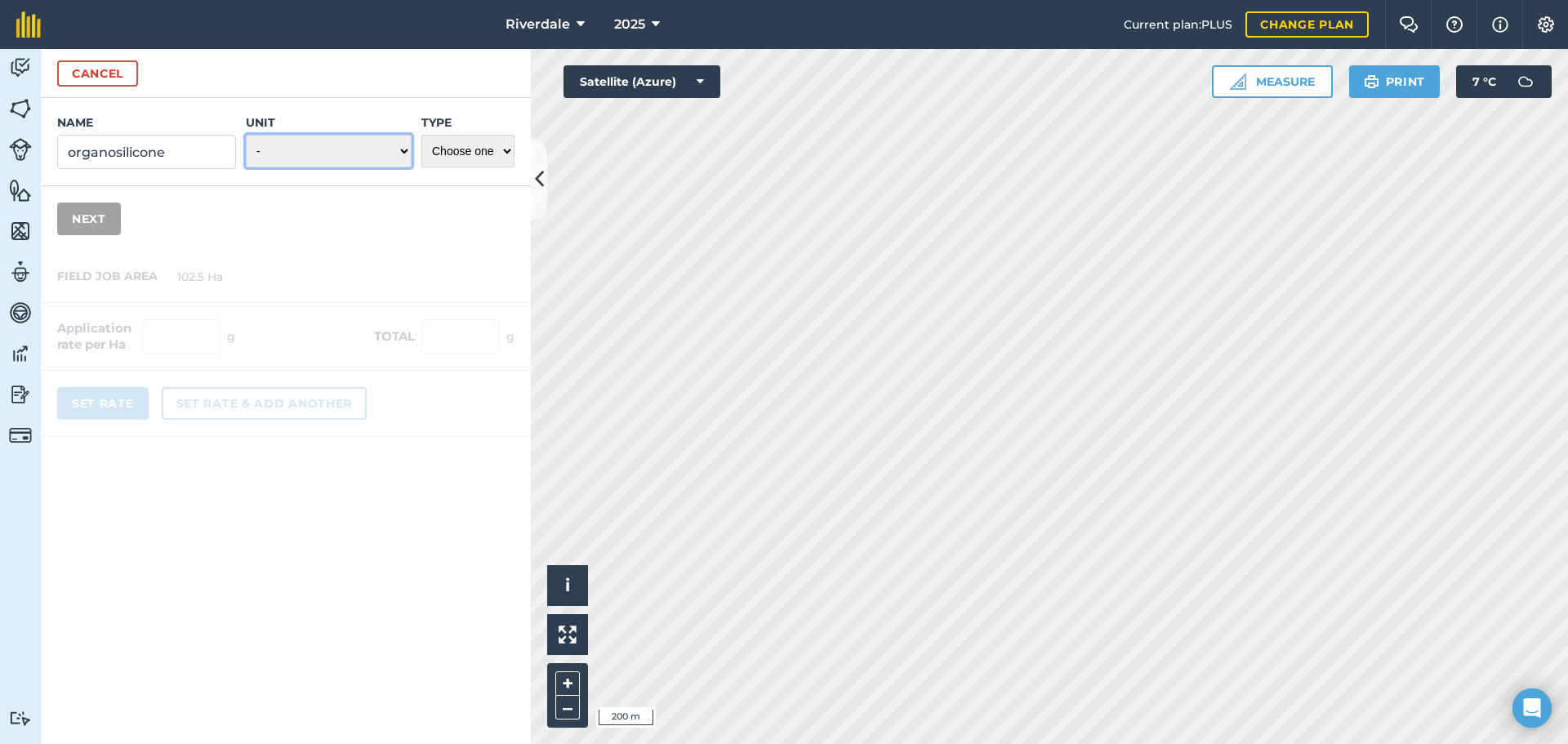
click at [403, 149] on select "- Grams/g Kilograms/kg Metric tonnes/t Millilitres/ml Litres/L Ounces/oz Pounds…" at bounding box center [329, 150] width 166 height 33
select select "MILLILITRES"
click at [246, 134] on select "- Grams/g Kilograms/kg Metric tonnes/t Millilitres/ml Litres/L Ounces/oz Pounds…" at bounding box center [329, 150] width 166 height 33
click at [507, 150] on select "Choose one Fertilizer Seed Spray Fuel Other" at bounding box center [467, 150] width 93 height 33
select select "OTHER"
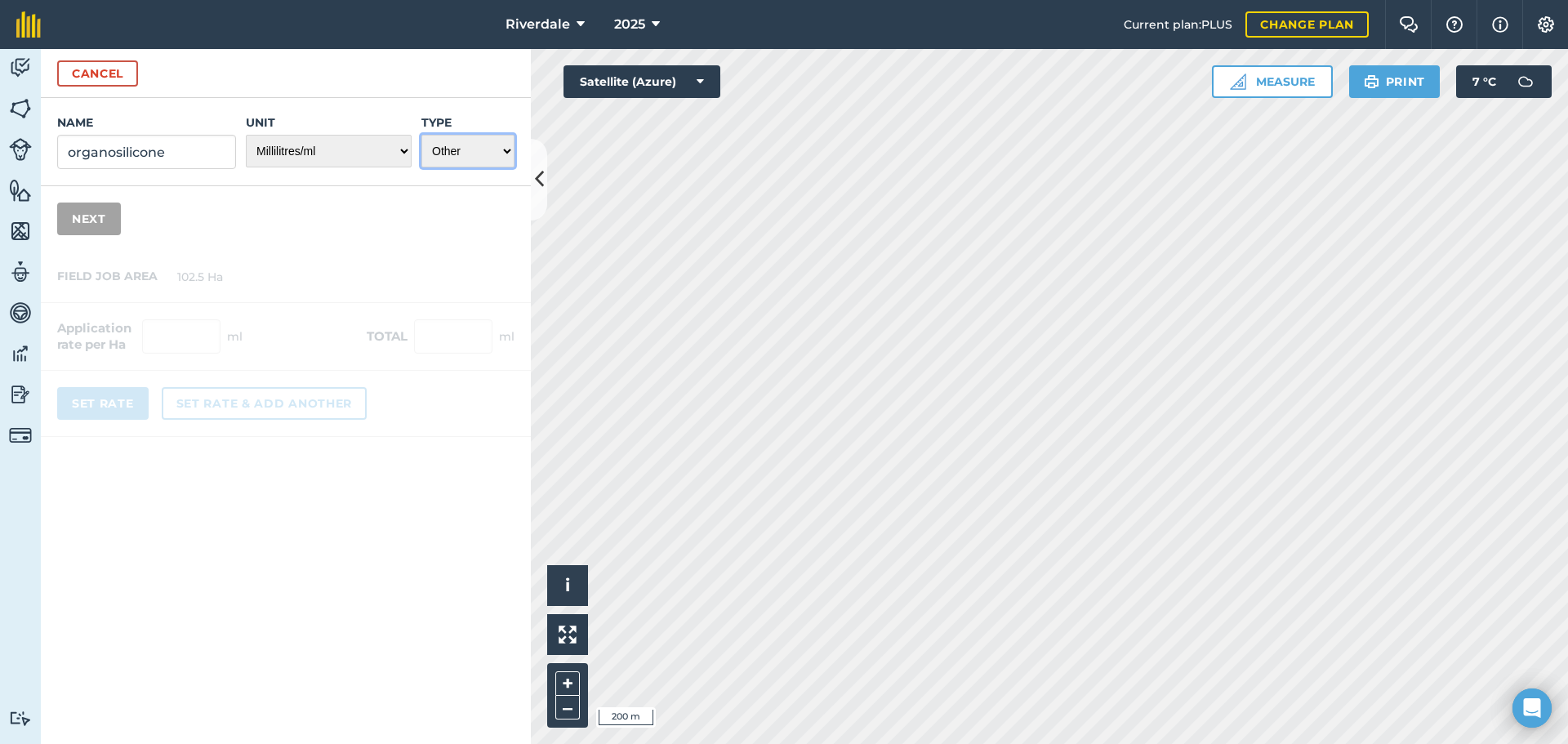
click at [421, 134] on select "Choose one Fertilizer Seed Spray Fuel Other" at bounding box center [467, 150] width 93 height 33
click at [90, 222] on button "Next" at bounding box center [89, 219] width 64 height 33
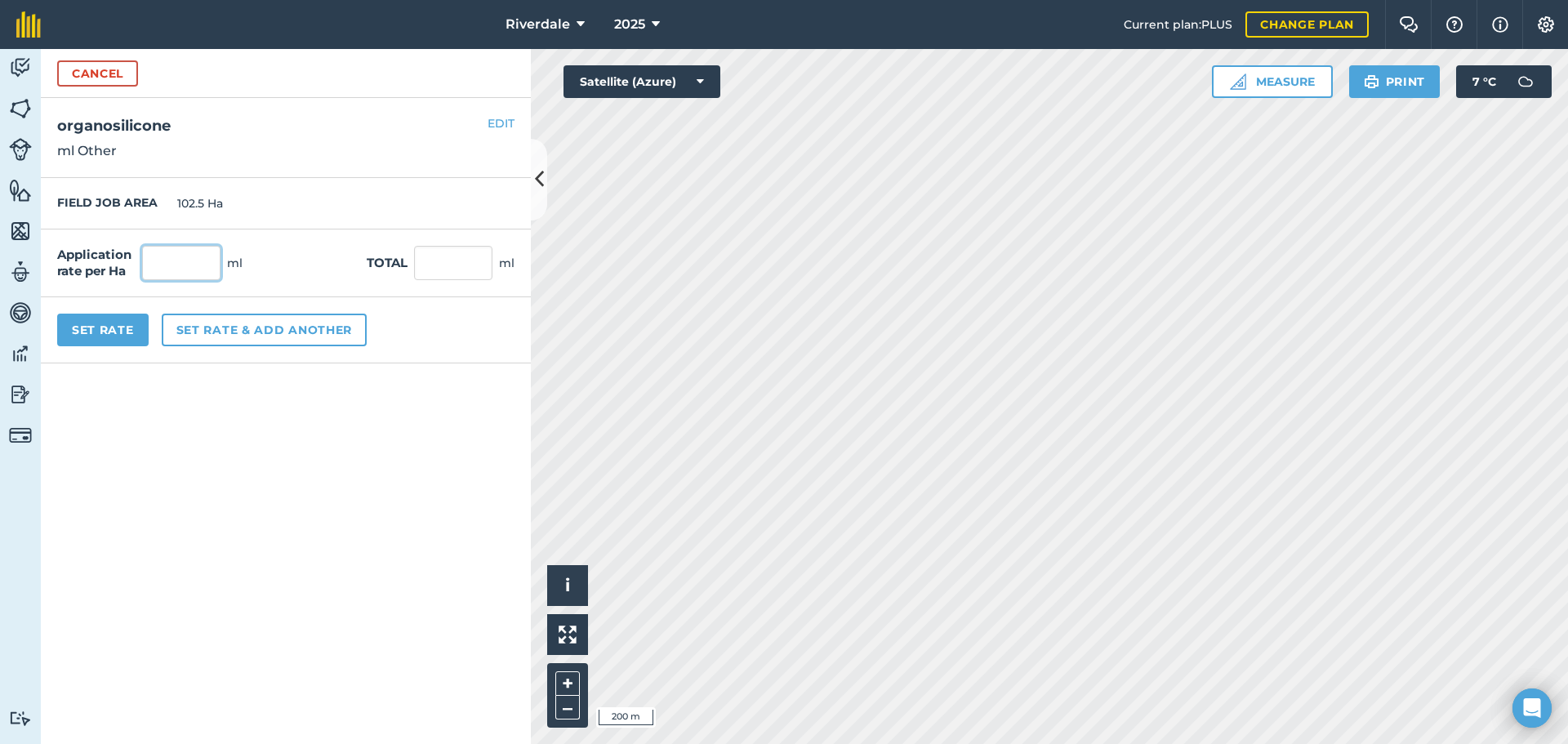
click at [173, 263] on input "text" at bounding box center [182, 263] width 78 height 35
click at [176, 264] on input "text" at bounding box center [182, 263] width 78 height 35
type input "50"
type input "5,125"
click at [448, 258] on input "5,125" at bounding box center [453, 263] width 78 height 35
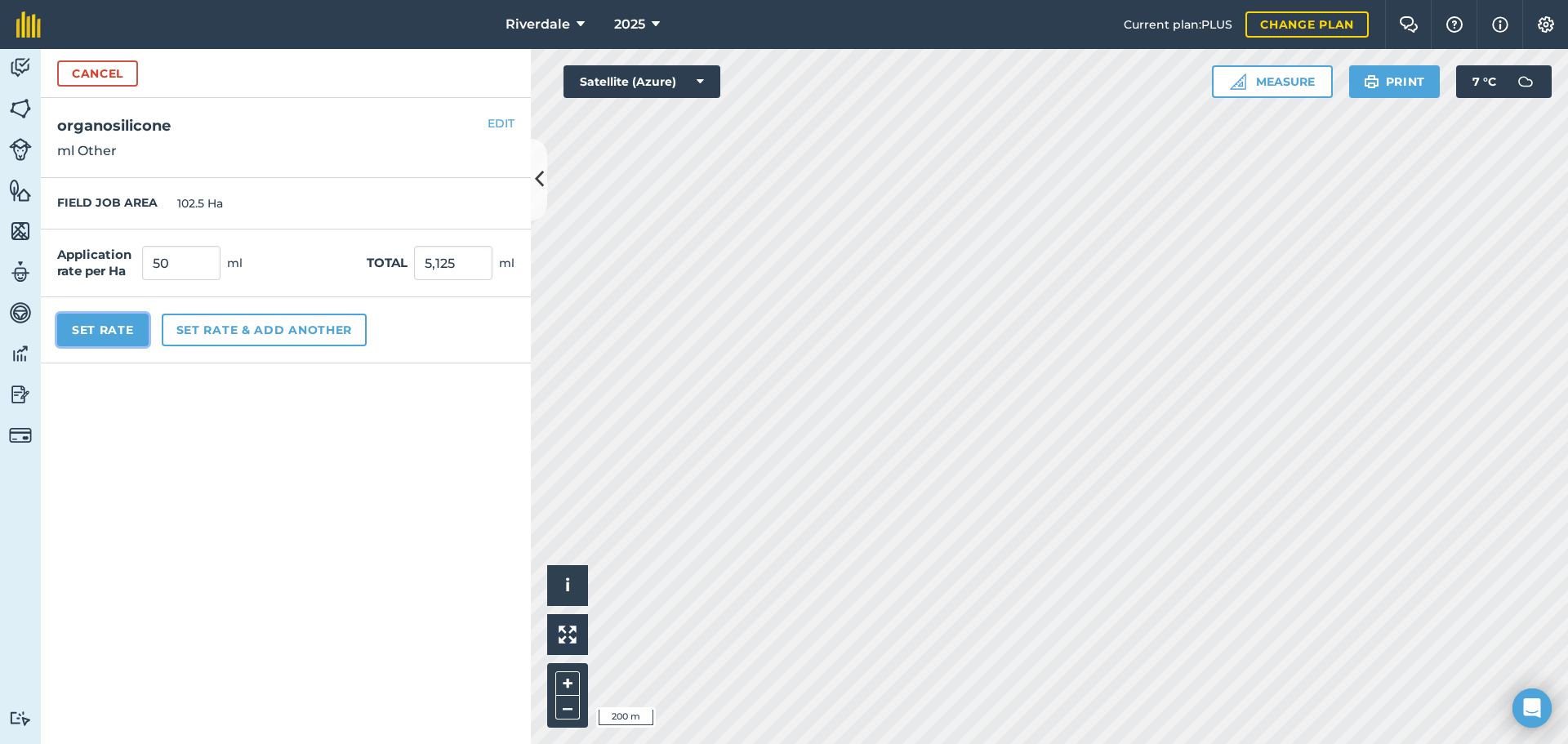
click at [97, 326] on button "Set Rate" at bounding box center [102, 329] width 92 height 33
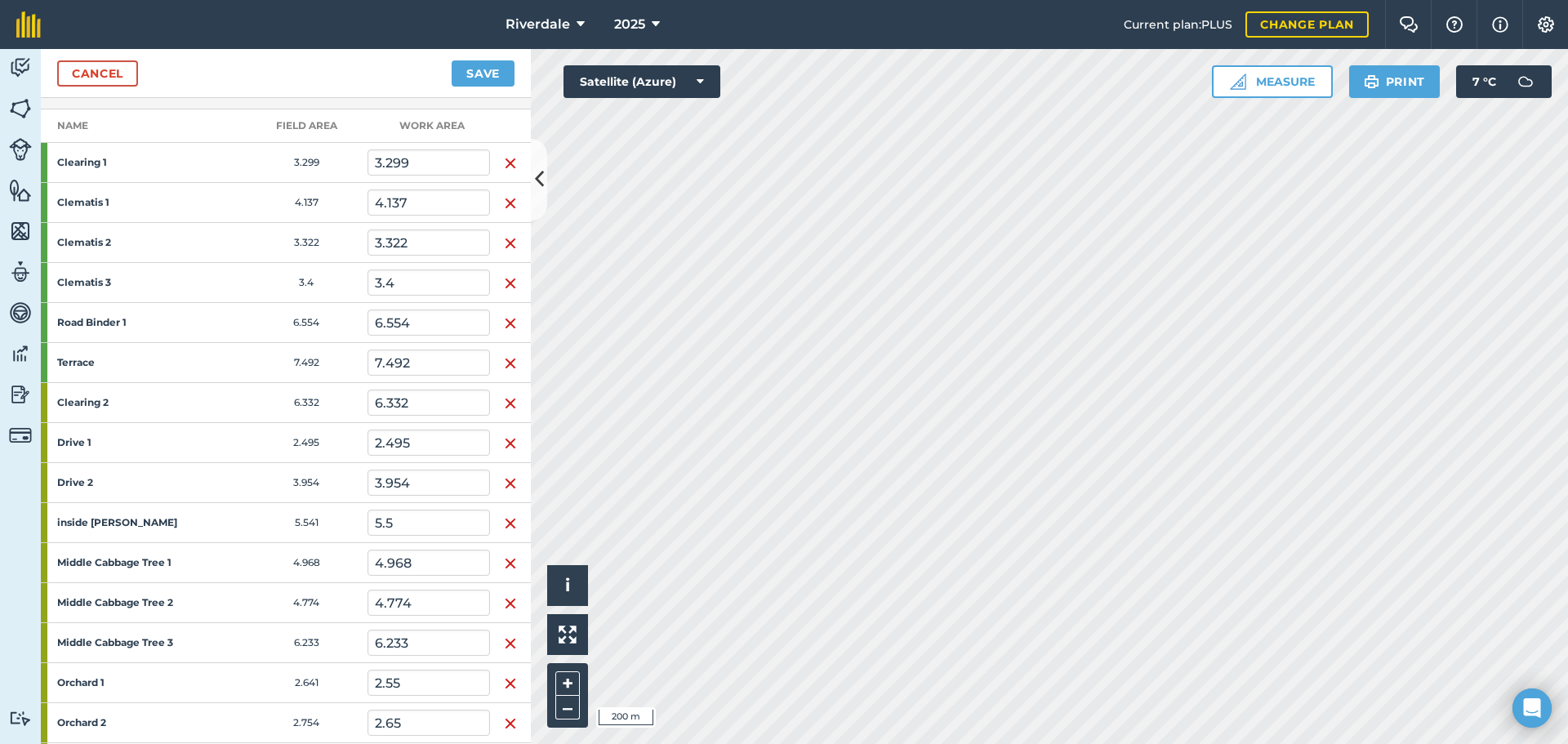
scroll to position [0, 0]
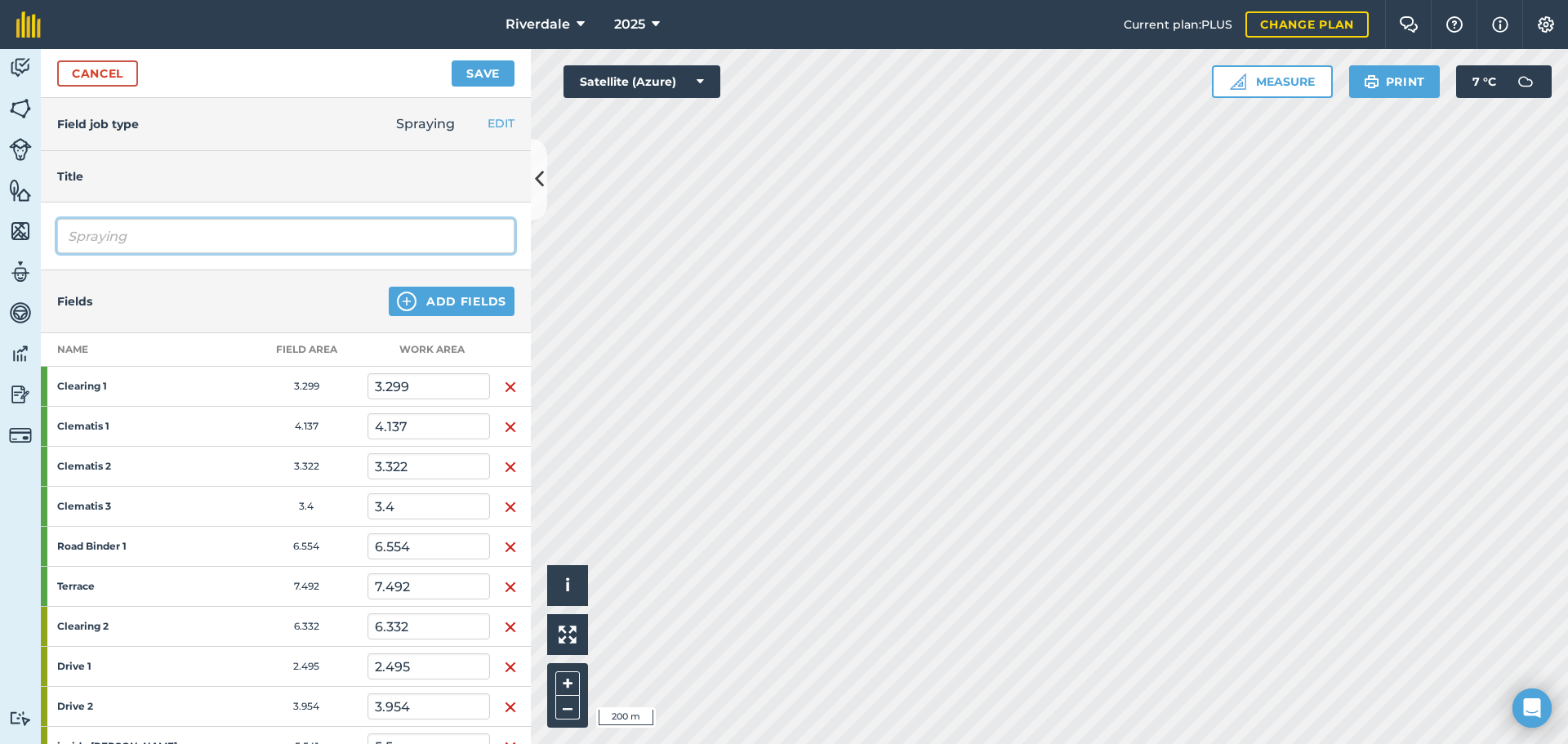
click at [77, 234] on input "Spraying" at bounding box center [286, 236] width 458 height 35
click at [149, 232] on input "Spraying" at bounding box center [286, 236] width 458 height 35
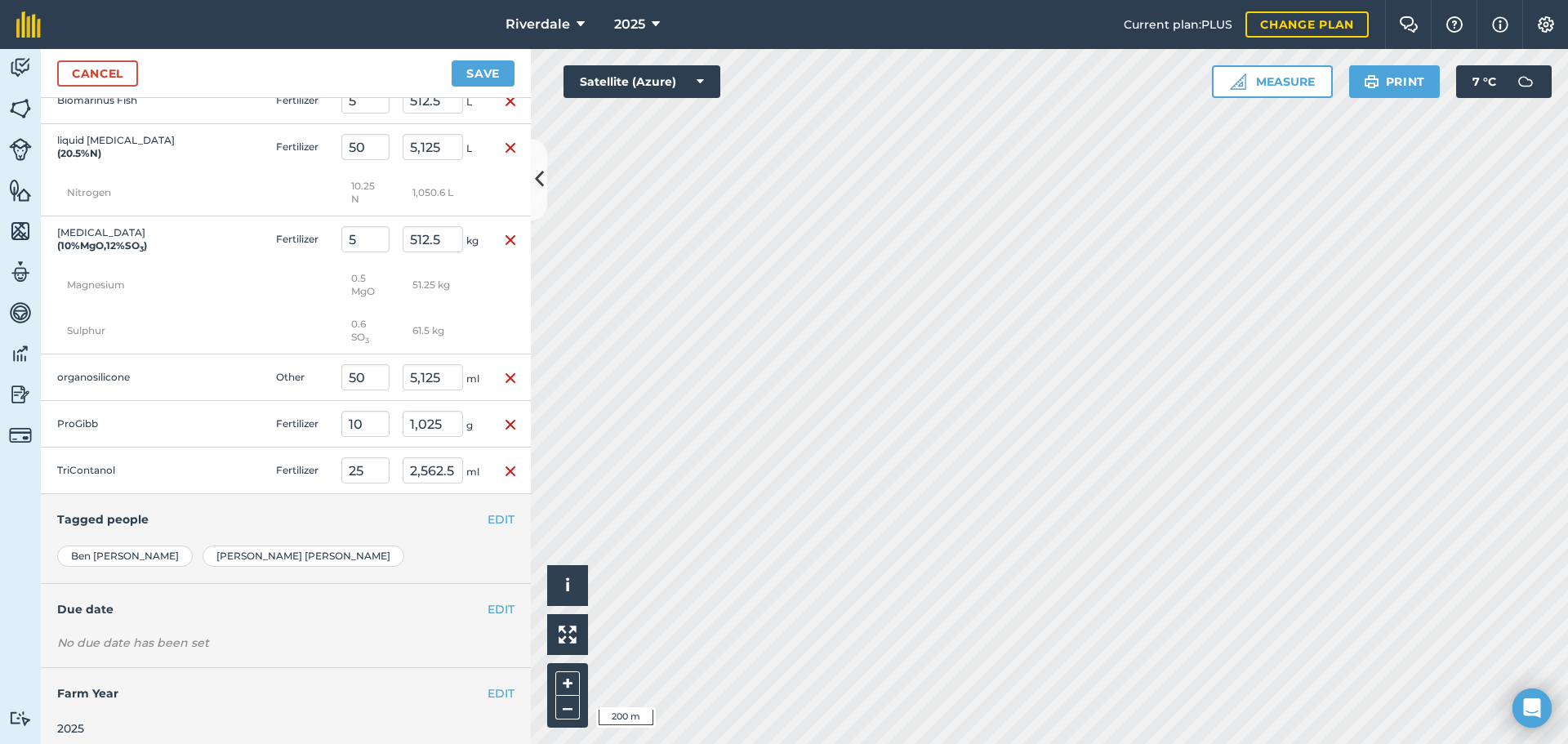
scroll to position [1389, 0]
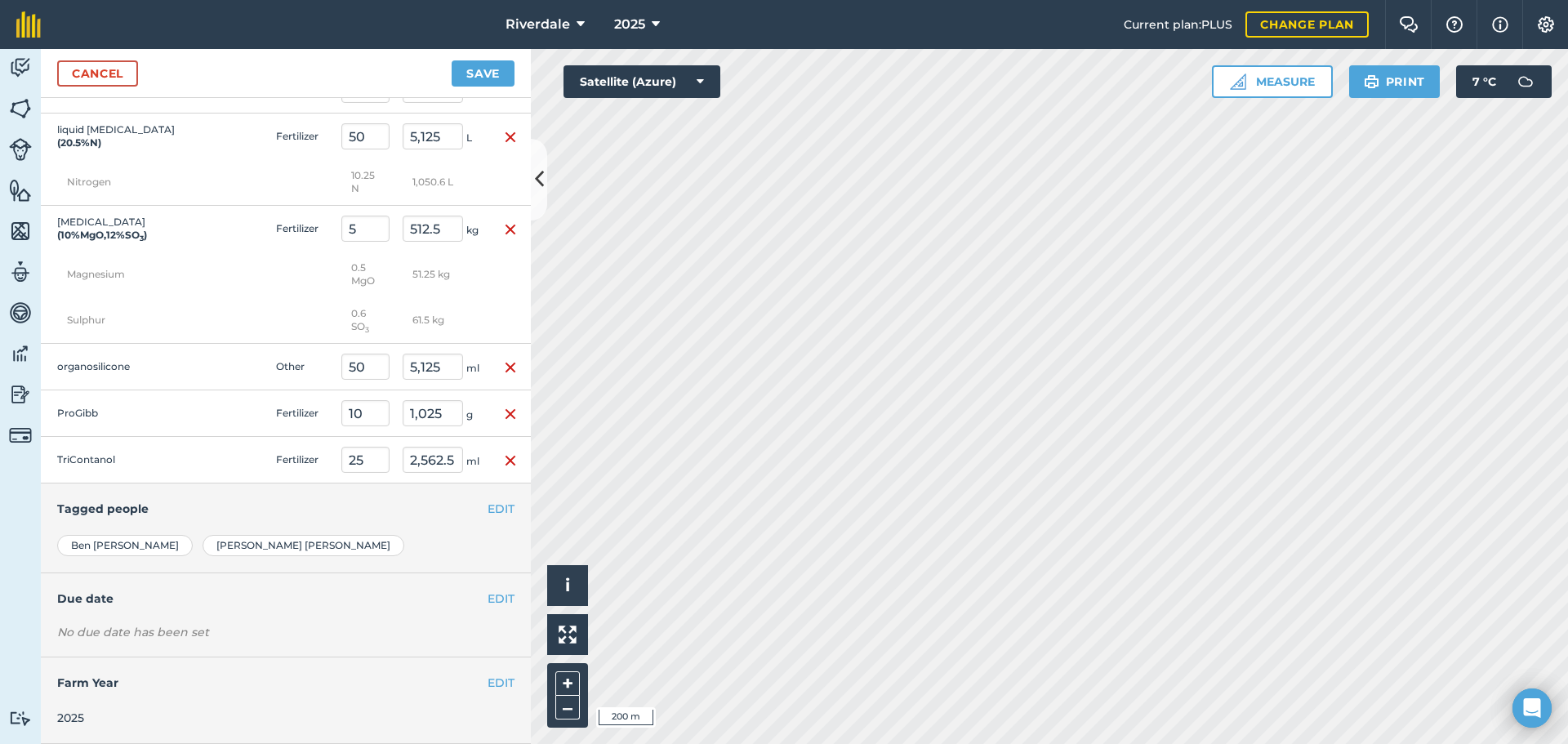
type input "Spray Liquid Urea"
click at [488, 597] on button "EDIT" at bounding box center [501, 598] width 27 height 18
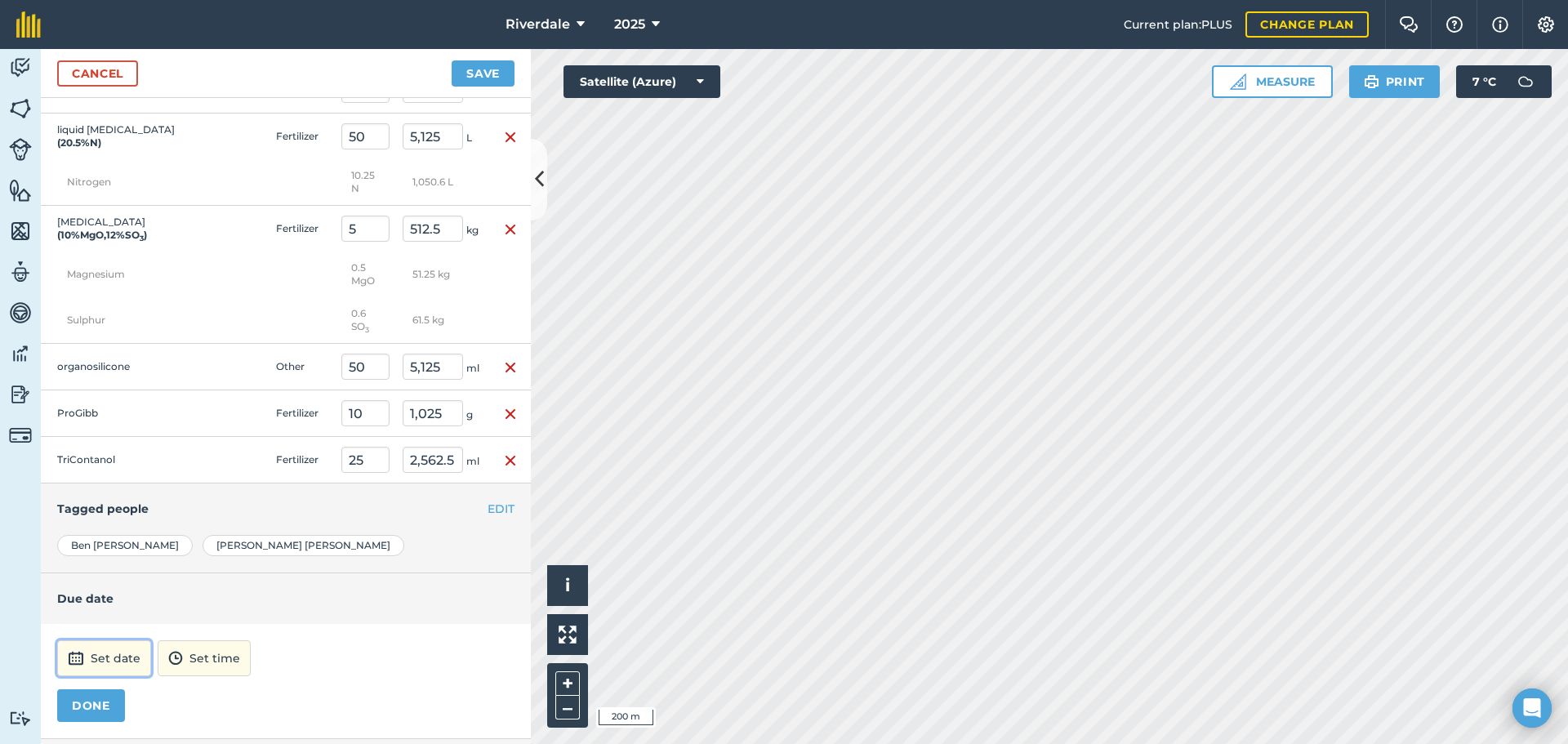
click at [100, 659] on button "Set date" at bounding box center [104, 658] width 94 height 36
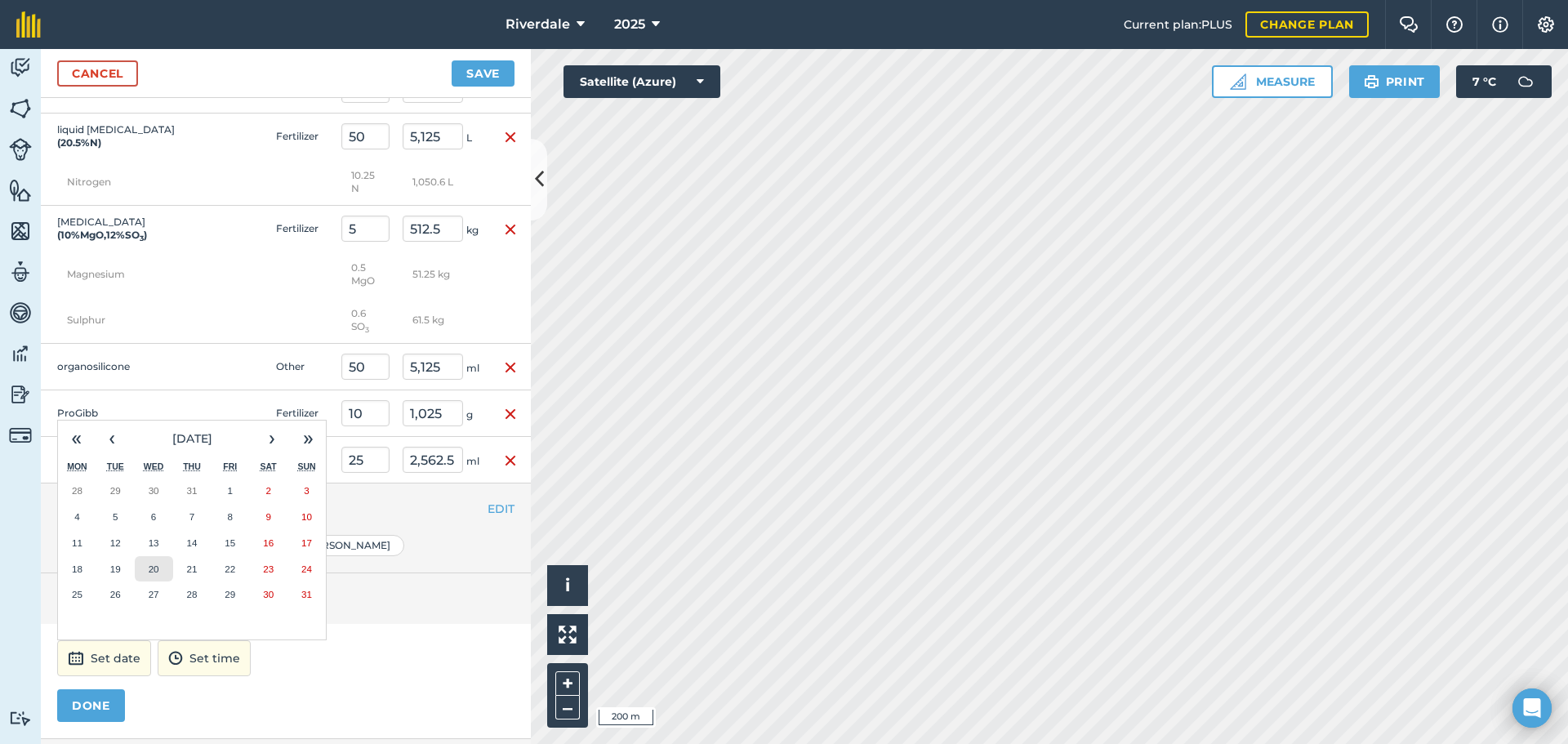
click at [154, 567] on abbr "20" at bounding box center [154, 569] width 11 height 11
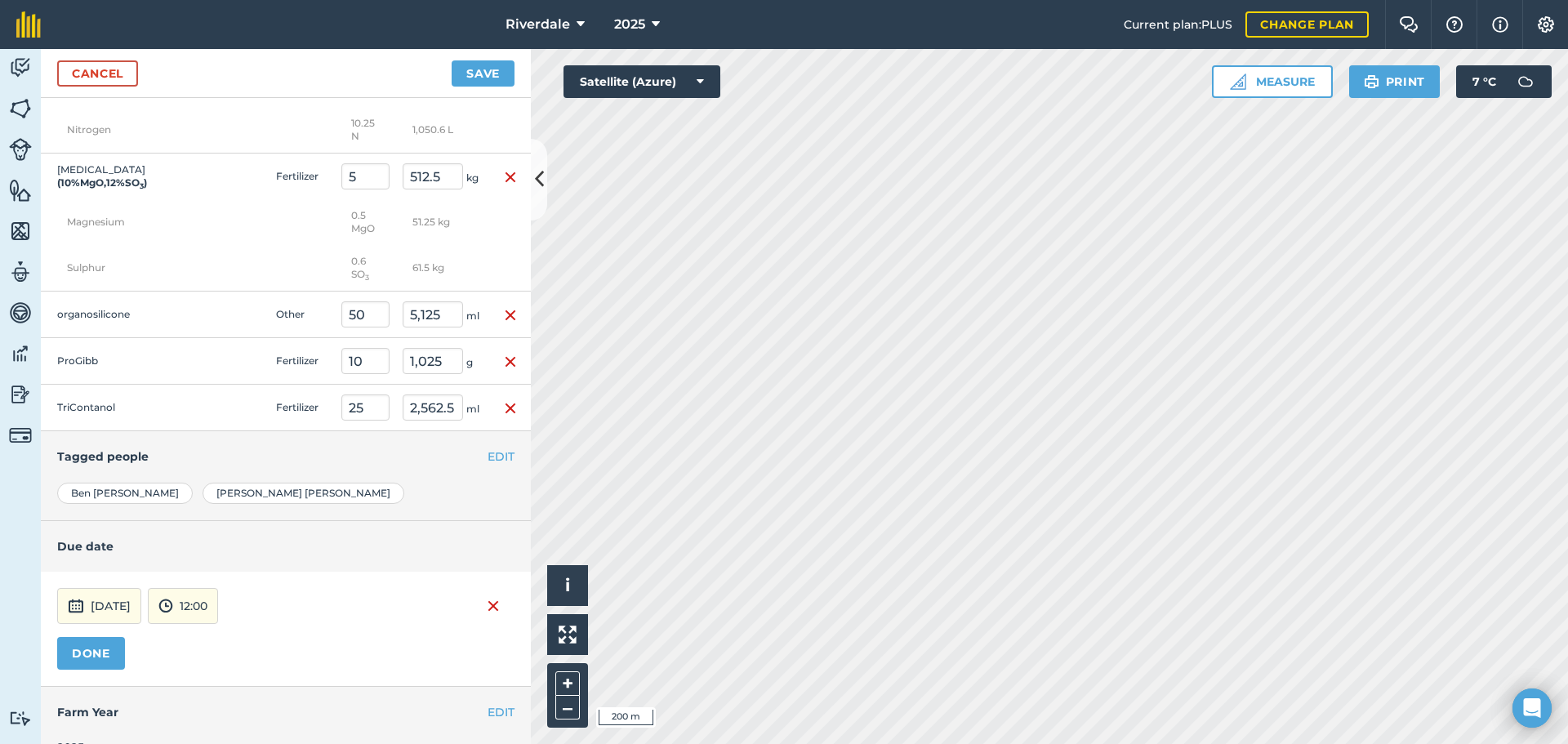
scroll to position [1470, 0]
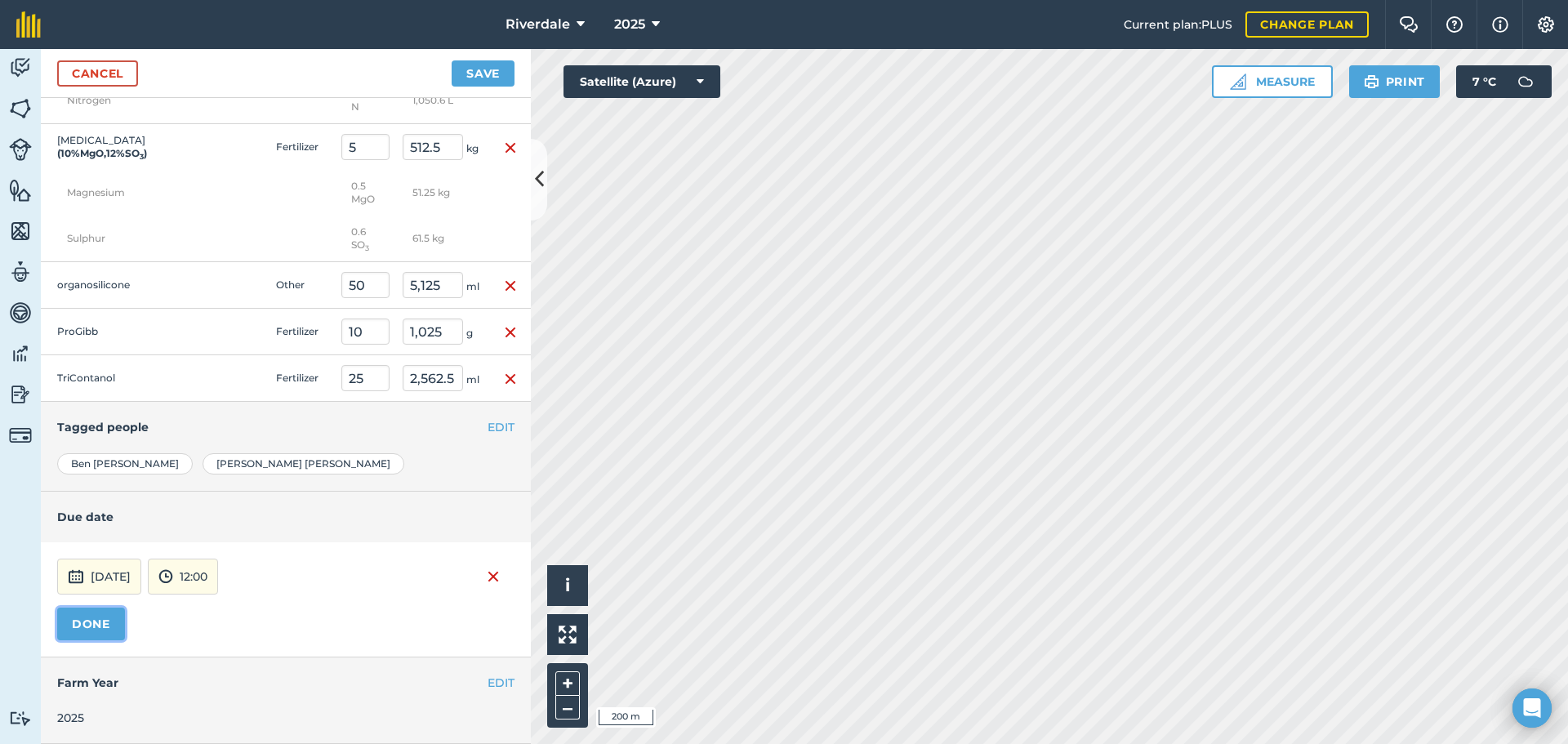
click at [92, 618] on button "DONE" at bounding box center [91, 624] width 68 height 33
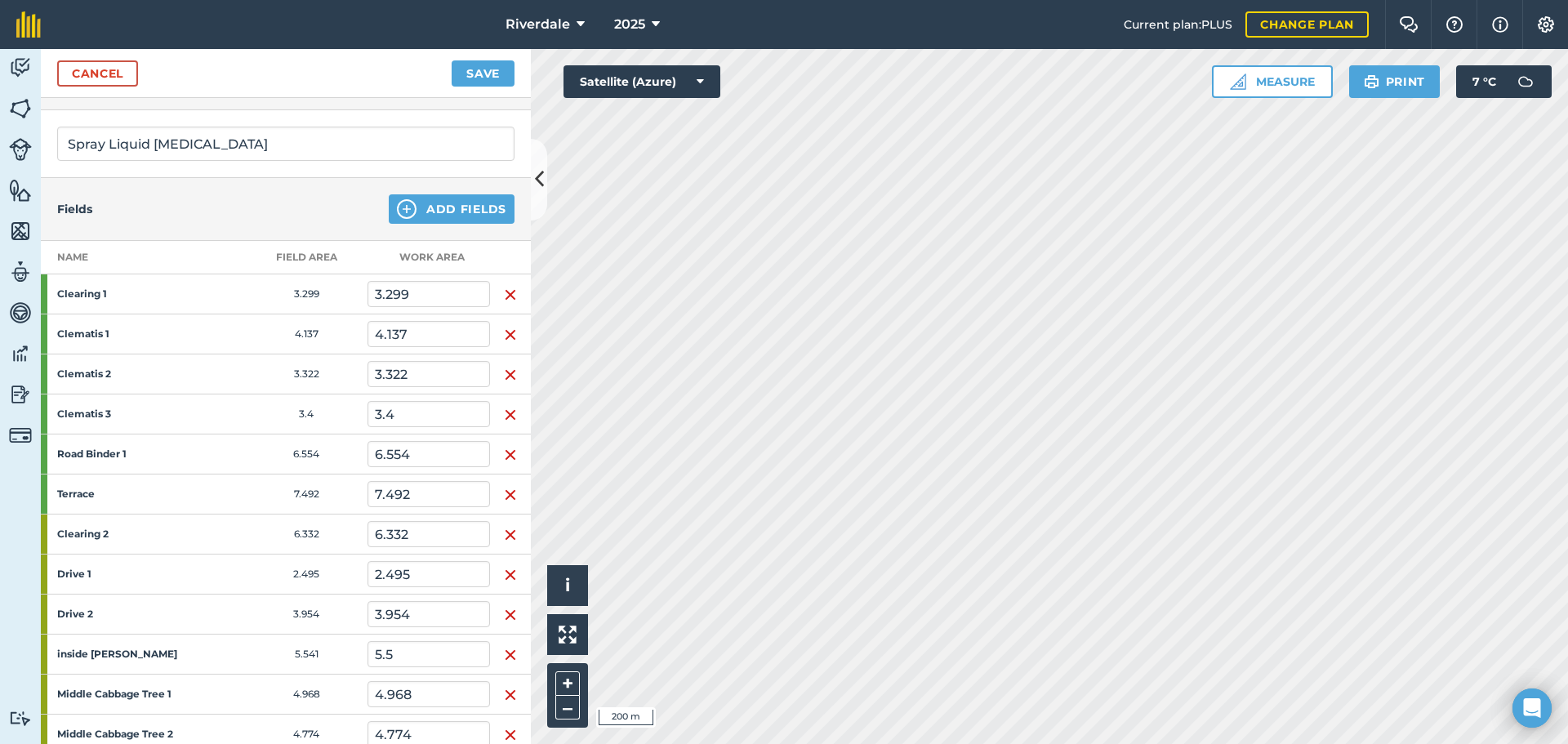
scroll to position [0, 0]
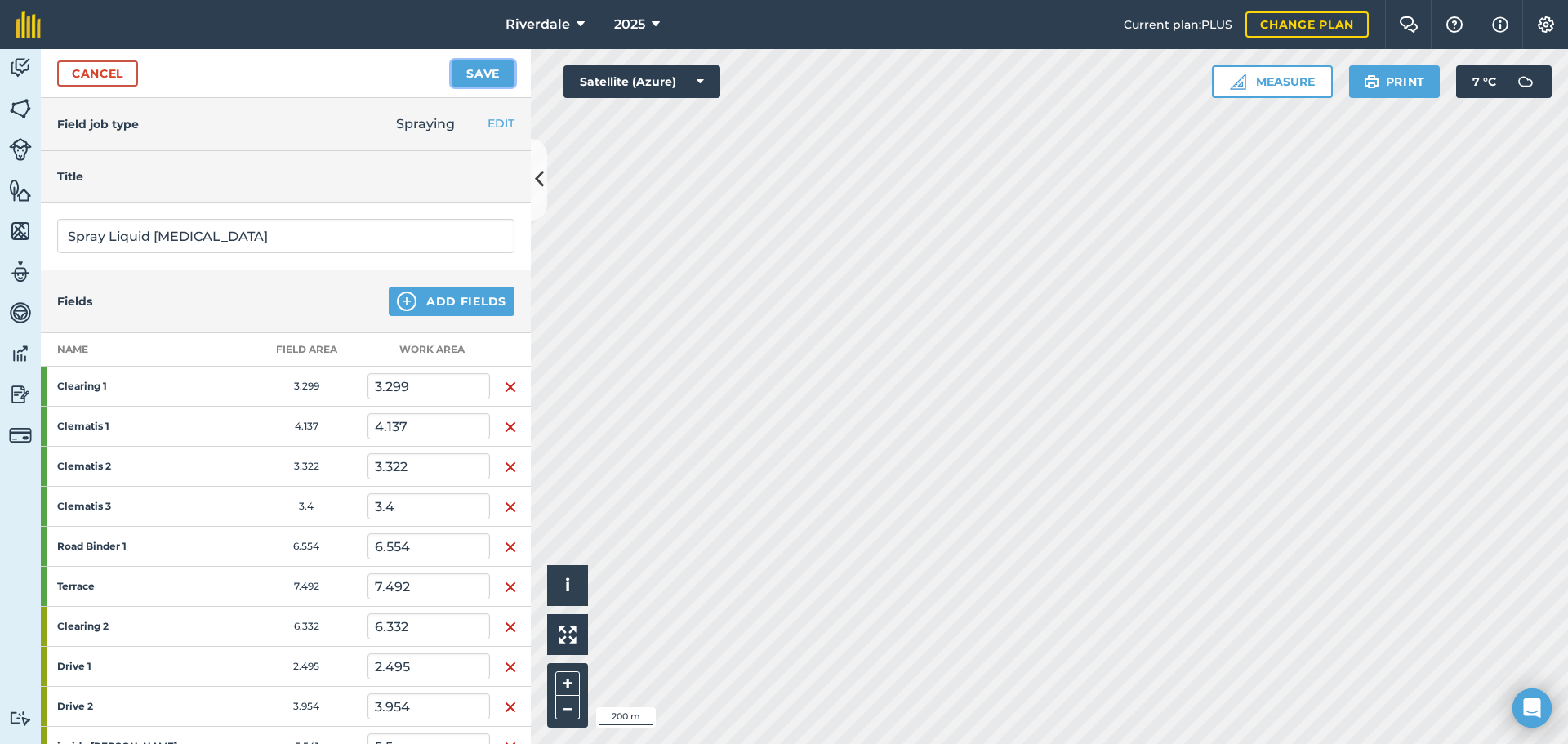
click at [483, 73] on button "Save" at bounding box center [483, 73] width 63 height 26
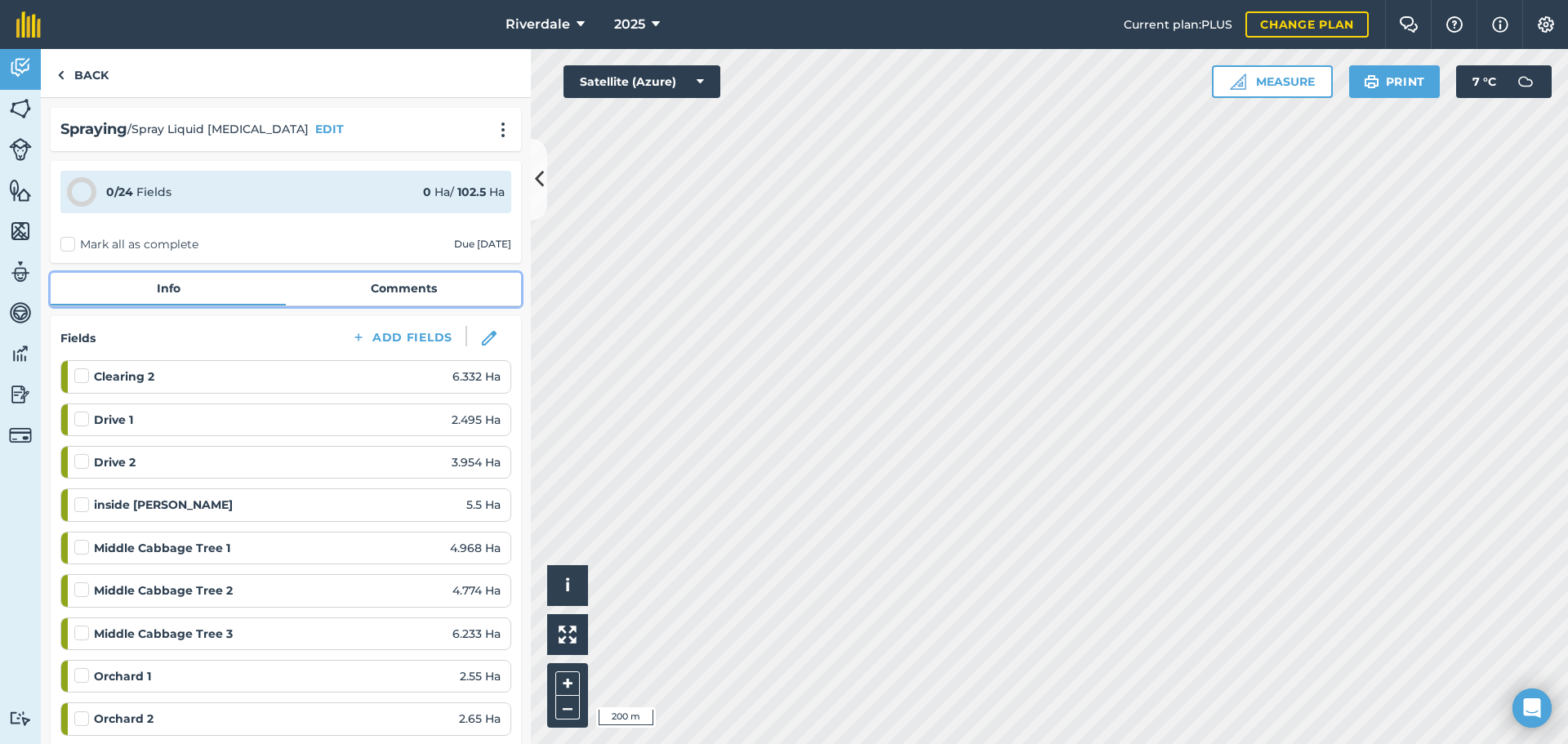
click at [384, 286] on link "Comments" at bounding box center [403, 287] width 235 height 31
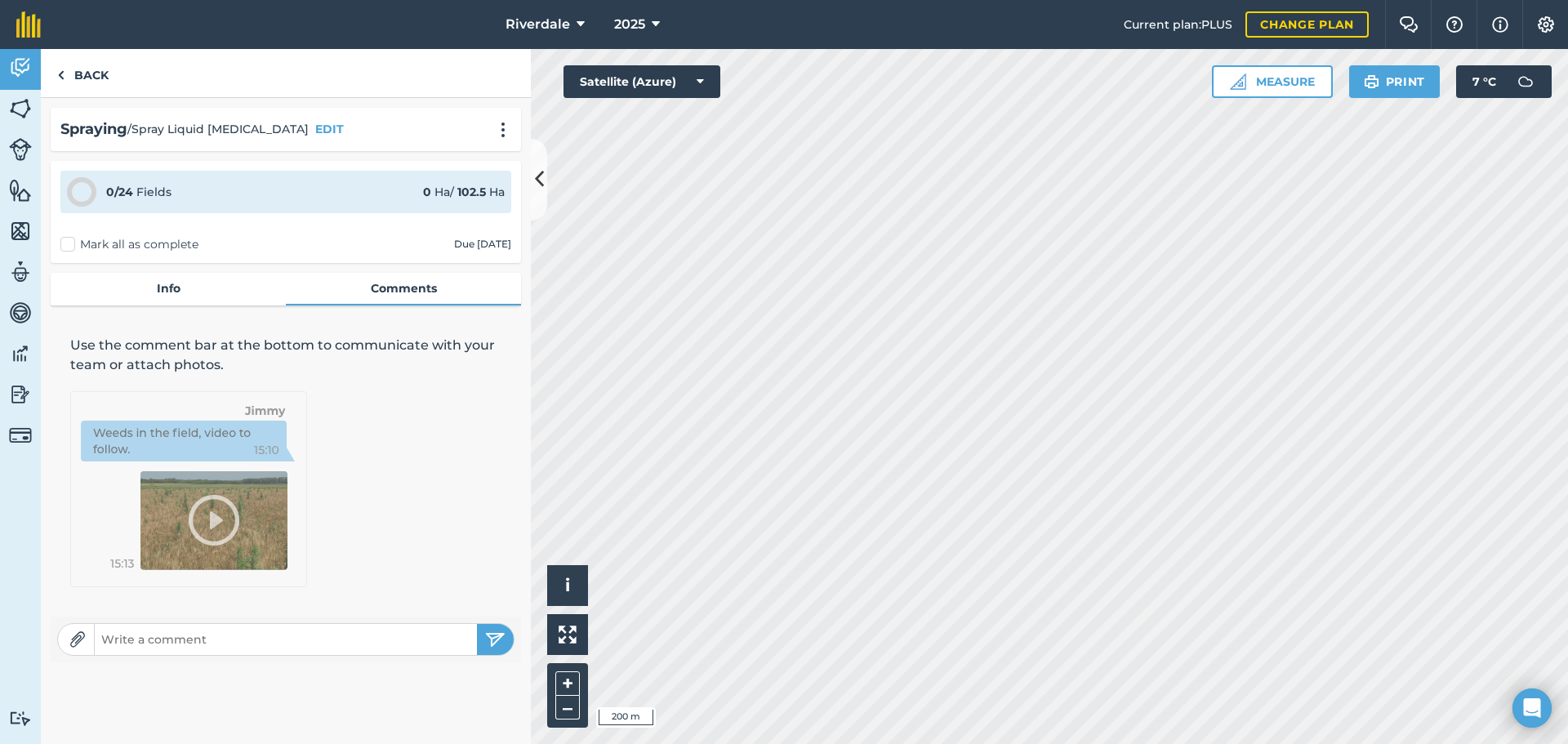
click at [112, 643] on input "text" at bounding box center [285, 639] width 382 height 23
type input "The mix for a tank load for 10 ha at 175L/ha is"
click at [477, 624] on button "submit" at bounding box center [495, 639] width 37 height 31
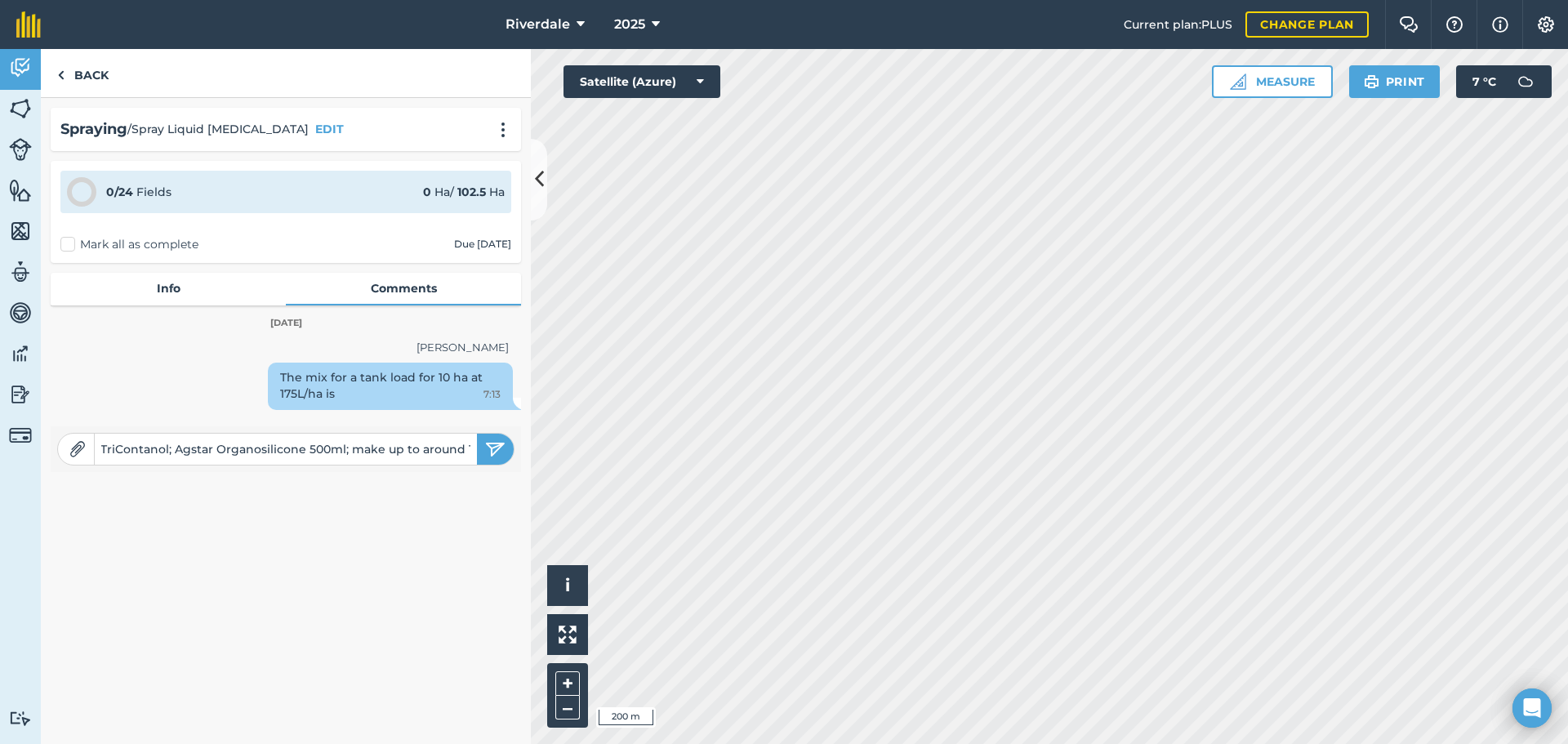
scroll to position [0, 790]
type input "500 L urea; 50 kg Campbells Solumag; 50L Biomarinus Fish; 1 packet ProGibb(mixe…"
click at [493, 443] on img "submit" at bounding box center [495, 449] width 20 height 20
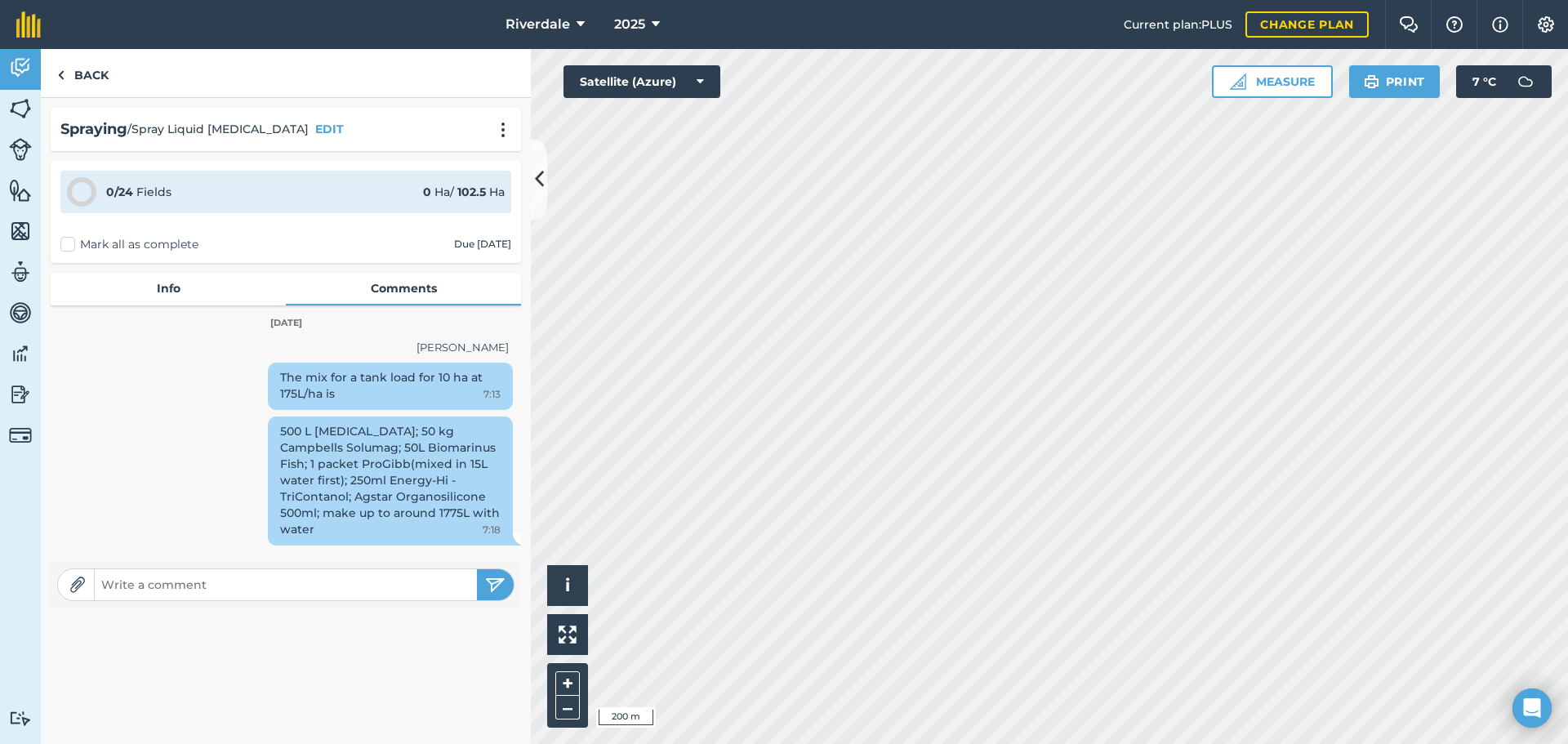
click at [118, 573] on input "text" at bounding box center [285, 585] width 382 height 23
type input "Note spray rate is 175L/ha"
click at [493, 575] on img "submit" at bounding box center [495, 585] width 20 height 20
